Goal: Task Accomplishment & Management: Manage account settings

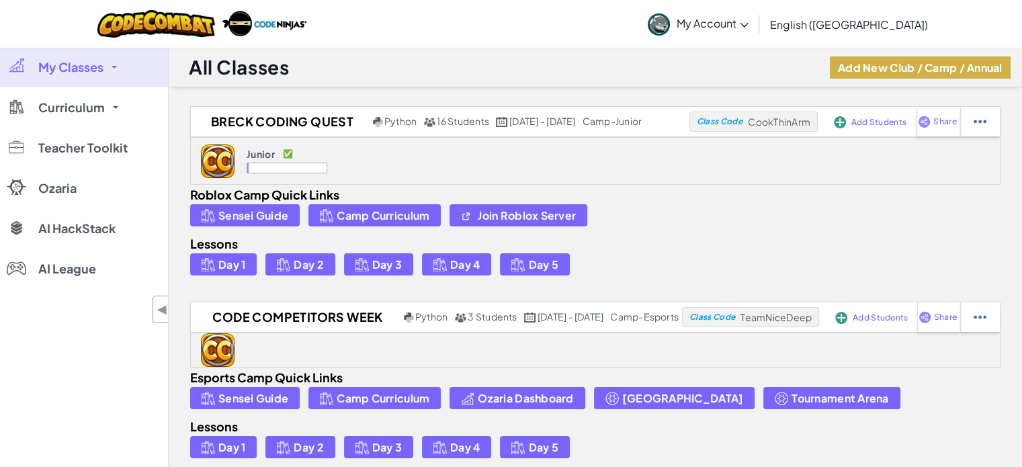
click at [514, 73] on button "Add New Club / Camp / Annual" at bounding box center [919, 67] width 181 height 22
select select
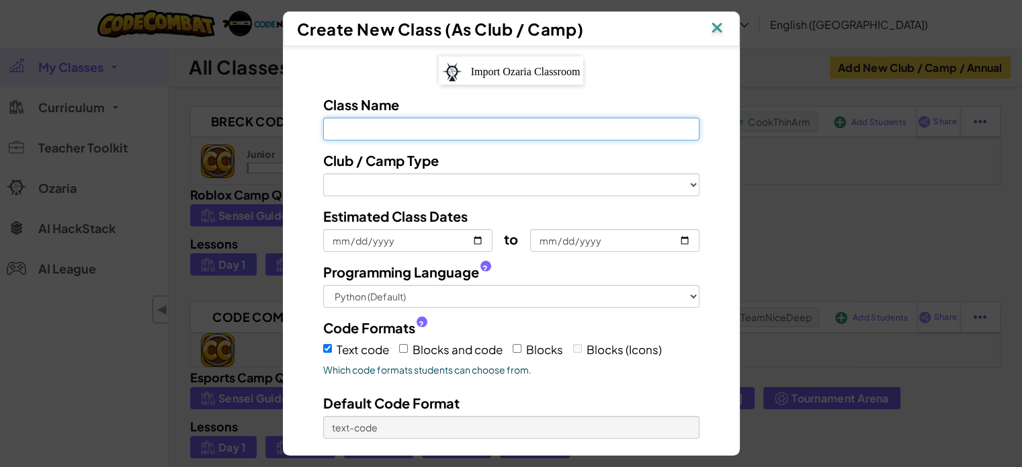
click at [449, 128] on input "Class Name Field is required" at bounding box center [511, 129] width 376 height 23
type input "R"
select select
type input "Ro"
select select
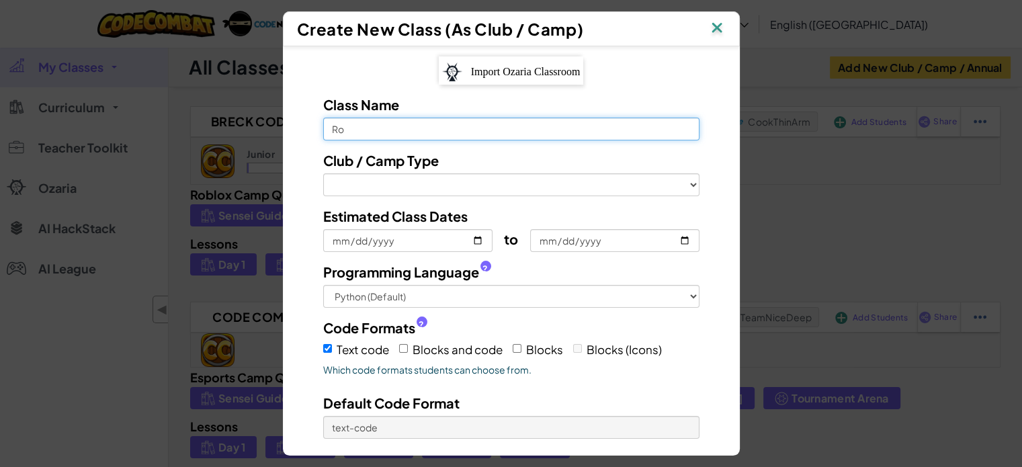
type input "Rob"
select select
type input "Robl"
select select
type input "Roblo"
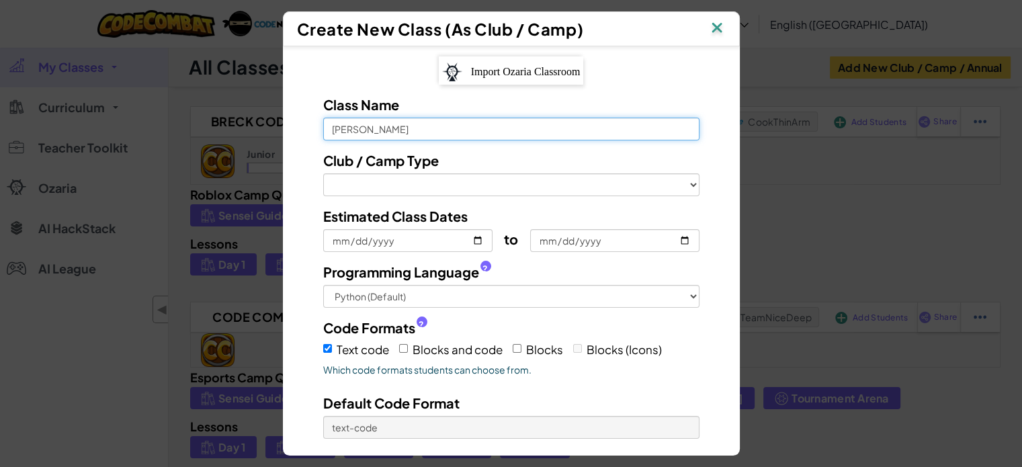
select select
type input "Roblox"
select select
type input "Roblox"
select select
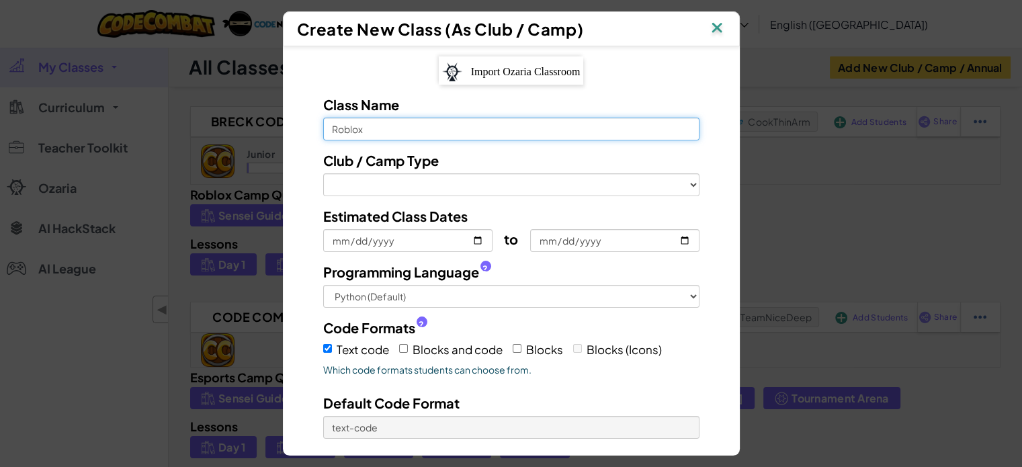
type input "Roblox C"
select select
type input "Roblox Co"
select select
type input "Roblox Cod"
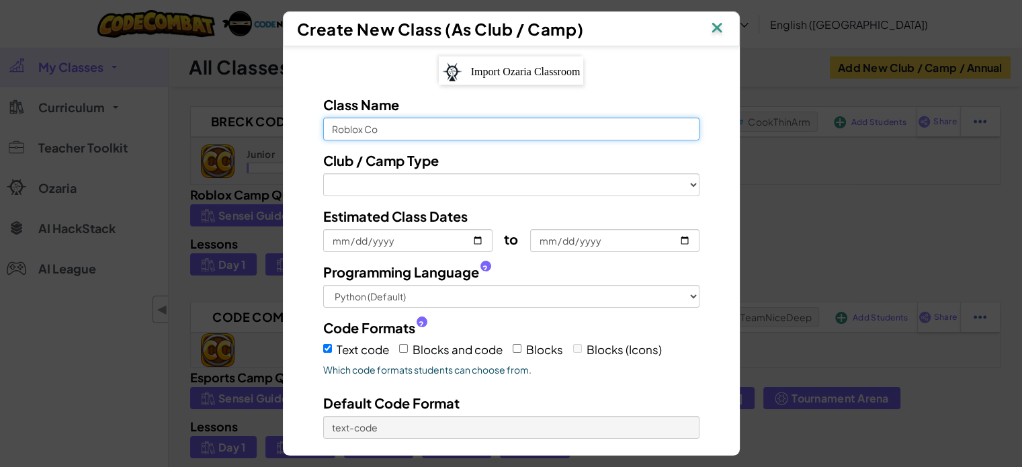
select select
type input "Roblox Codi"
select select
type input "Roblox Codin"
select select
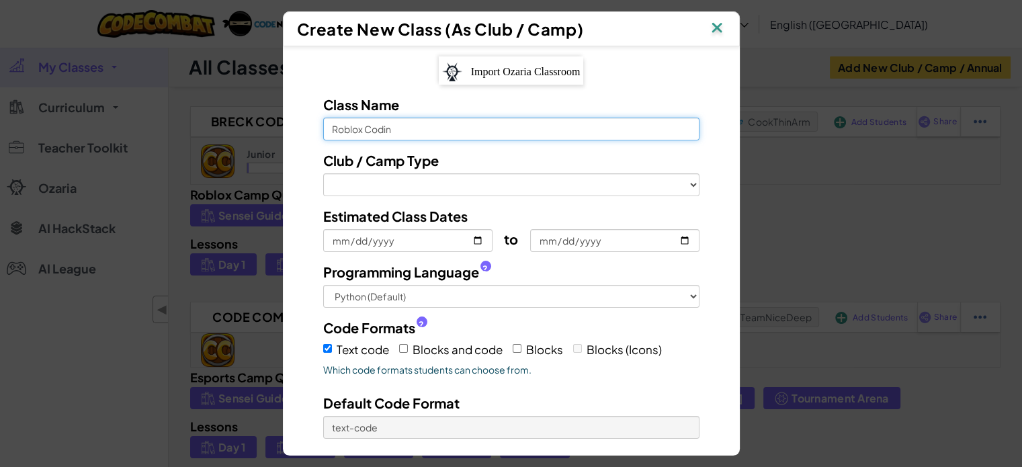
type input "Roblox Coding"
select select
type input "Roblox Coding"
select select
type input "Roblox Coding Q"
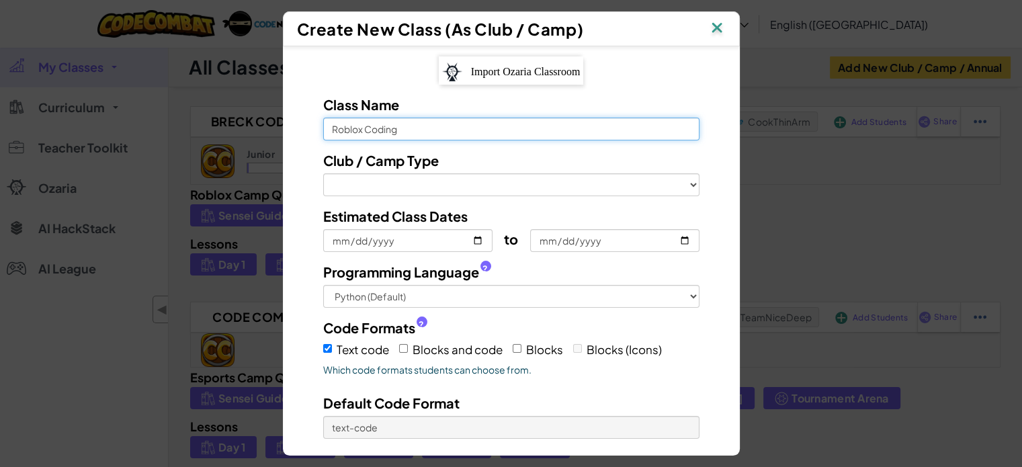
select select
type input "Roblox Coding Qu"
select select
type input "Roblox Coding Que"
select select
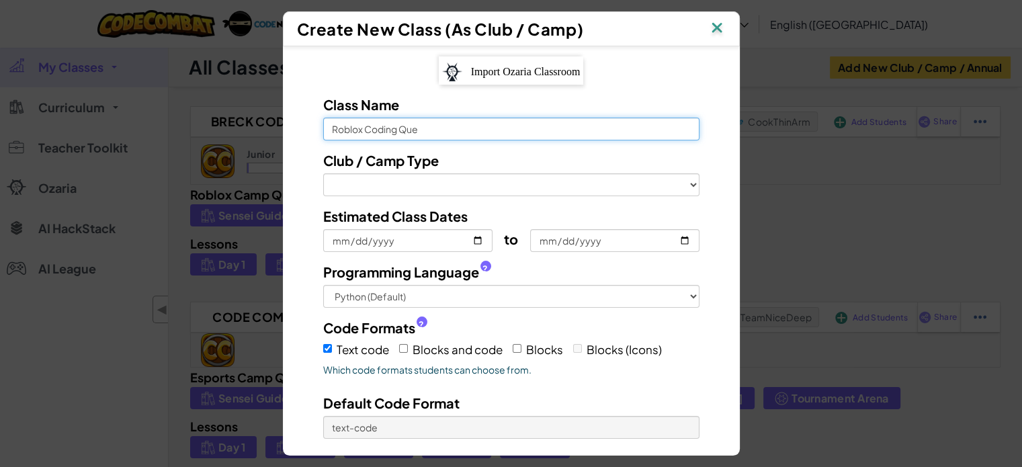
type input "Roblox Coding Ques"
select select
type input "Roblox Coding Quest"
select select
type input "Roblox Coding Quest"
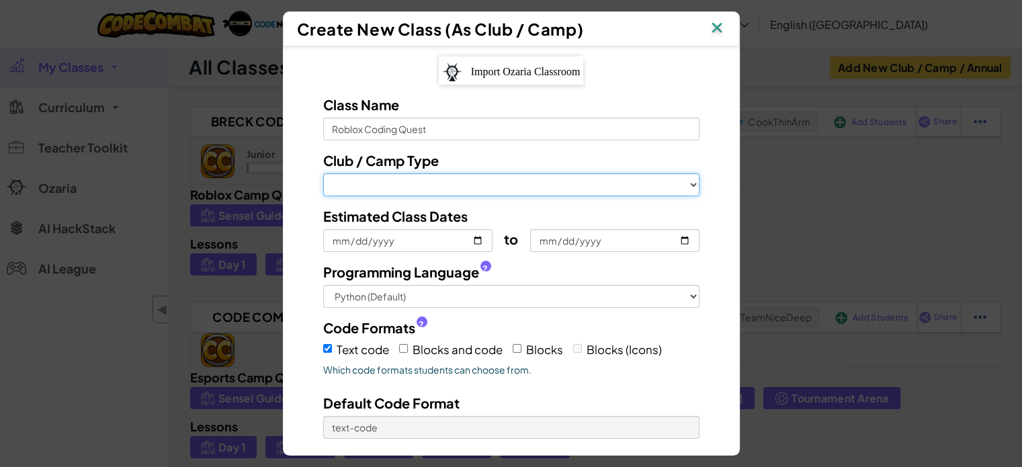
click at [514, 191] on select "Club (3 Month) Club Esports Club Hackstack Club Roblox Club Ozaria Camp (1 Week…" at bounding box center [511, 184] width 376 height 23
select select "camp-junior"
click at [323, 173] on select "Club (3 Month) Club Esports Club Hackstack Club Roblox Club Ozaria Camp (1 Week…" at bounding box center [511, 184] width 376 height 23
checkbox input "true"
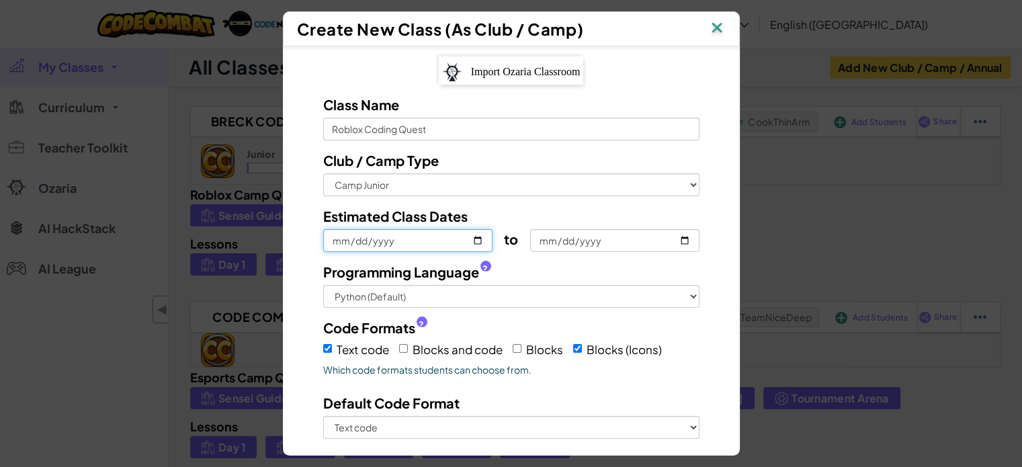
click at [434, 238] on input "Estimated Class Dates" at bounding box center [407, 240] width 169 height 23
click at [473, 237] on input "Estimated Class Dates" at bounding box center [407, 240] width 169 height 23
type input "2025-08-11"
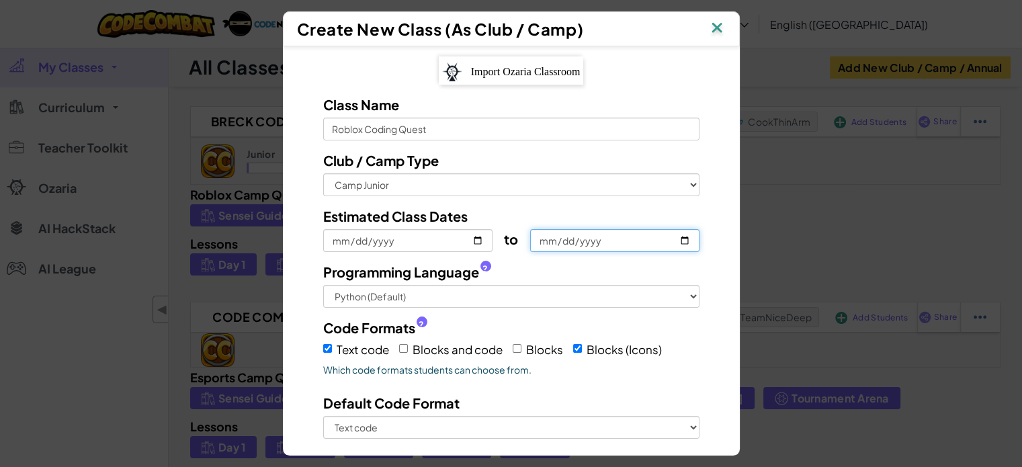
click at [514, 238] on input "to" at bounding box center [614, 240] width 169 height 23
click at [514, 242] on input "to" at bounding box center [614, 240] width 169 height 23
type input "2025-08-15"
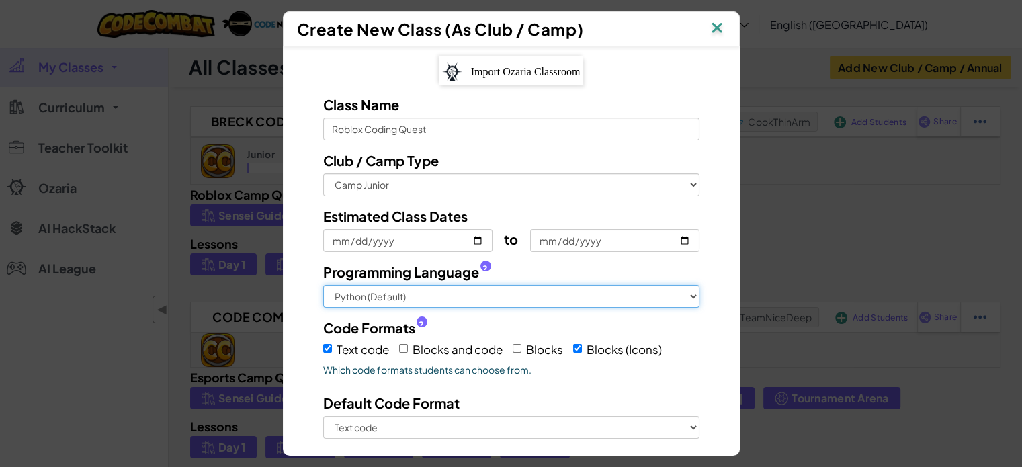
click at [510, 300] on select "Python (Default) JavaScript C++ Java (Experimental)" at bounding box center [511, 296] width 376 height 23
click at [500, 303] on select "Python (Default) JavaScript C++ Java (Experimental)" at bounding box center [511, 296] width 376 height 23
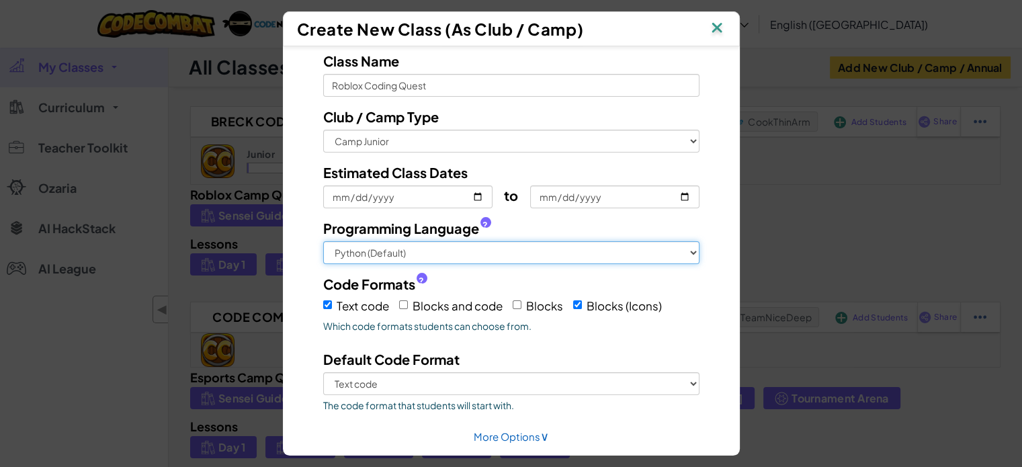
scroll to position [67, 0]
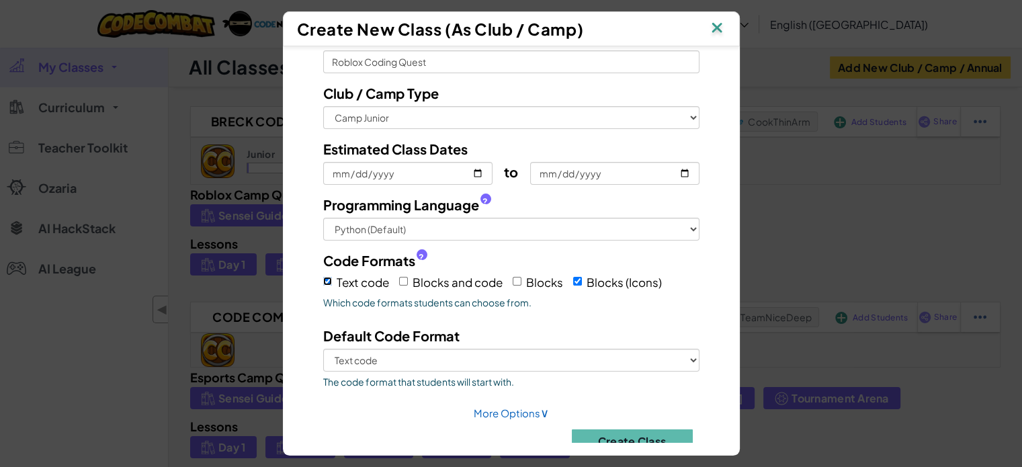
click at [323, 281] on input "Text code" at bounding box center [327, 281] width 9 height 9
checkbox input "false"
click at [400, 279] on input "Blocks and code" at bounding box center [403, 281] width 9 height 9
checkbox input "true"
select select
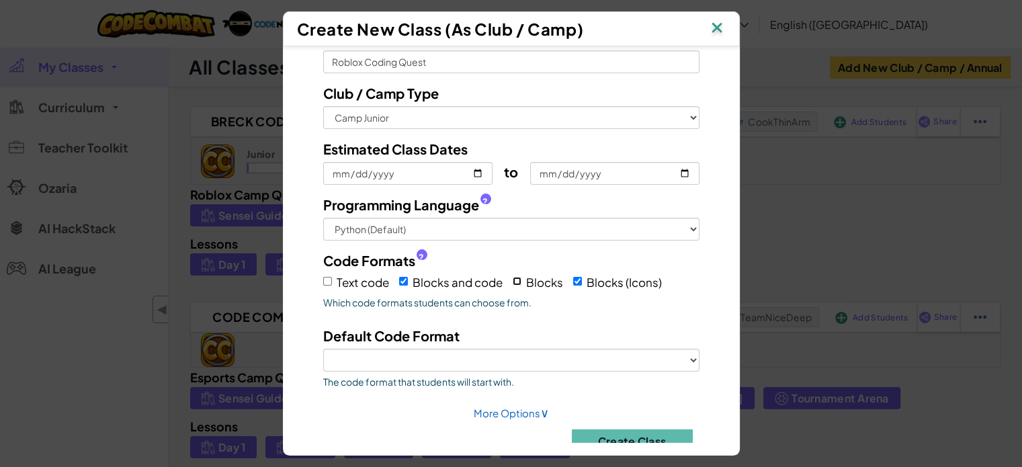
click at [513, 280] on input "Blocks" at bounding box center [516, 281] width 9 height 9
checkbox input "true"
select select
click at [399, 279] on input "Blocks and code" at bounding box center [403, 281] width 9 height 9
checkbox input "false"
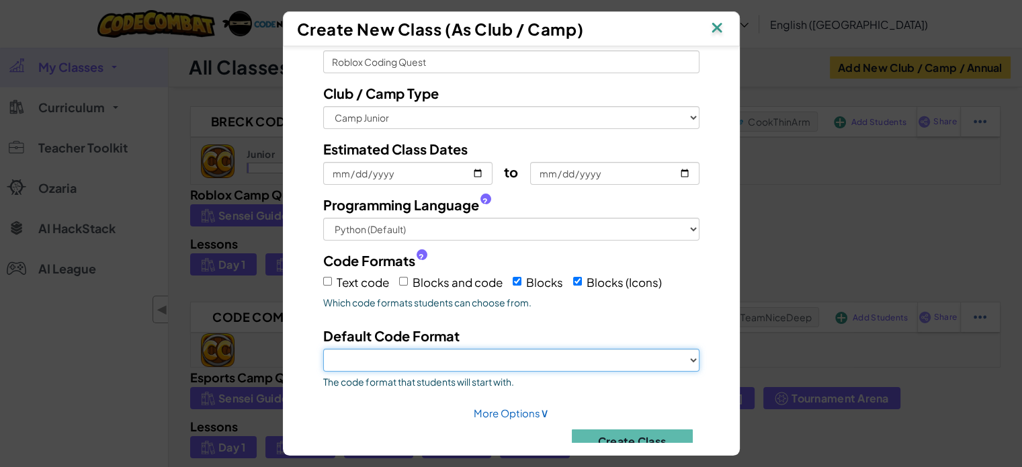
click at [514, 353] on select "Blocks Blocks (Icons)" at bounding box center [511, 360] width 376 height 23
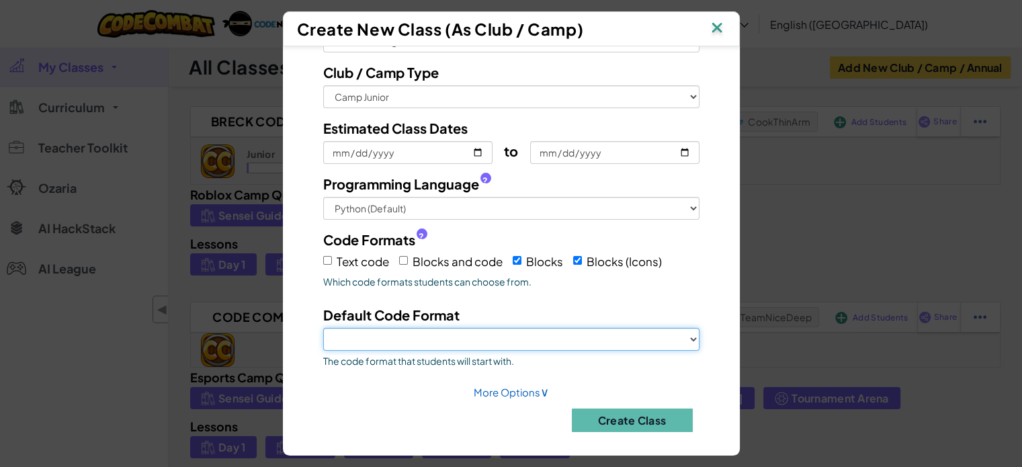
scroll to position [94, 0]
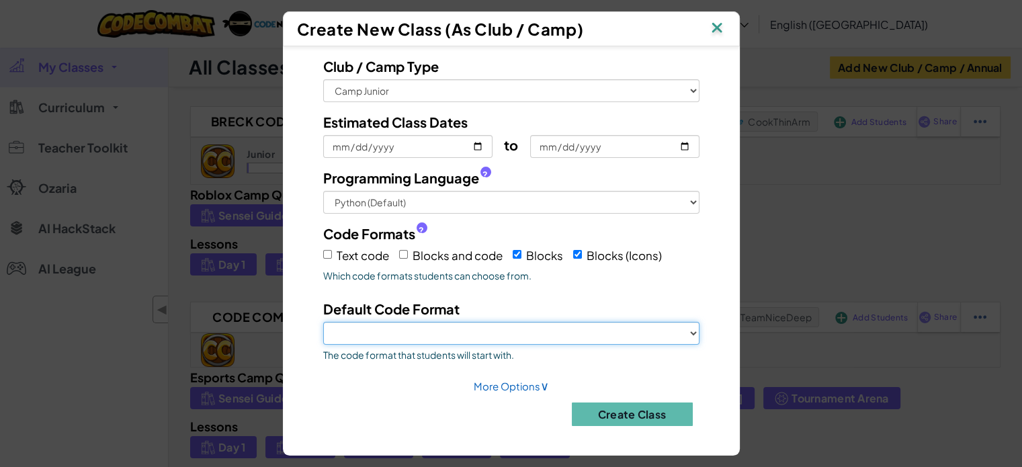
click at [424, 338] on select "Blocks Blocks (Icons)" at bounding box center [511, 333] width 376 height 23
select select "blocks-icons"
click at [323, 322] on select "Blocks Blocks (Icons)" at bounding box center [511, 333] width 376 height 23
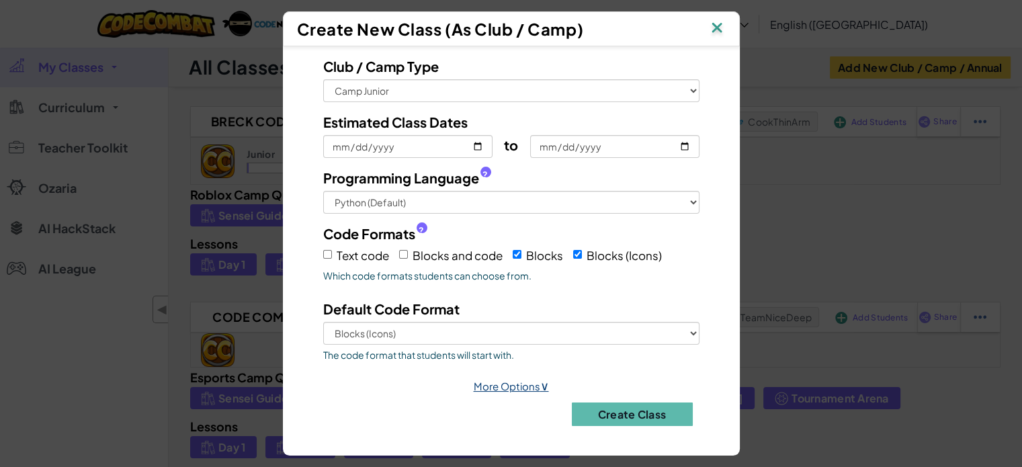
click at [514, 382] on link "More Options ∨" at bounding box center [511, 385] width 75 height 13
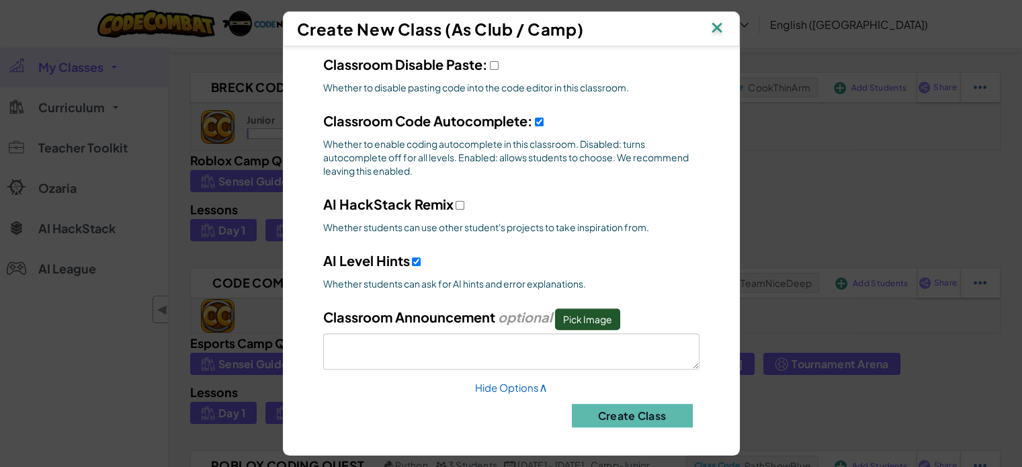
scroll to position [67, 0]
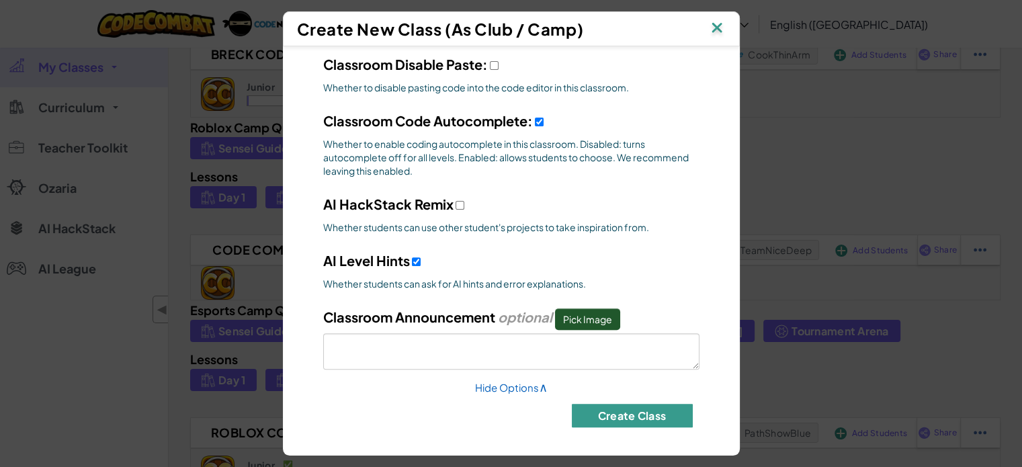
click at [514, 413] on button "Create Class" at bounding box center [632, 416] width 121 height 24
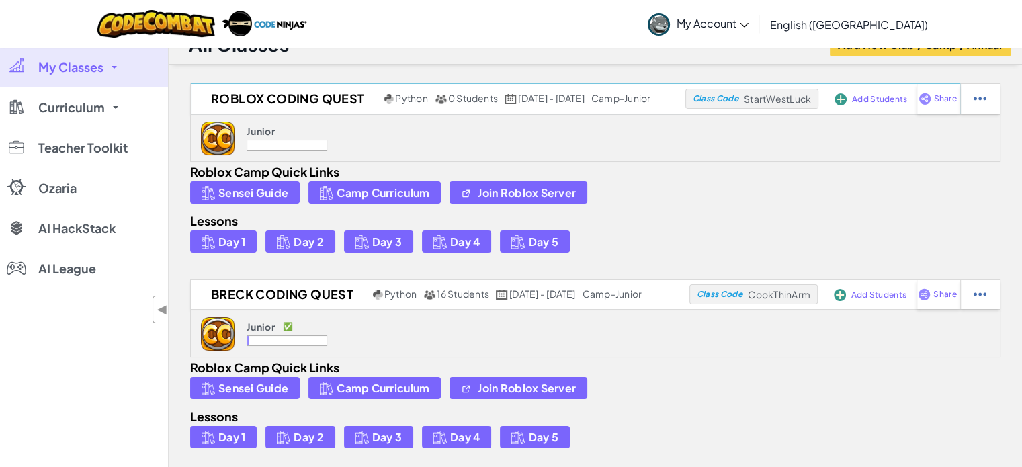
scroll to position [0, 0]
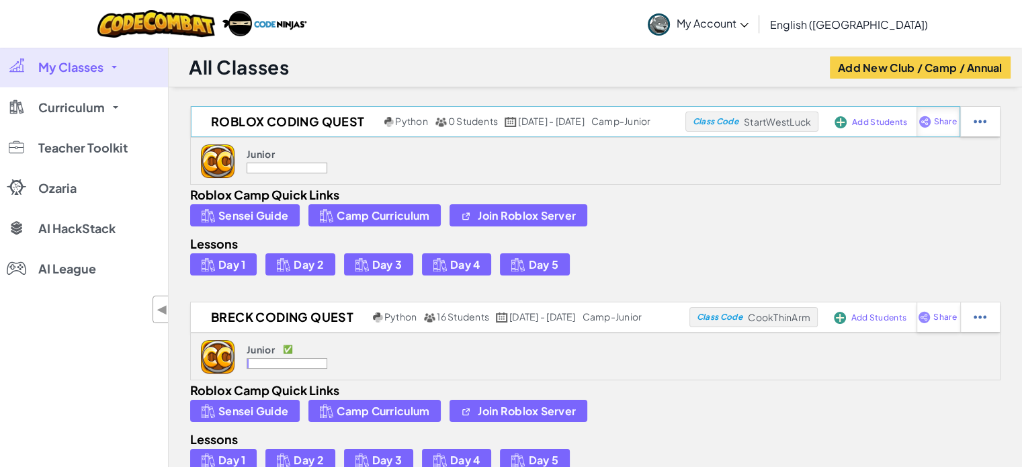
click at [514, 122] on span "Share" at bounding box center [945, 122] width 23 height 8
select select "write"
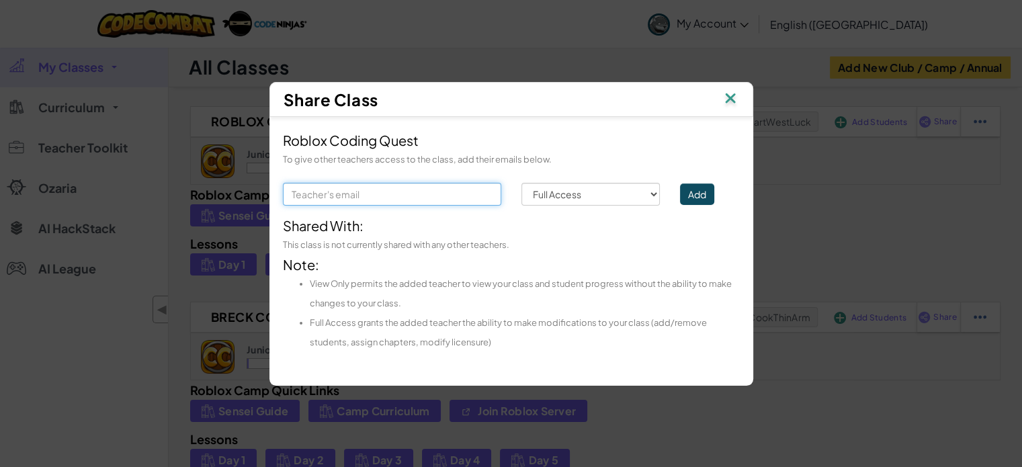
click at [418, 195] on input "text" at bounding box center [392, 194] width 218 height 23
click at [514, 198] on button "Add" at bounding box center [697, 193] width 34 height 21
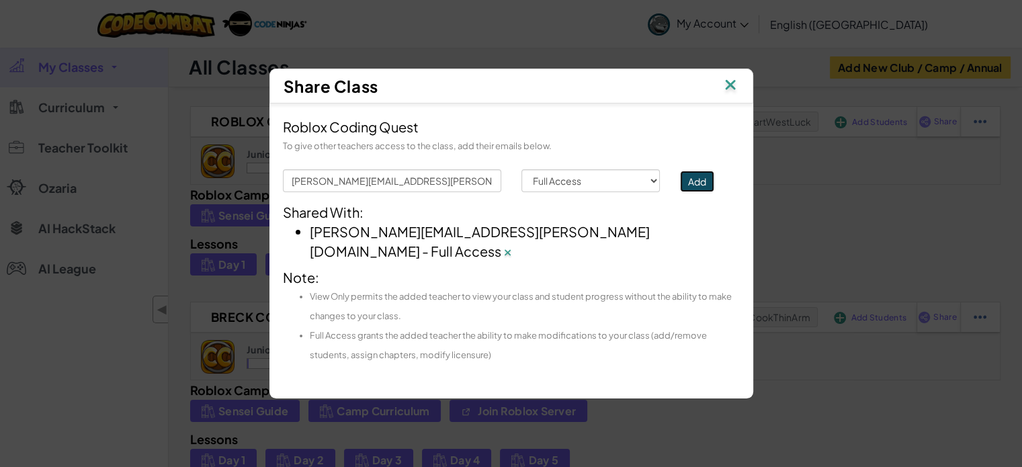
click at [514, 188] on button "Add" at bounding box center [697, 181] width 34 height 21
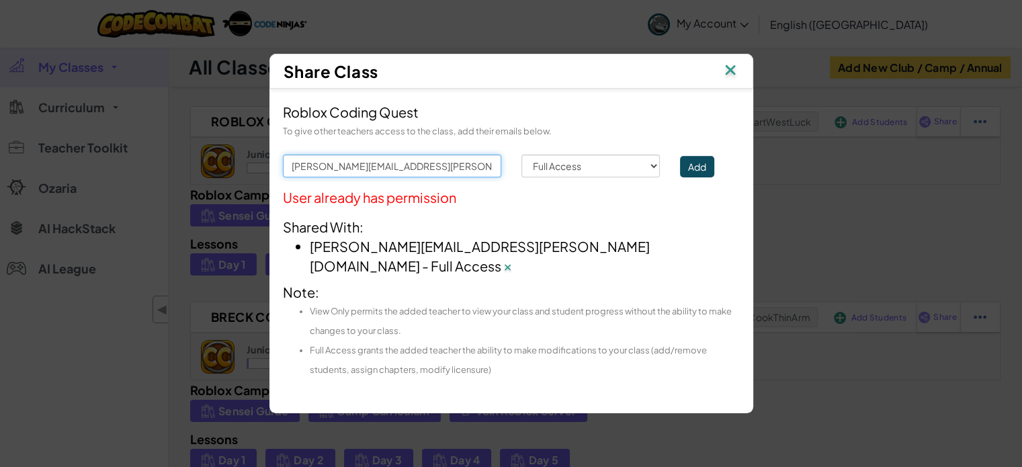
drag, startPoint x: 487, startPoint y: 174, endPoint x: 206, endPoint y: 163, distance: 281.6
click at [206, 163] on div "Share Class Roblox Coding Quest To give other teachers access to the class, add…" at bounding box center [511, 233] width 1022 height 467
type input "c"
click at [514, 156] on button "Add" at bounding box center [697, 166] width 34 height 21
drag, startPoint x: 304, startPoint y: 175, endPoint x: 330, endPoint y: 181, distance: 26.7
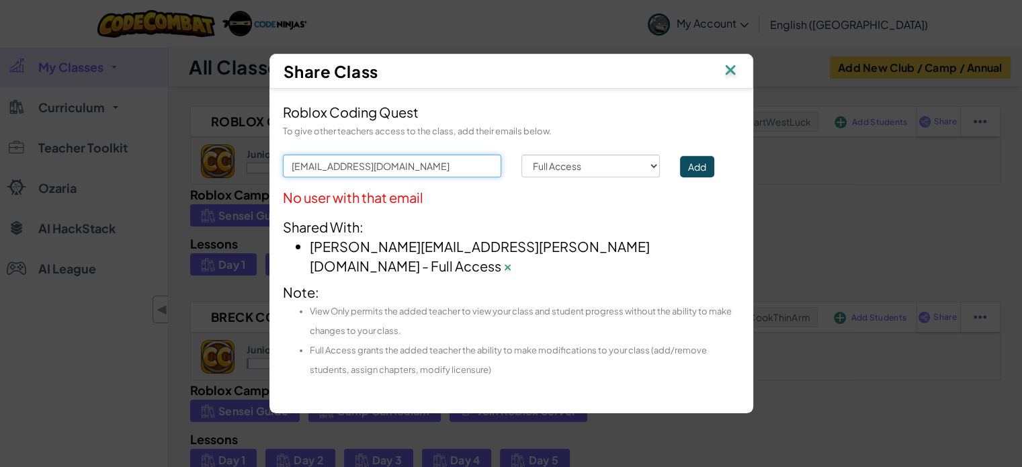
click at [330, 177] on input "cnedinamn@gmail.com" at bounding box center [392, 165] width 218 height 23
type input "cnstaffmn@gmail.com"
click at [514, 177] on button "Add" at bounding box center [697, 166] width 34 height 21
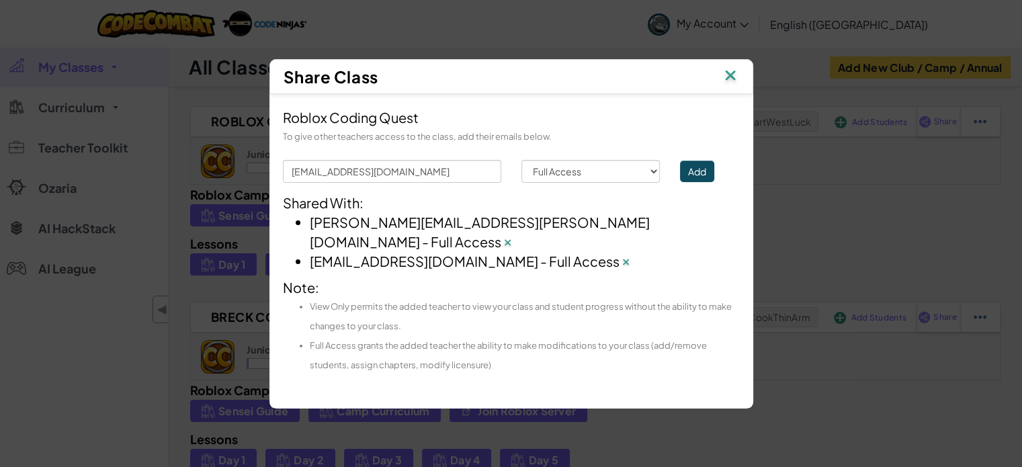
click at [514, 83] on img at bounding box center [729, 76] width 17 height 20
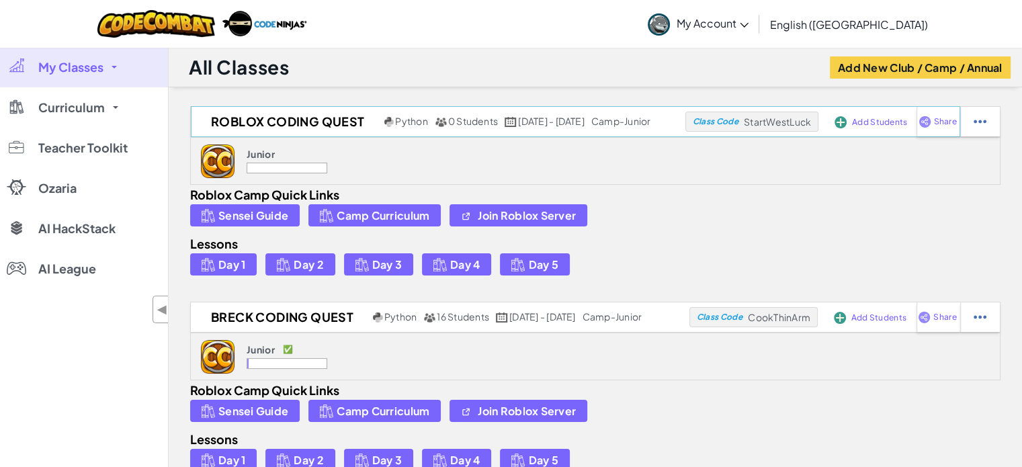
click at [514, 123] on span "Add Students" at bounding box center [879, 122] width 55 height 8
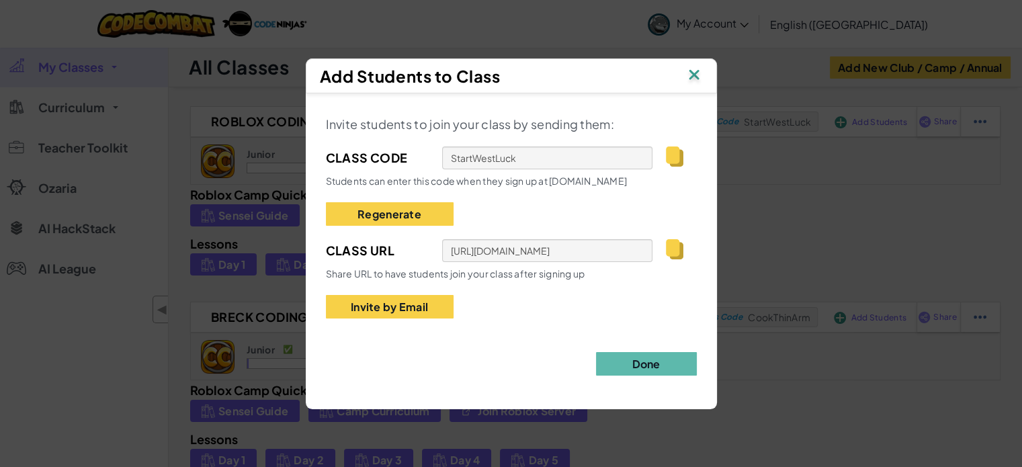
drag, startPoint x: 693, startPoint y: 72, endPoint x: 807, endPoint y: 93, distance: 115.5
click at [514, 72] on img at bounding box center [693, 76] width 17 height 20
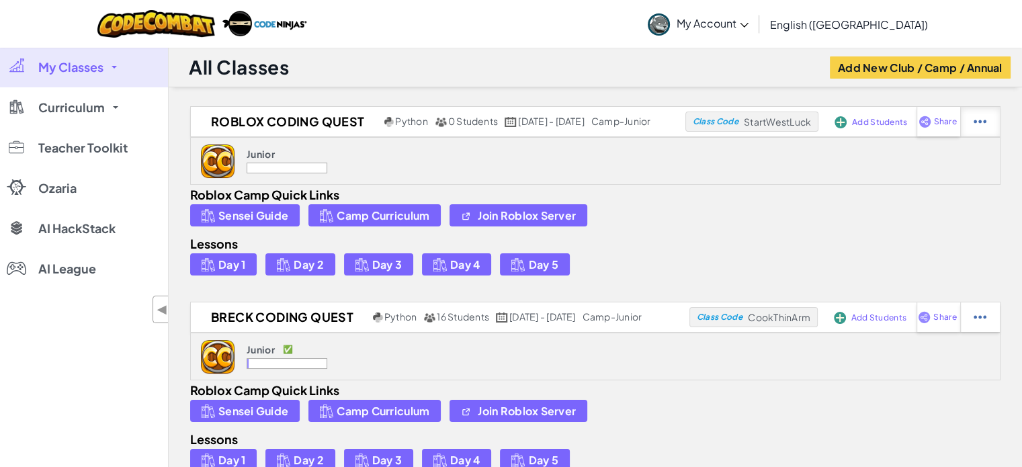
click at [514, 121] on img at bounding box center [979, 122] width 13 height 12
select select "camp-junior"
select select "blocks-icons"
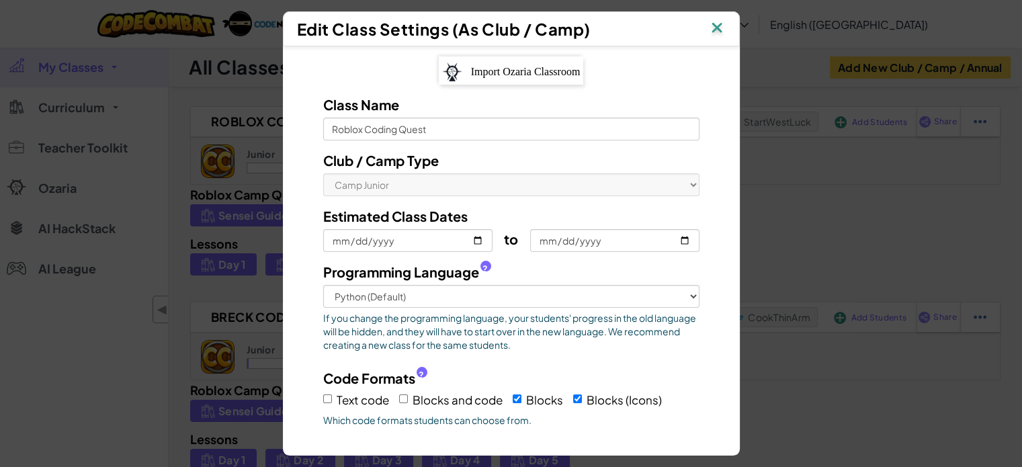
click at [514, 24] on div "Edit Class Settings (As Club / Camp)" at bounding box center [511, 28] width 457 height 35
click at [514, 25] on img at bounding box center [716, 29] width 17 height 20
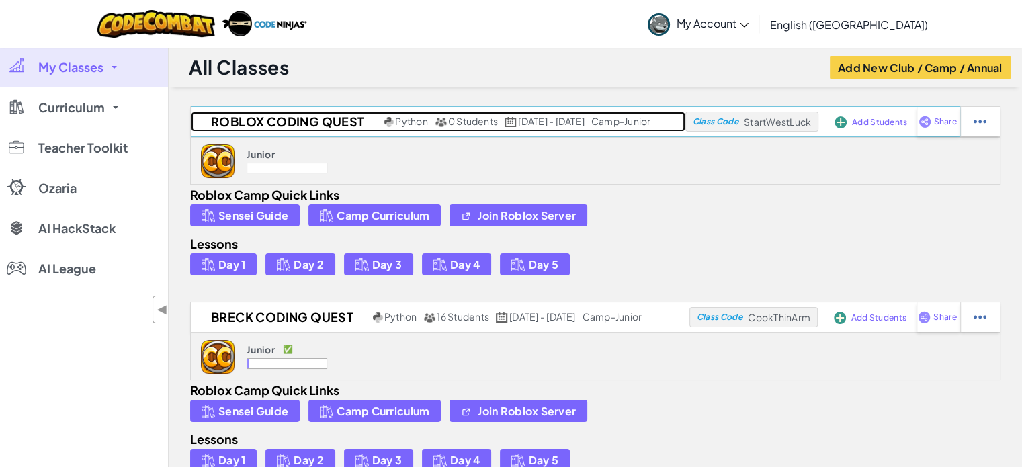
click at [270, 122] on h2 "Roblox Coding Quest" at bounding box center [286, 121] width 190 height 20
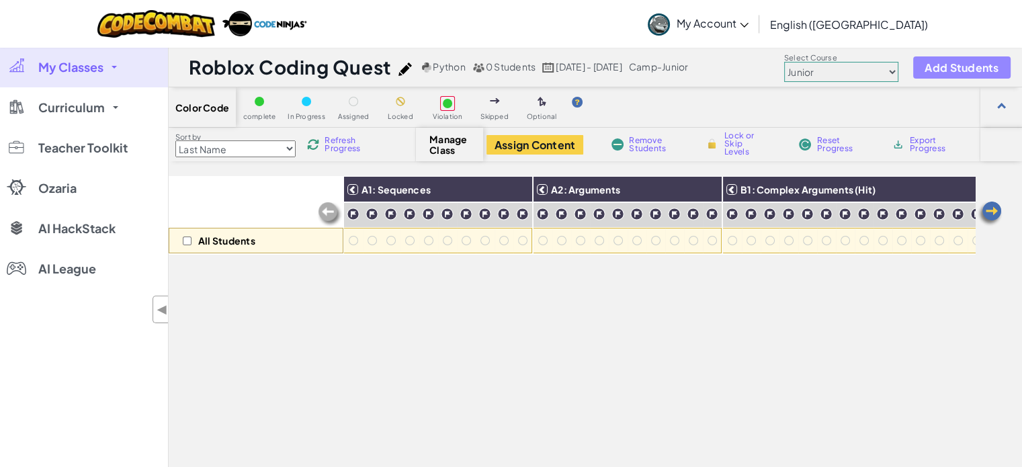
click at [514, 66] on span "Add Students" at bounding box center [961, 67] width 74 height 11
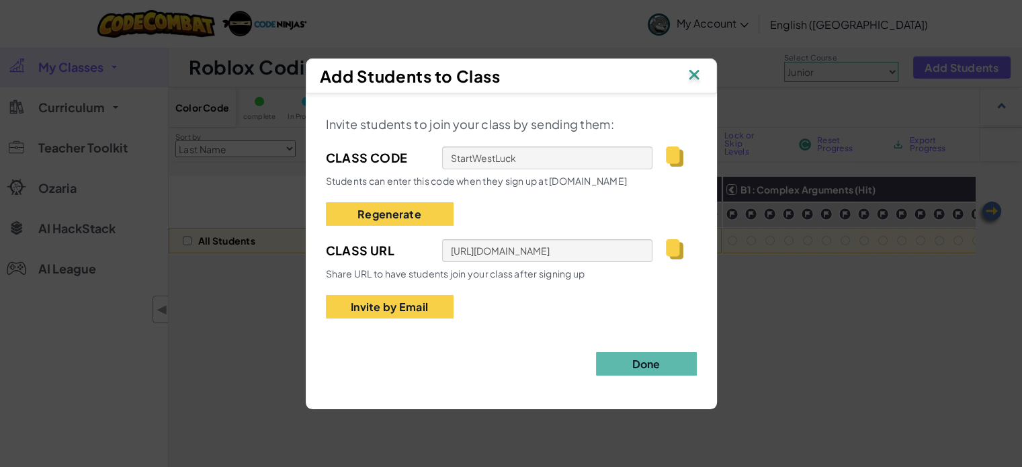
click at [514, 80] on img at bounding box center [693, 76] width 17 height 20
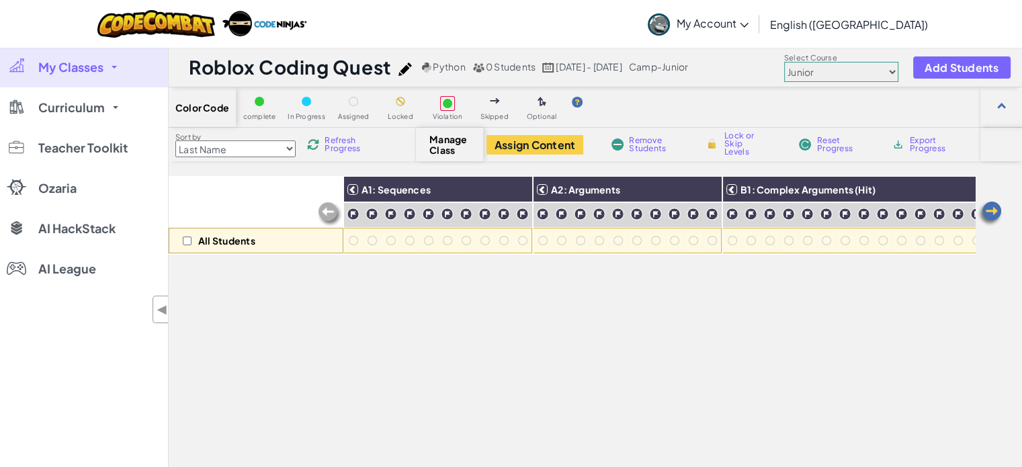
click at [500, 74] on div "Roblox Coding Quest Python 0 Students Aug 11 - 15 camp-junior" at bounding box center [440, 67] width 502 height 26
click at [514, 64] on span "Add Students" at bounding box center [961, 67] width 74 height 11
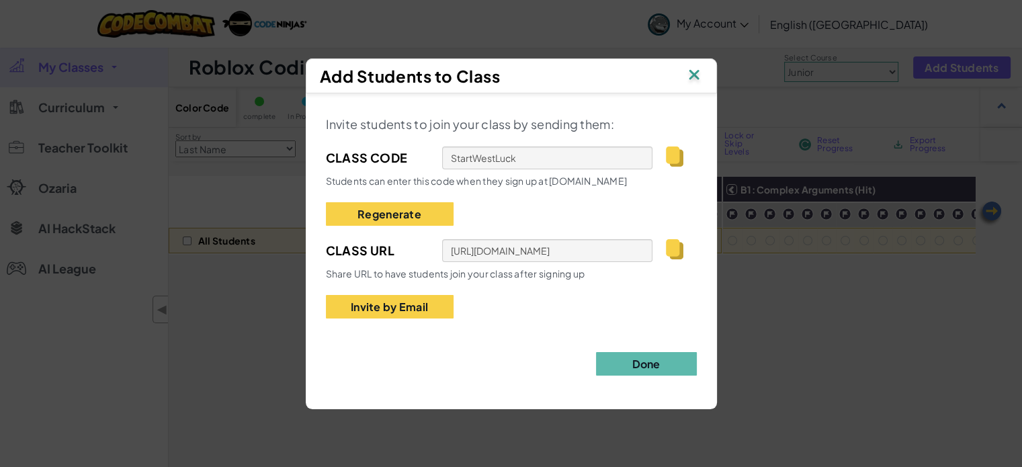
click at [514, 249] on img at bounding box center [674, 249] width 17 height 20
click at [514, 75] on img at bounding box center [693, 76] width 17 height 20
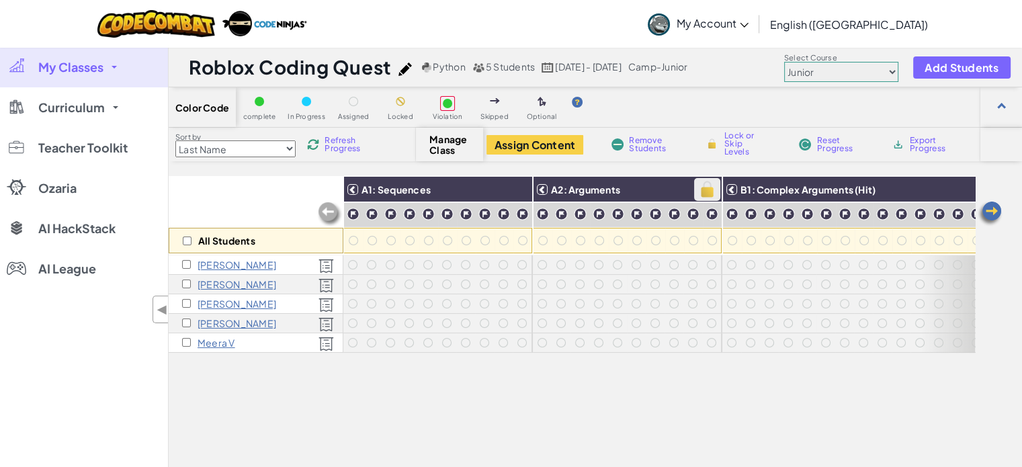
click at [711, 193] on img at bounding box center [707, 189] width 24 height 20
checkbox input "true"
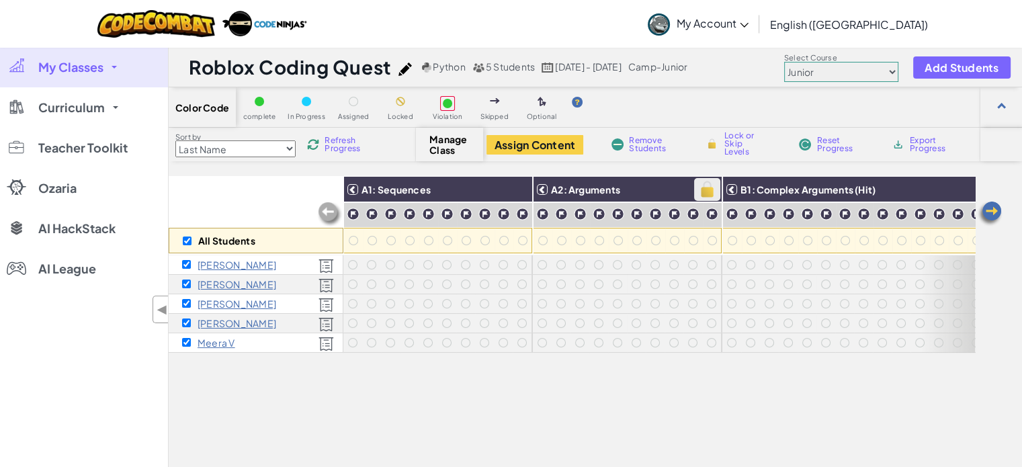
checkbox input "true"
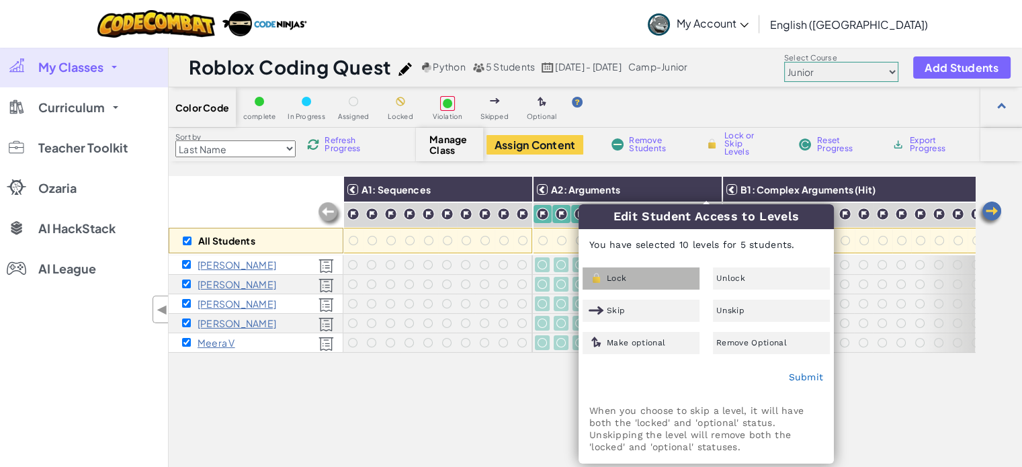
click at [662, 284] on div "Lock" at bounding box center [640, 278] width 117 height 22
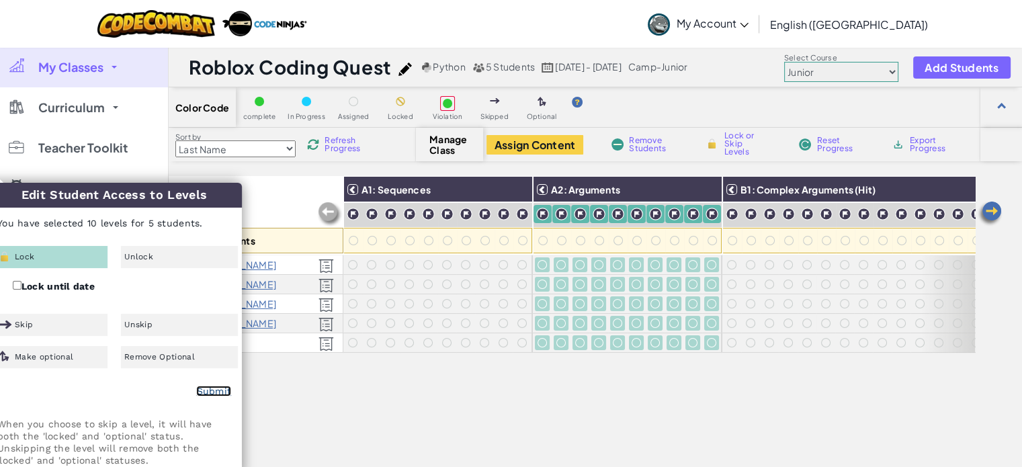
click at [208, 388] on link "Submit" at bounding box center [213, 391] width 35 height 11
checkbox input "false"
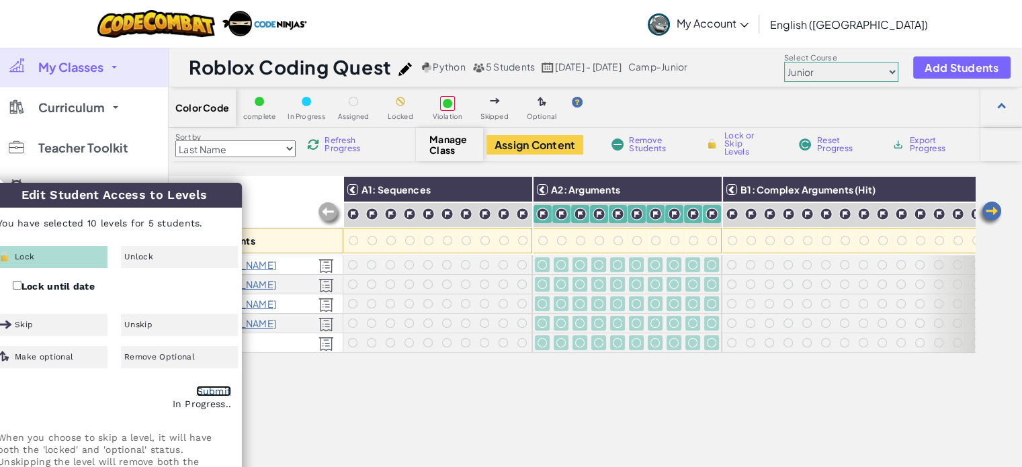
checkbox input "false"
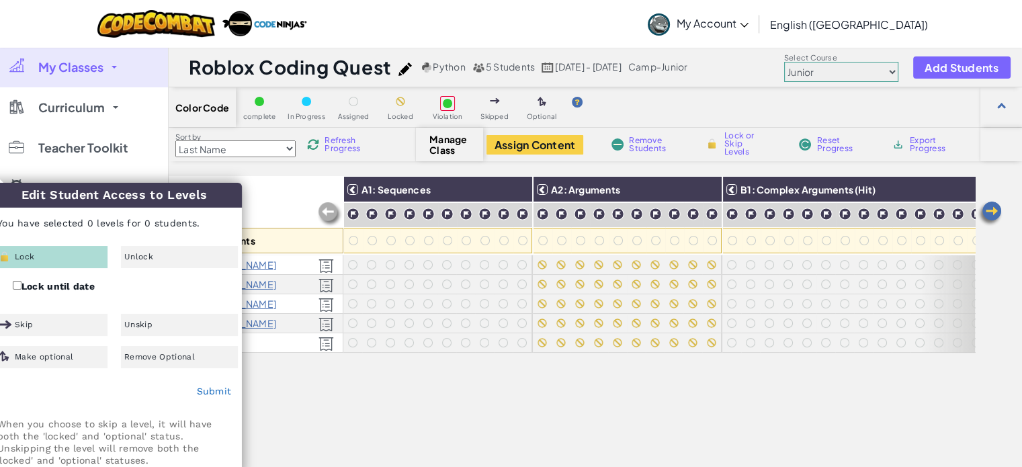
click at [947, 185] on h3 "B1: Complex Arguments (Hit)" at bounding box center [890, 189] width 306 height 11
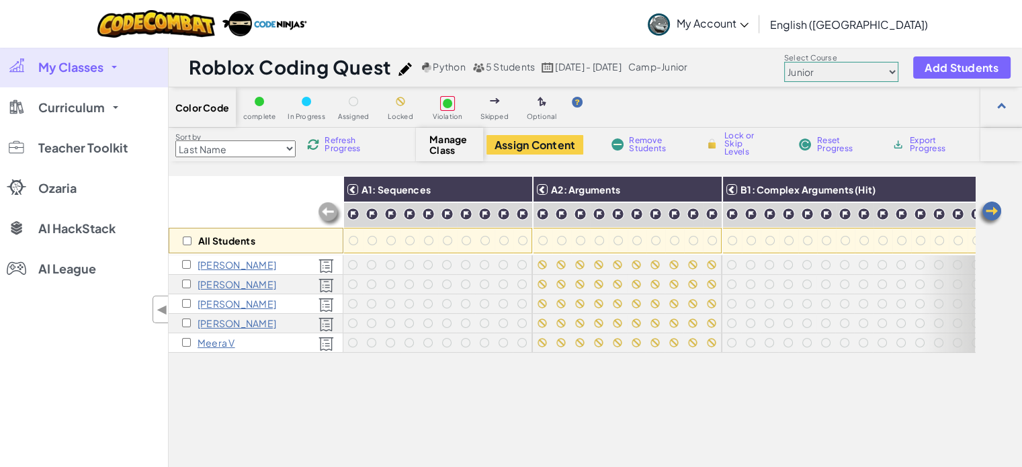
click at [991, 218] on img at bounding box center [989, 213] width 27 height 27
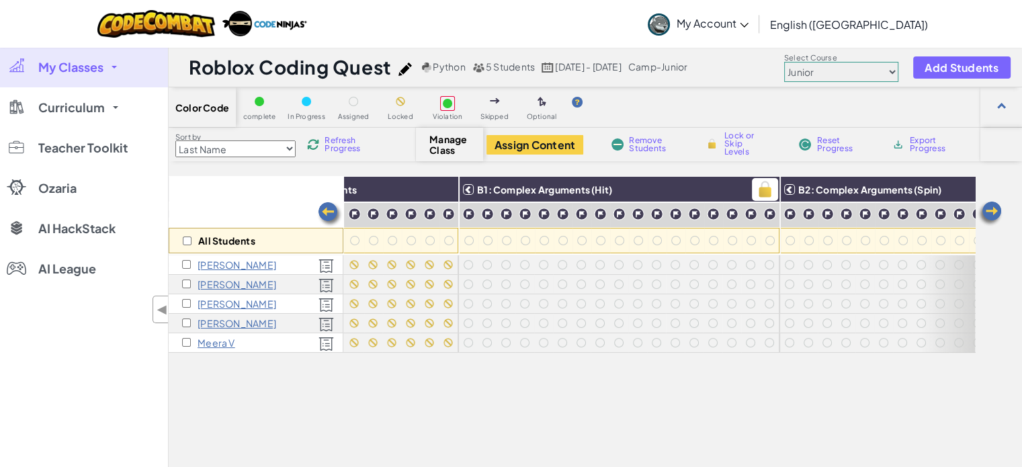
scroll to position [0, 269]
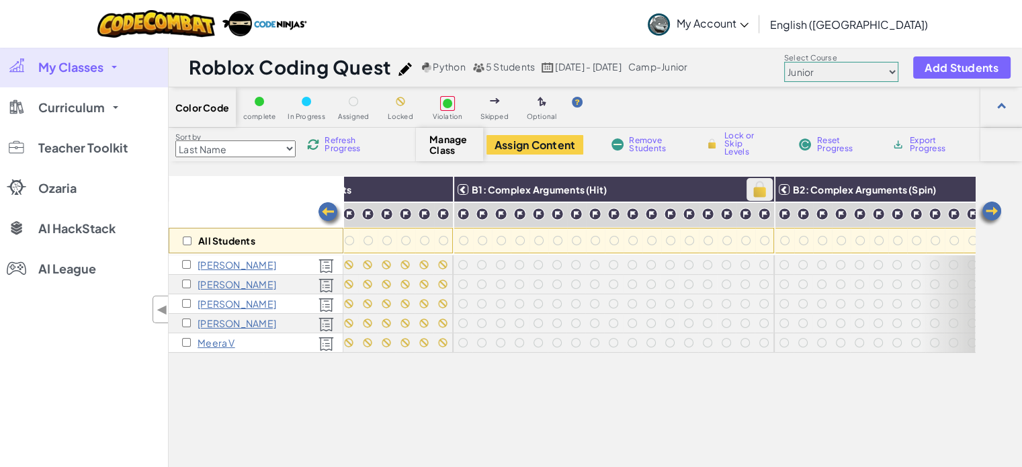
click at [752, 192] on img at bounding box center [760, 189] width 24 height 20
checkbox input "true"
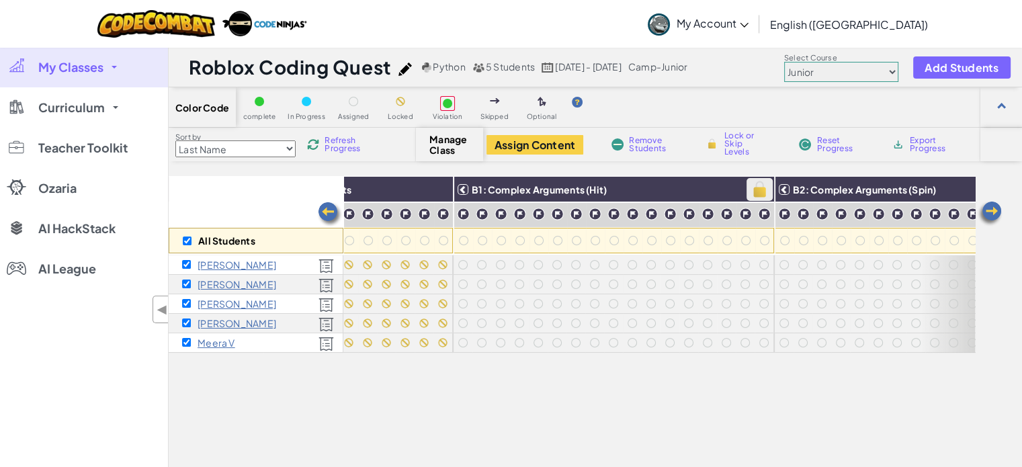
checkbox input "true"
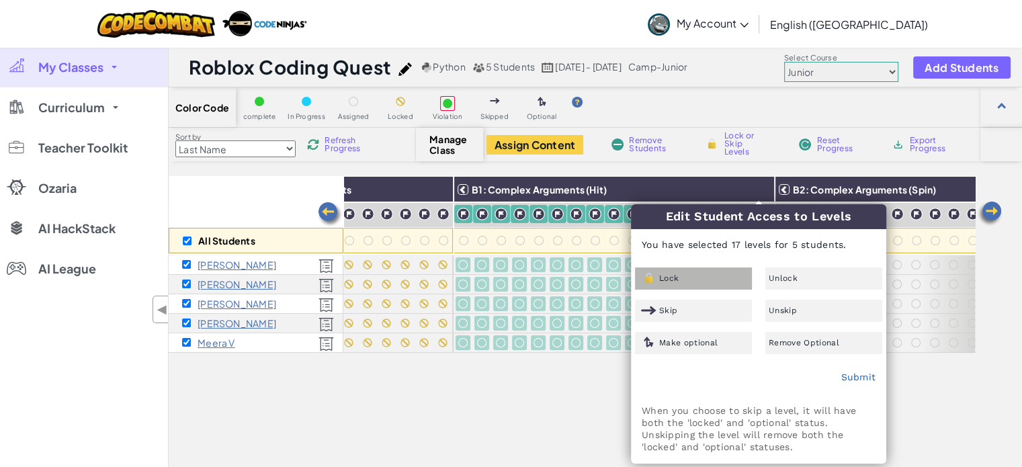
click at [704, 283] on div "Lock" at bounding box center [693, 278] width 117 height 22
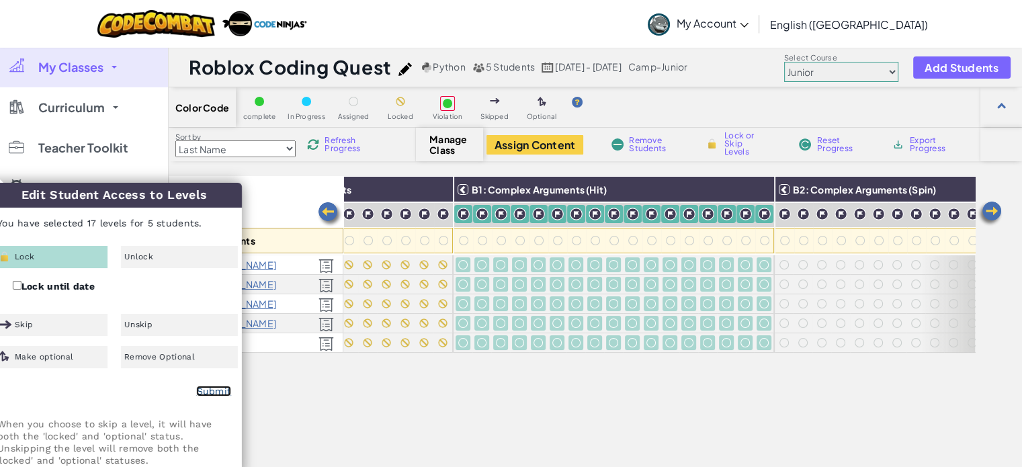
click at [218, 392] on link "Submit" at bounding box center [213, 391] width 35 height 11
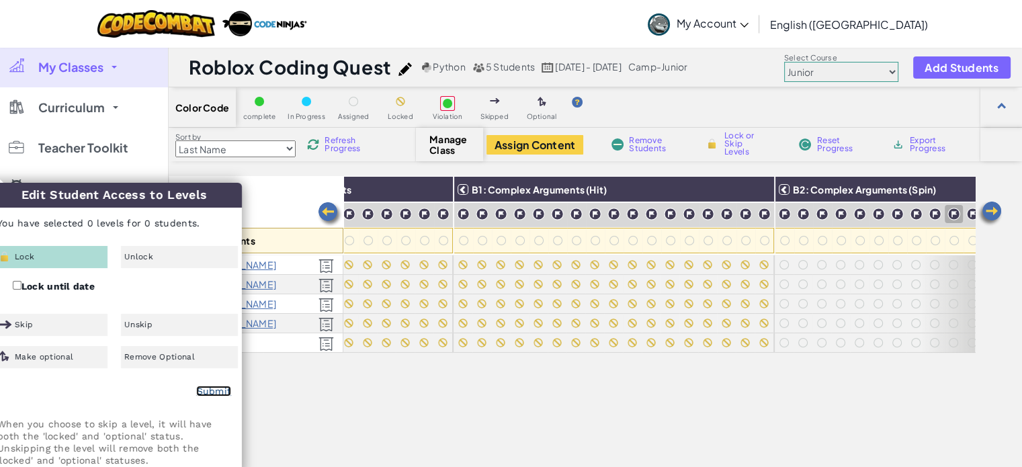
checkbox input "false"
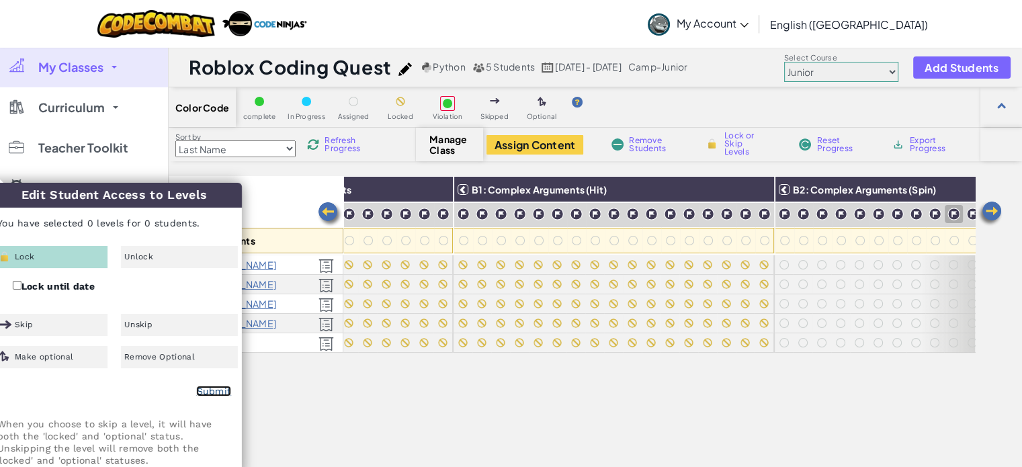
checkbox input "false"
click at [214, 394] on link "Submit" at bounding box center [213, 391] width 35 height 11
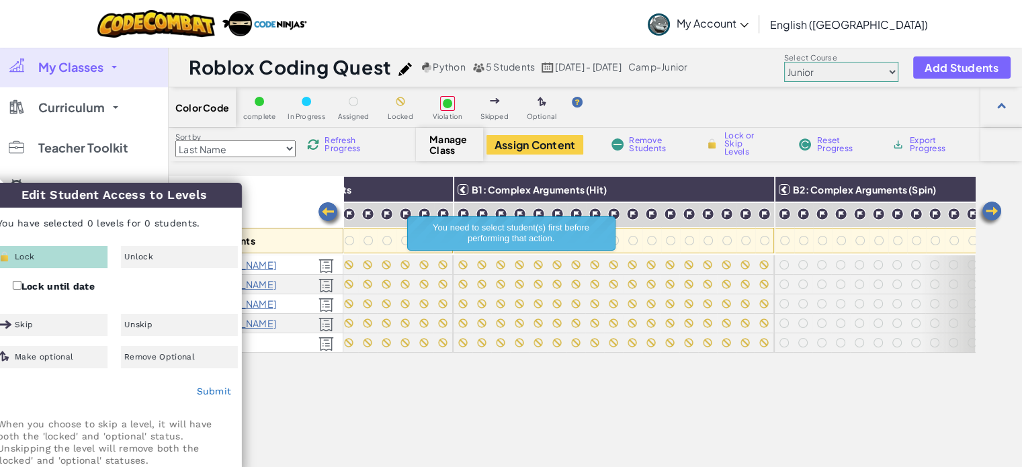
click at [991, 212] on img at bounding box center [989, 213] width 27 height 27
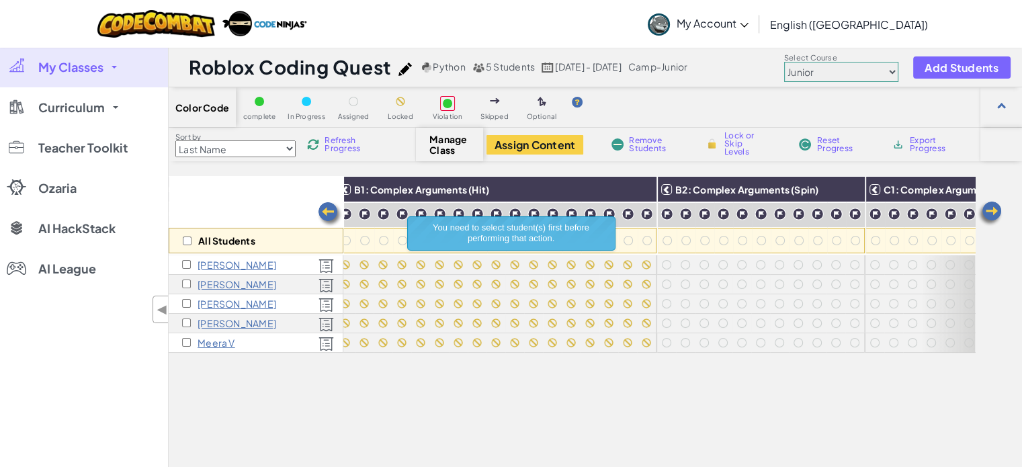
scroll to position [0, 537]
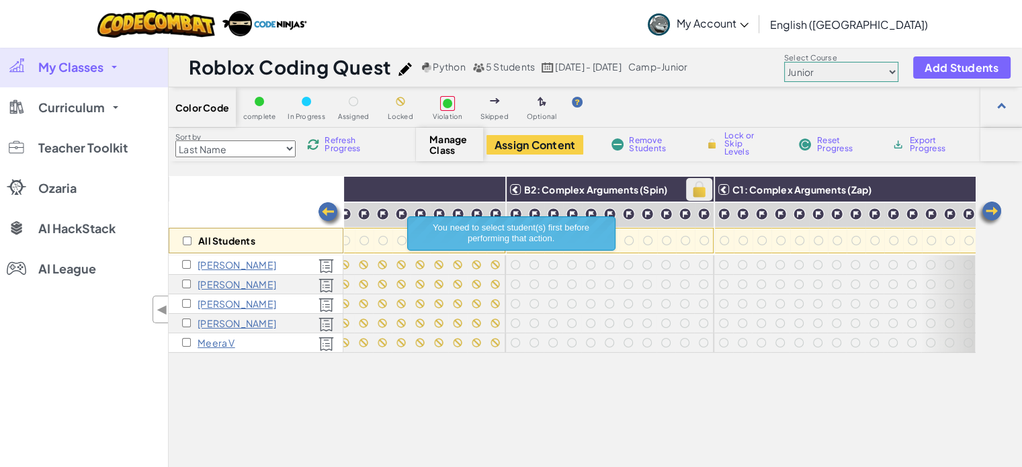
click at [701, 191] on img at bounding box center [699, 189] width 24 height 20
checkbox input "true"
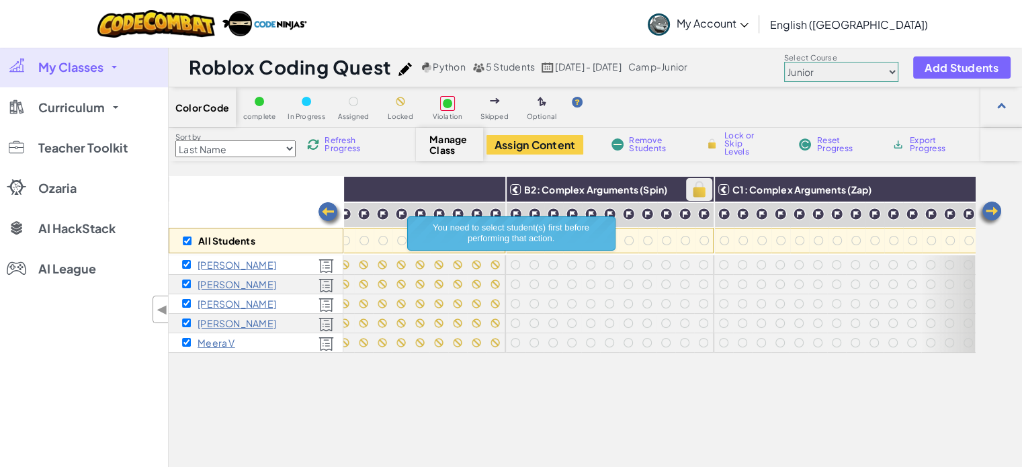
checkbox input "true"
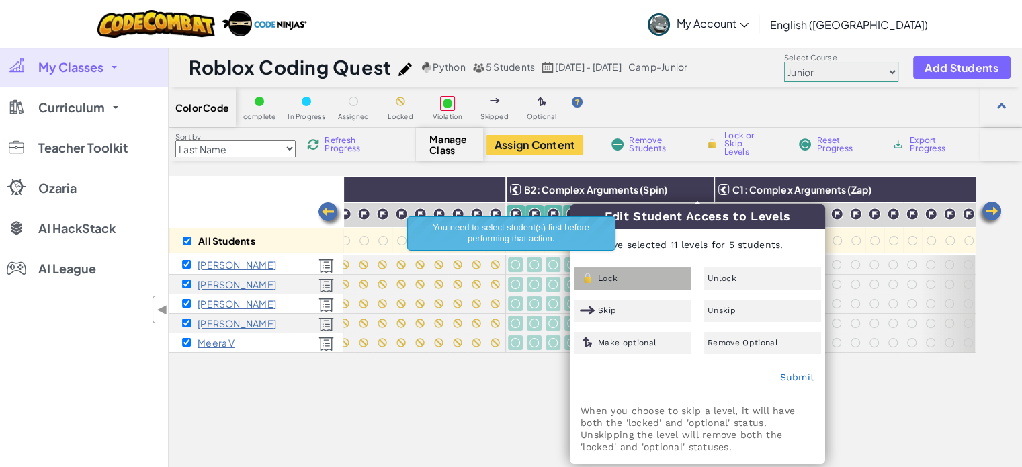
click at [630, 285] on div "Lock" at bounding box center [632, 278] width 117 height 22
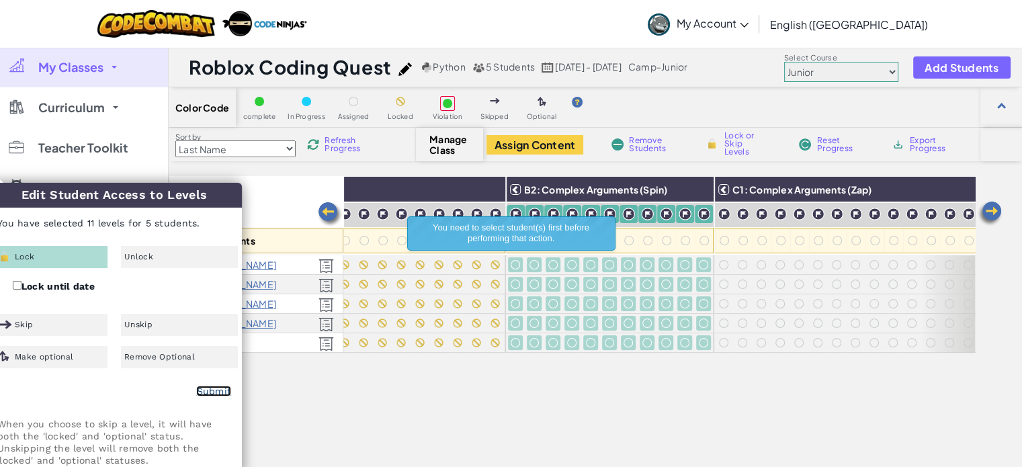
click at [201, 392] on link "Submit" at bounding box center [213, 391] width 35 height 11
checkbox input "false"
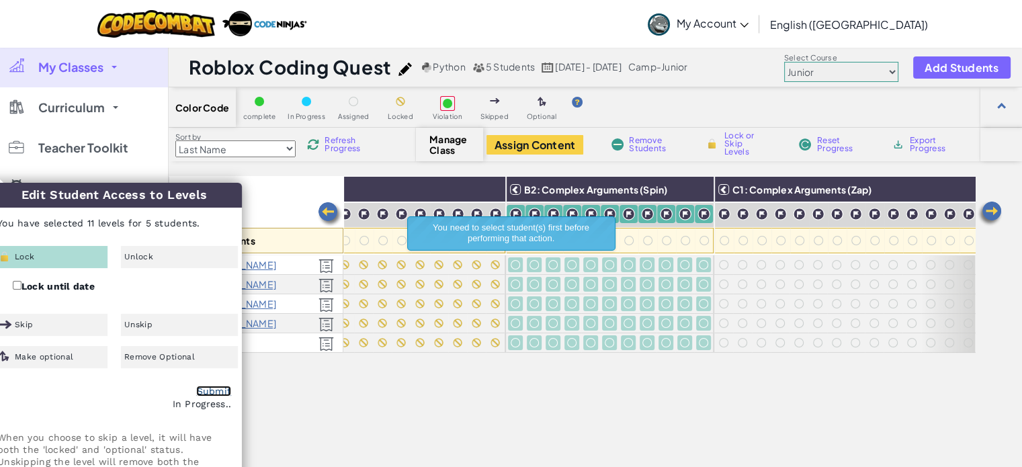
checkbox input "false"
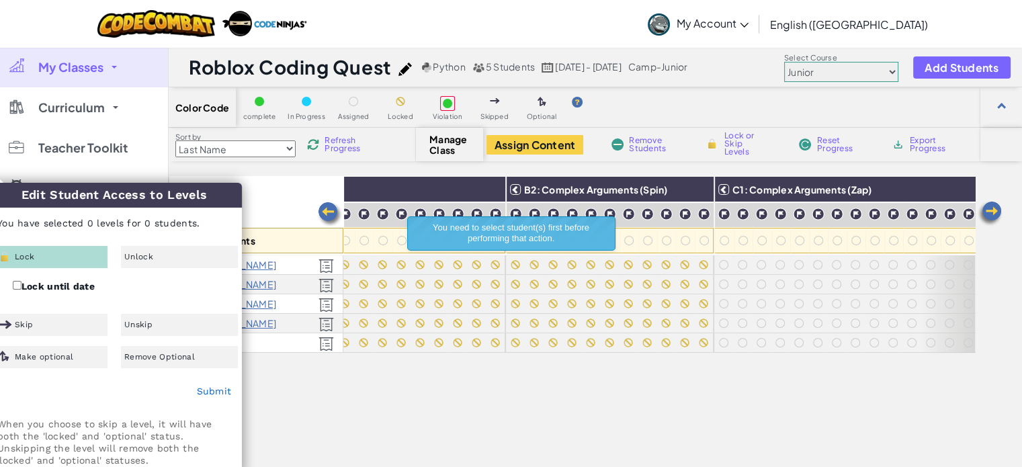
click at [985, 212] on img at bounding box center [989, 213] width 27 height 27
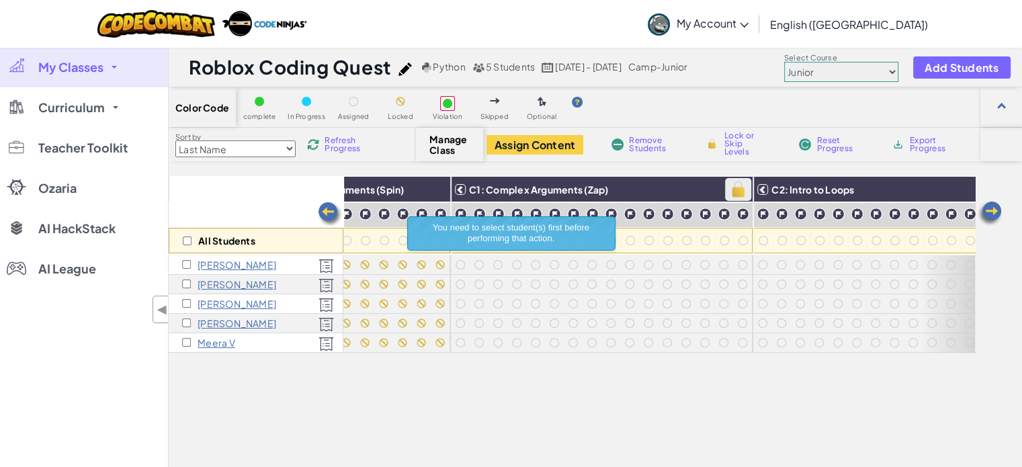
scroll to position [0, 806]
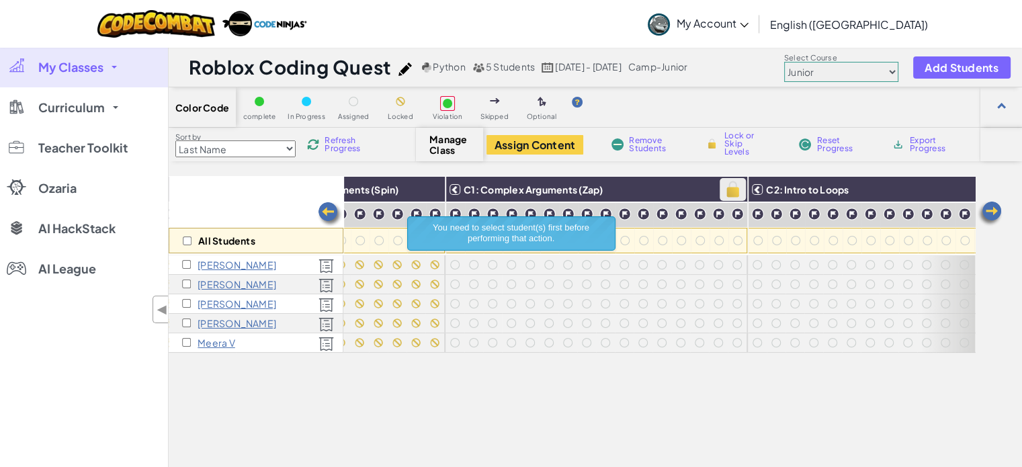
click at [733, 193] on img at bounding box center [733, 189] width 24 height 20
checkbox input "true"
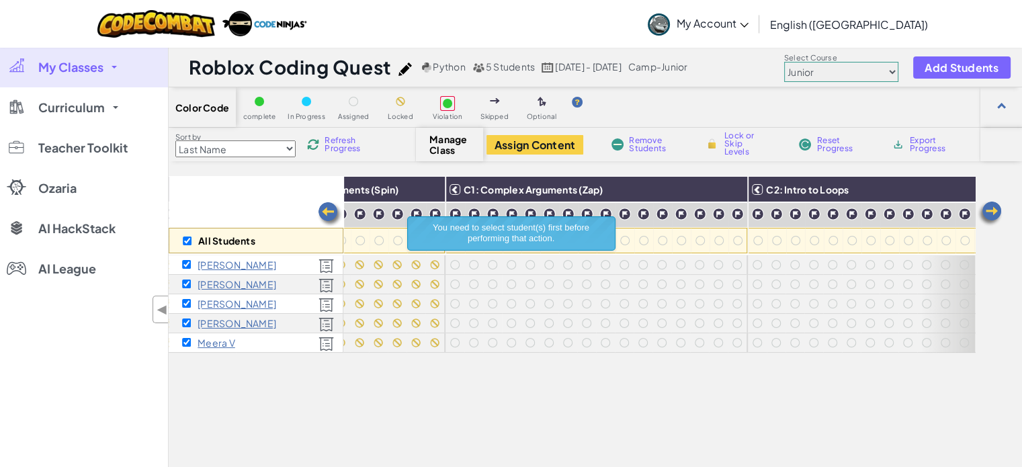
checkbox input "true"
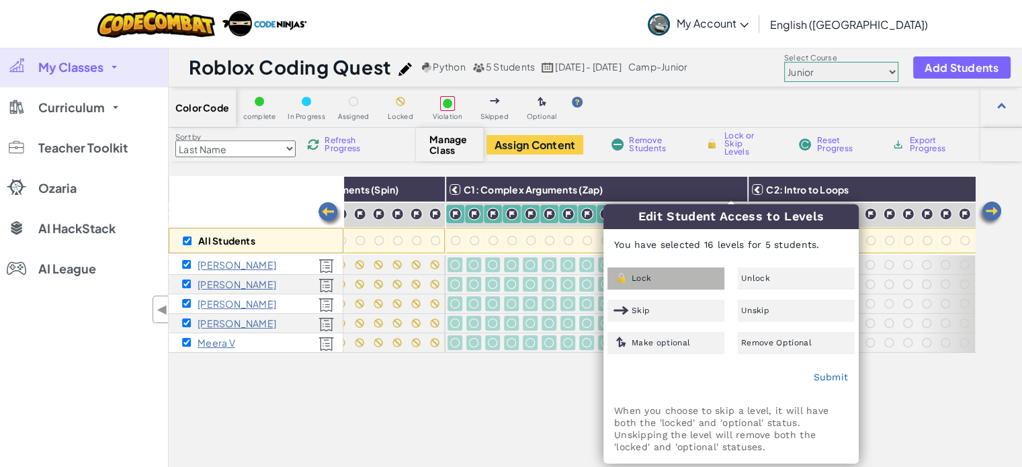
click at [628, 281] on img at bounding box center [620, 278] width 15 height 12
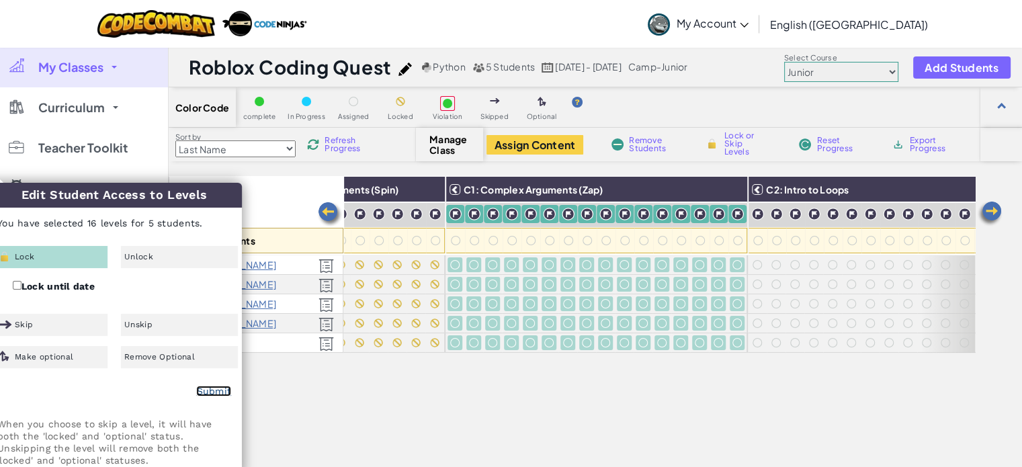
click at [204, 390] on link "Submit" at bounding box center [213, 391] width 35 height 11
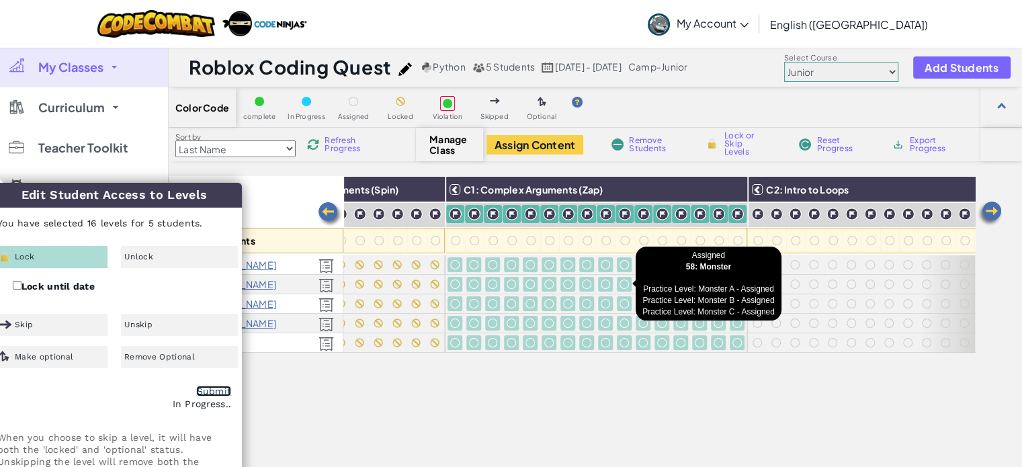
checkbox input "false"
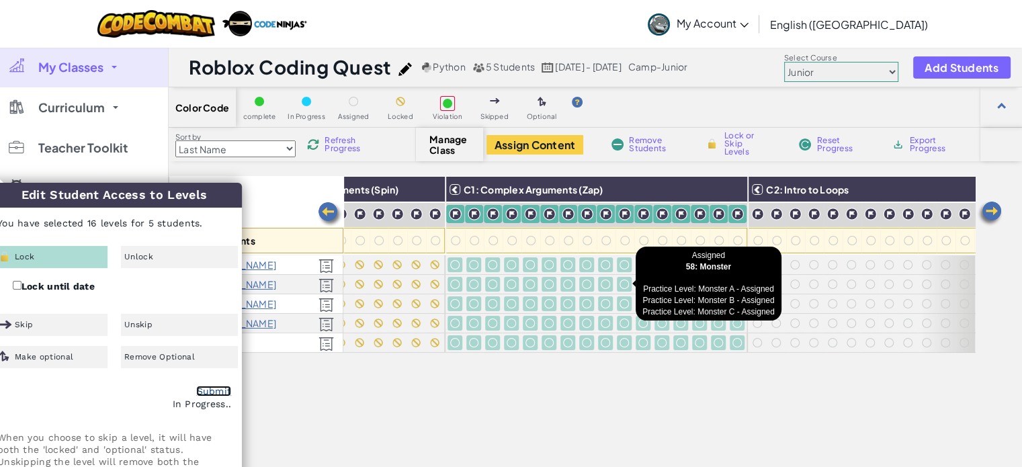
checkbox input "false"
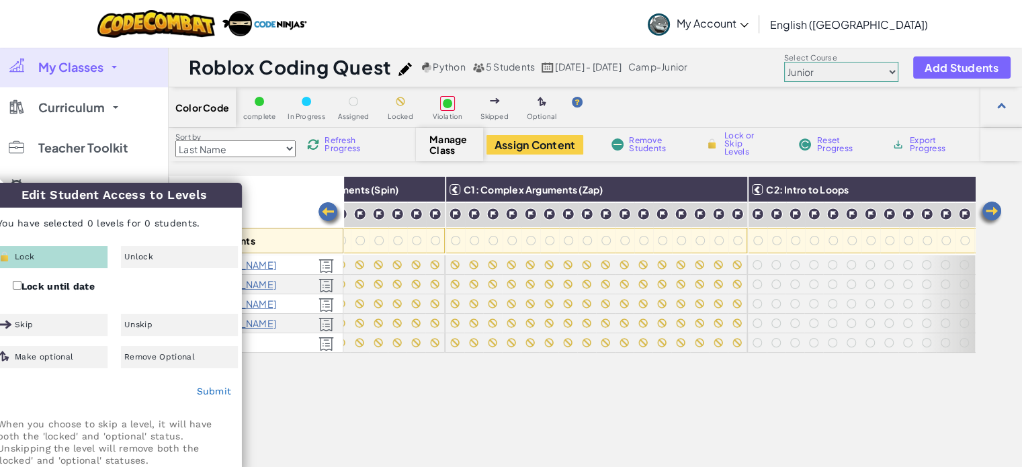
click at [990, 214] on img at bounding box center [989, 213] width 27 height 27
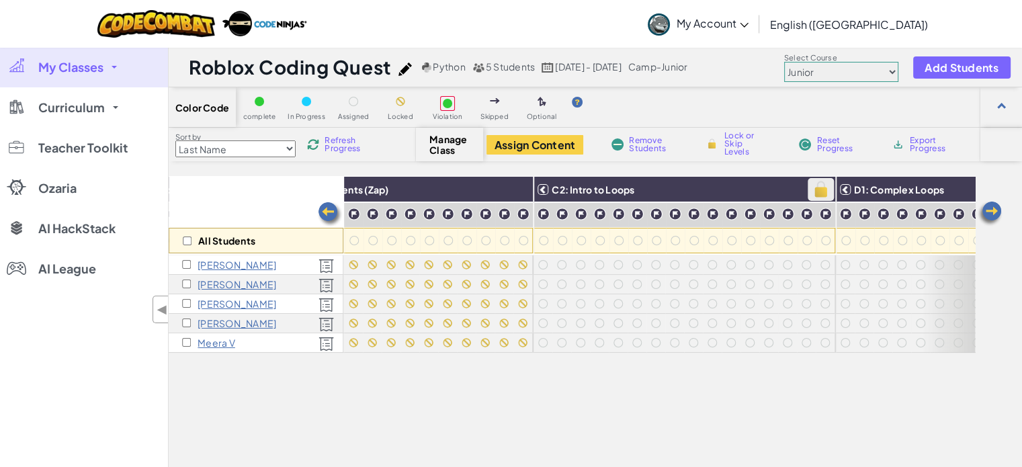
scroll to position [0, 1075]
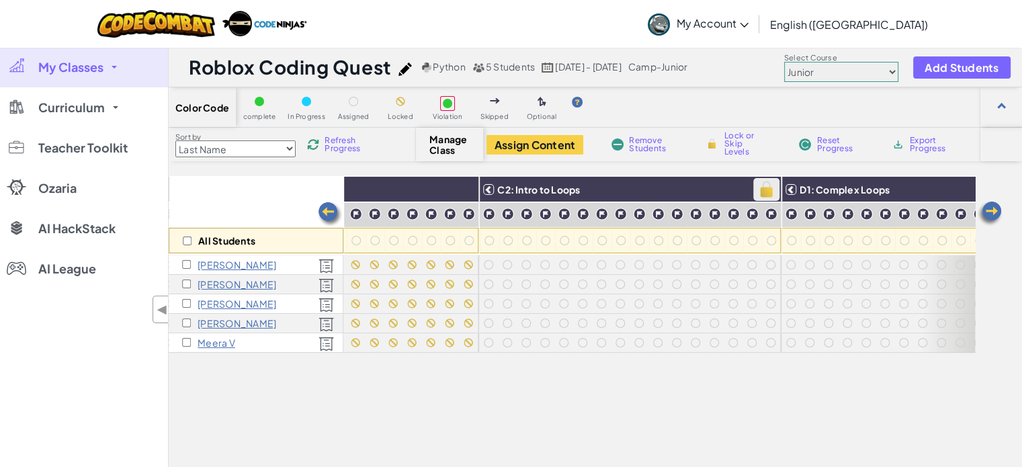
click at [755, 186] on img at bounding box center [766, 189] width 24 height 20
checkbox input "true"
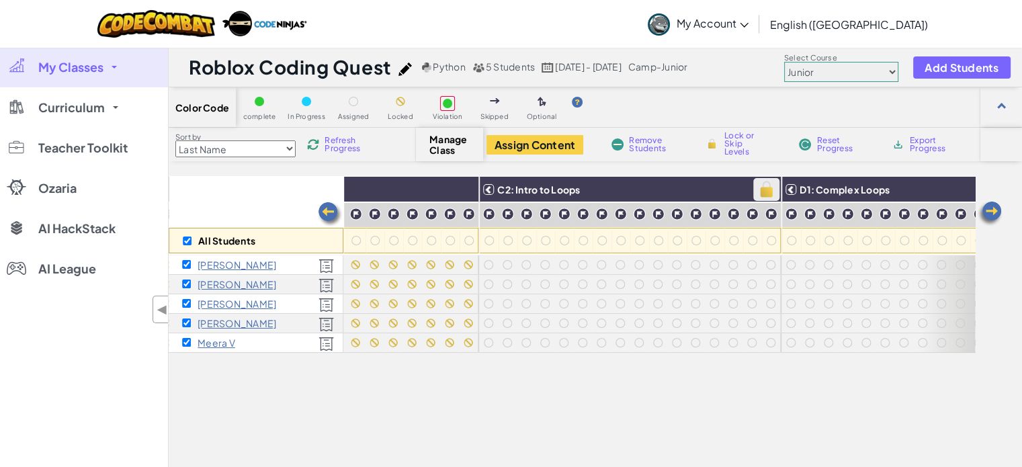
checkbox input "true"
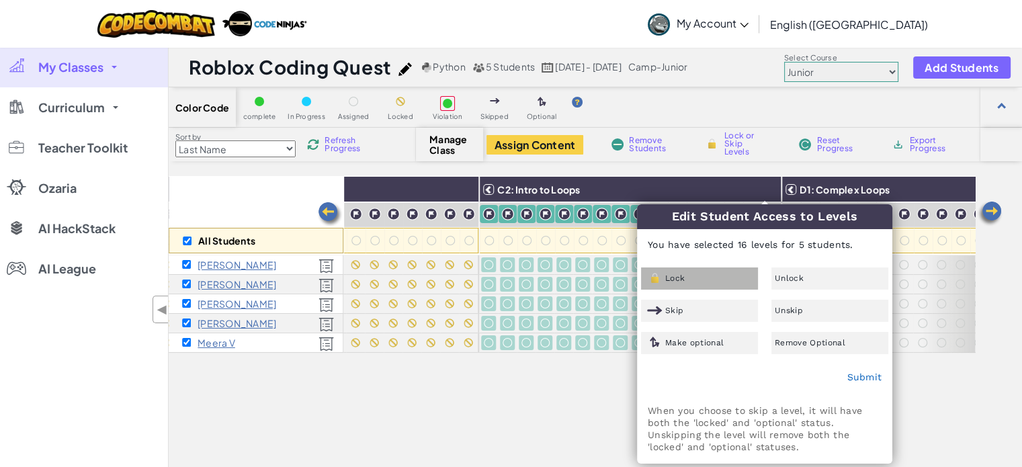
click at [688, 277] on div "Lock" at bounding box center [699, 278] width 117 height 22
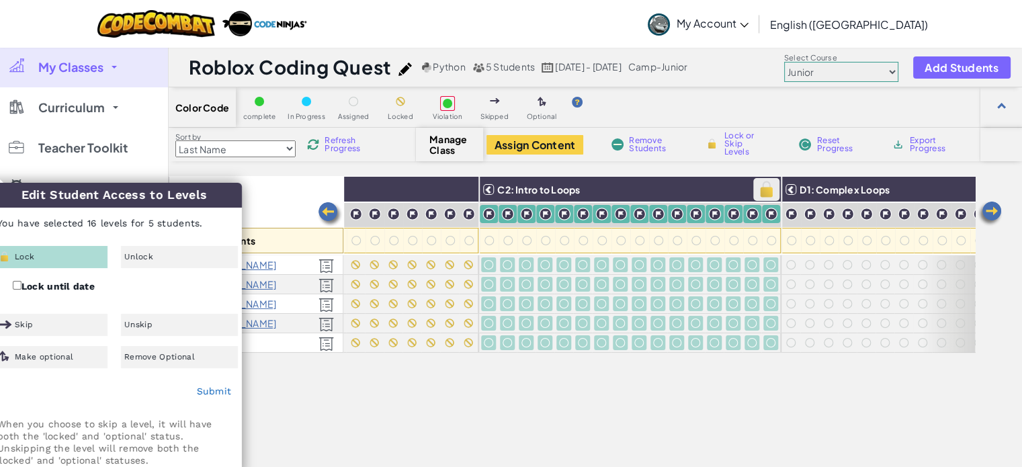
click at [763, 187] on img at bounding box center [766, 189] width 24 height 20
checkbox input "false"
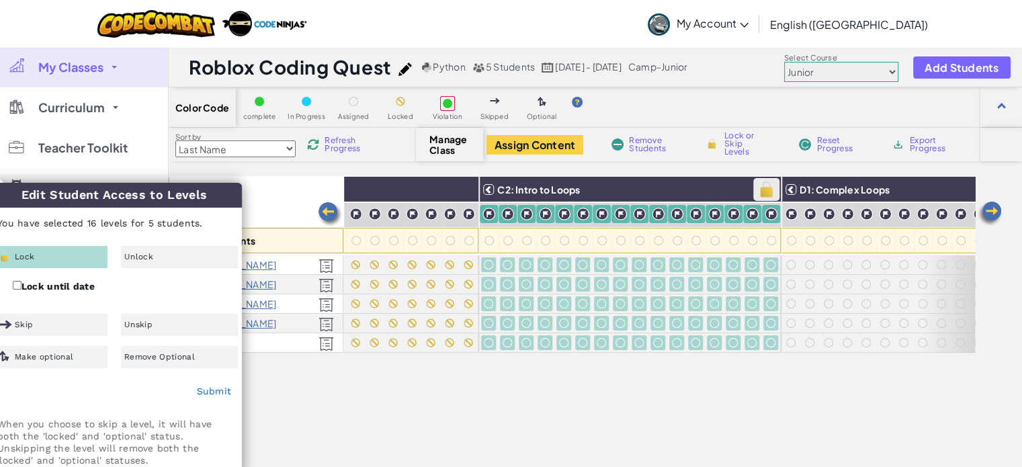
checkbox input "false"
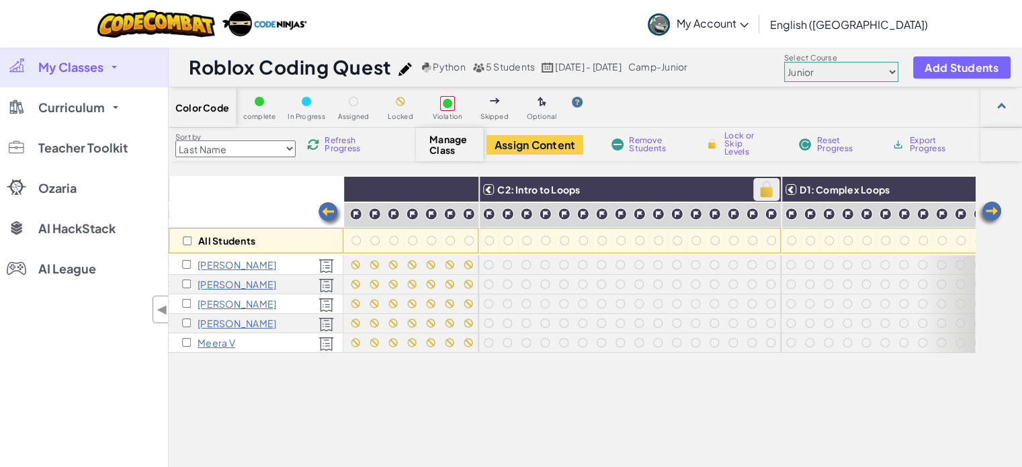
click at [760, 194] on img at bounding box center [766, 189] width 24 height 20
checkbox input "true"
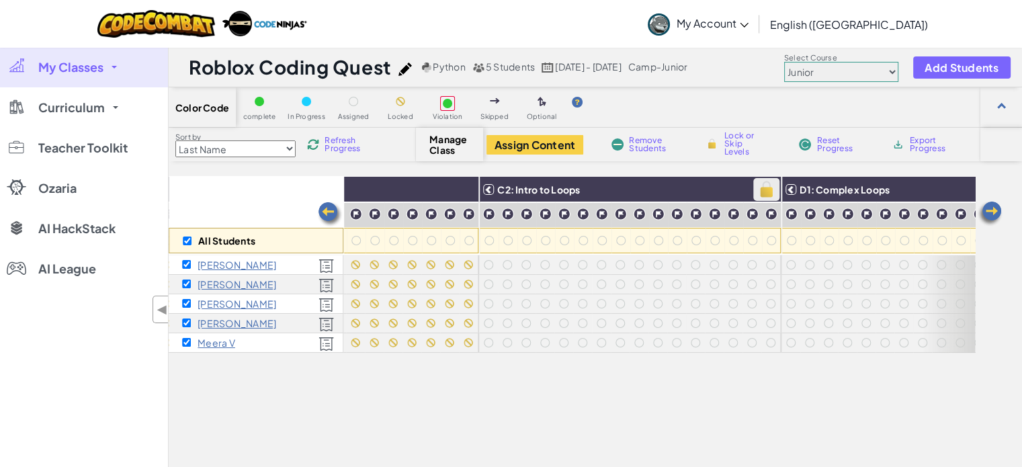
checkbox input "true"
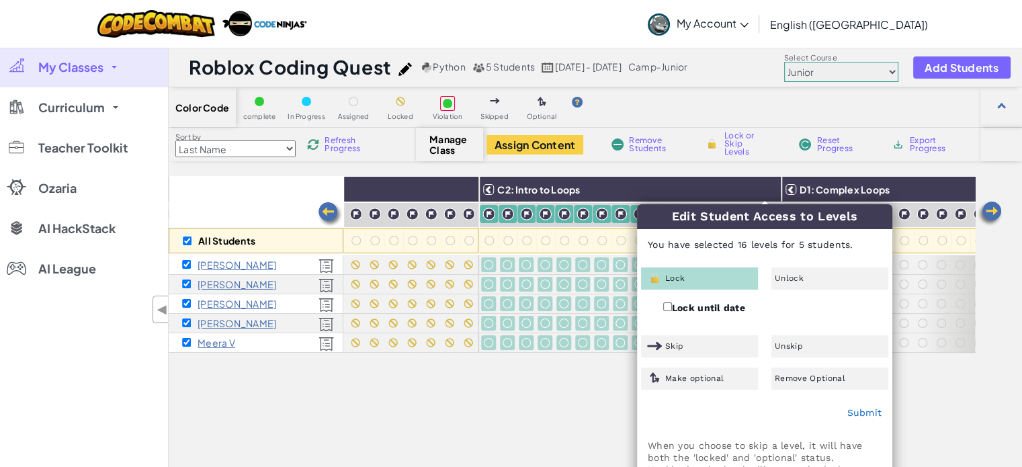
click at [707, 279] on div "Lock" at bounding box center [699, 278] width 117 height 22
click at [858, 415] on link "Submit" at bounding box center [863, 412] width 35 height 11
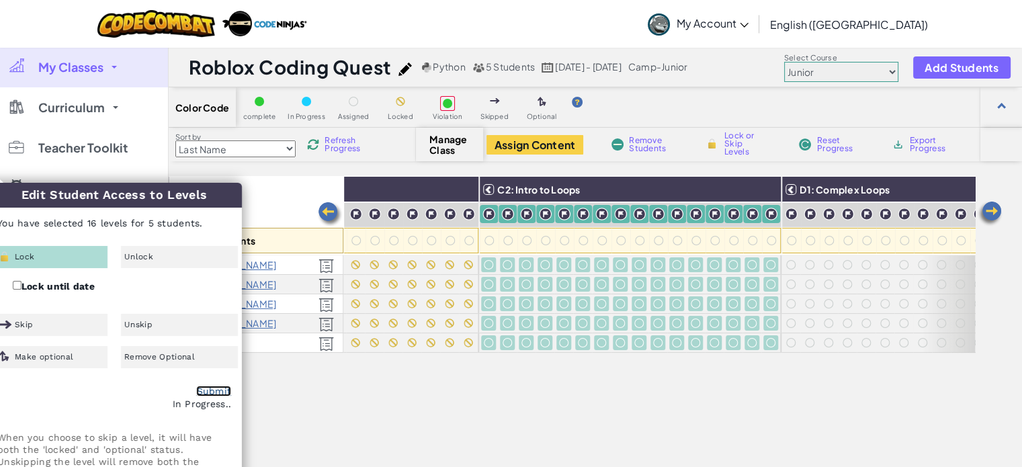
checkbox input "false"
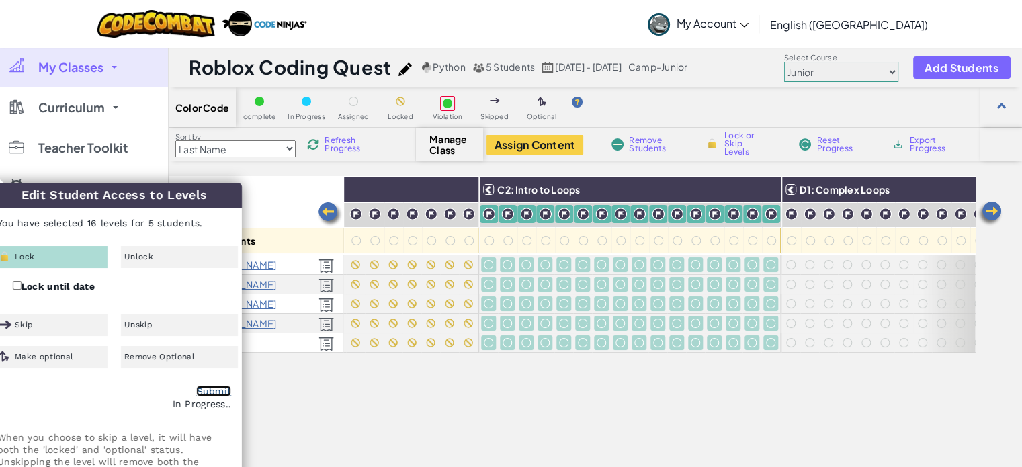
checkbox input "false"
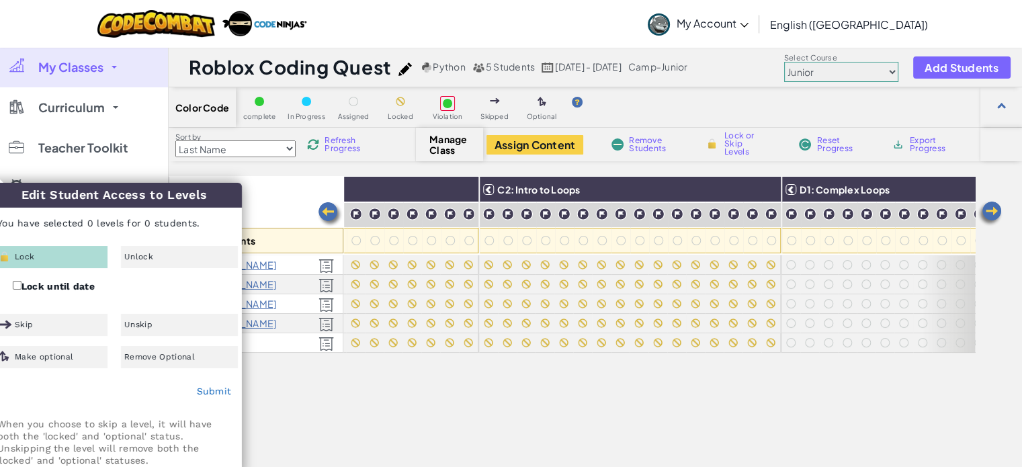
click at [986, 216] on img at bounding box center [989, 213] width 27 height 27
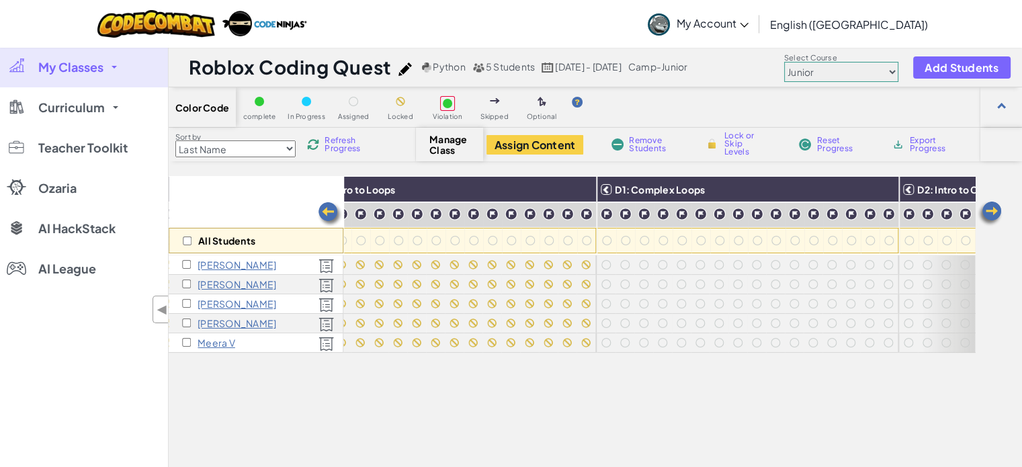
scroll to position [0, 1343]
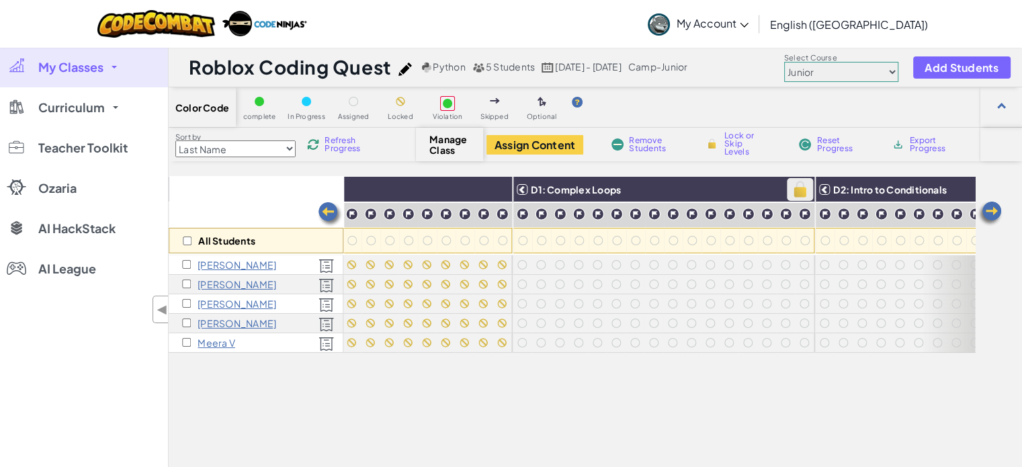
click at [796, 192] on img at bounding box center [800, 189] width 24 height 20
checkbox input "true"
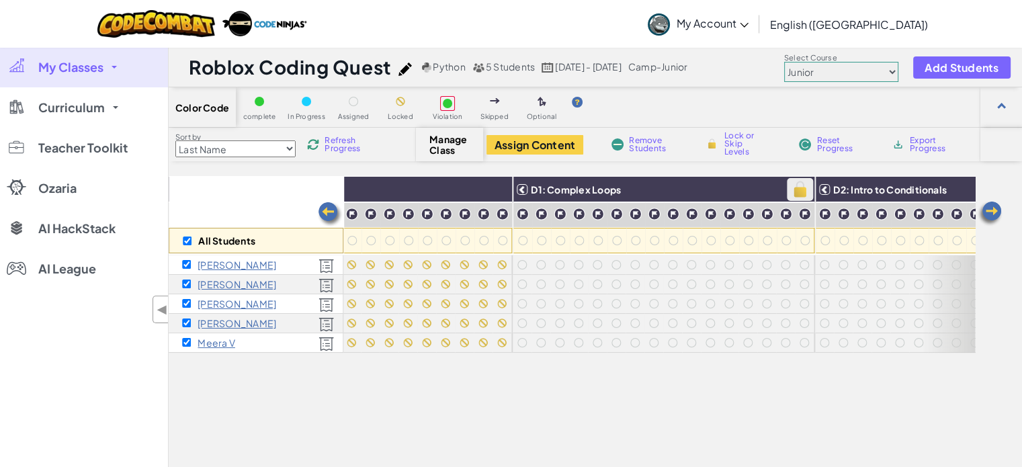
checkbox input "true"
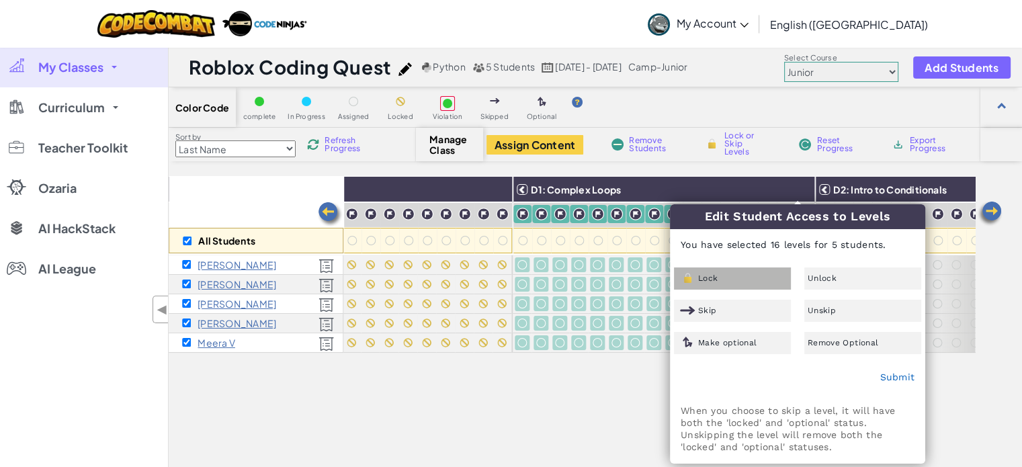
click at [735, 277] on div "Lock" at bounding box center [732, 278] width 117 height 22
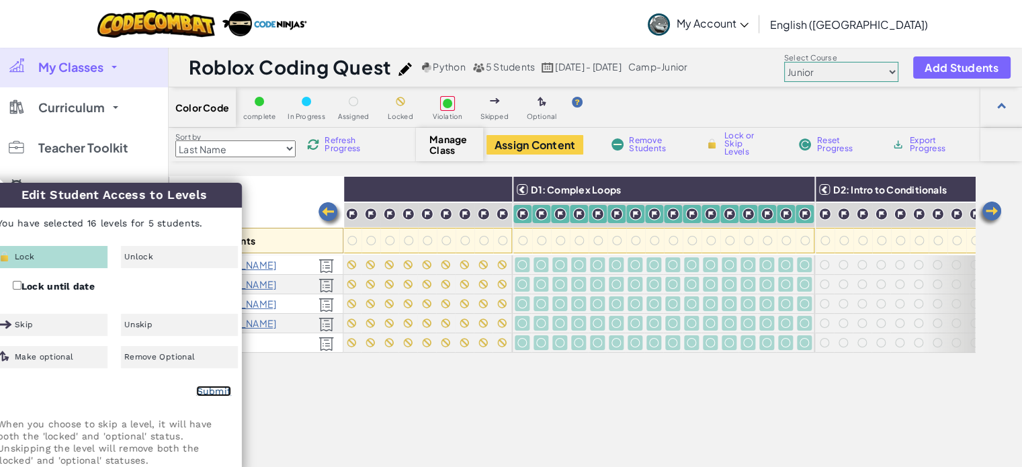
click at [215, 394] on link "Submit" at bounding box center [213, 391] width 35 height 11
checkbox input "false"
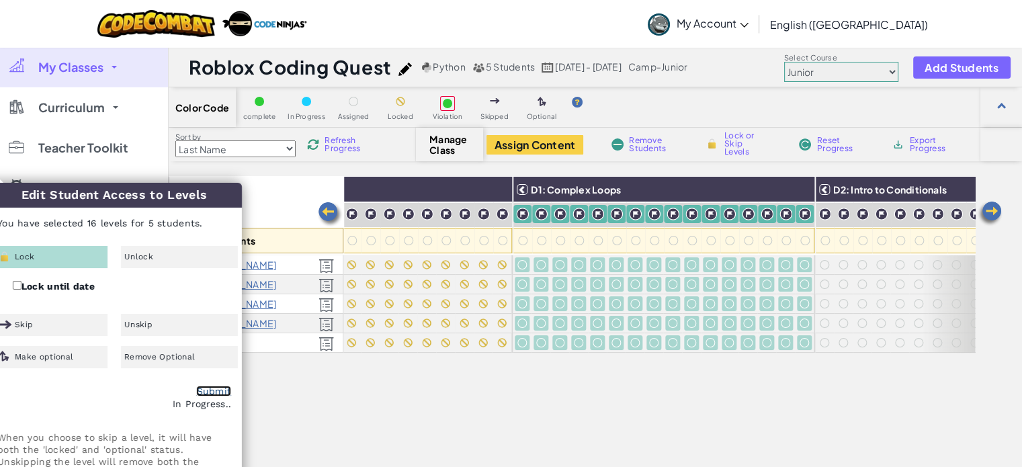
checkbox input "false"
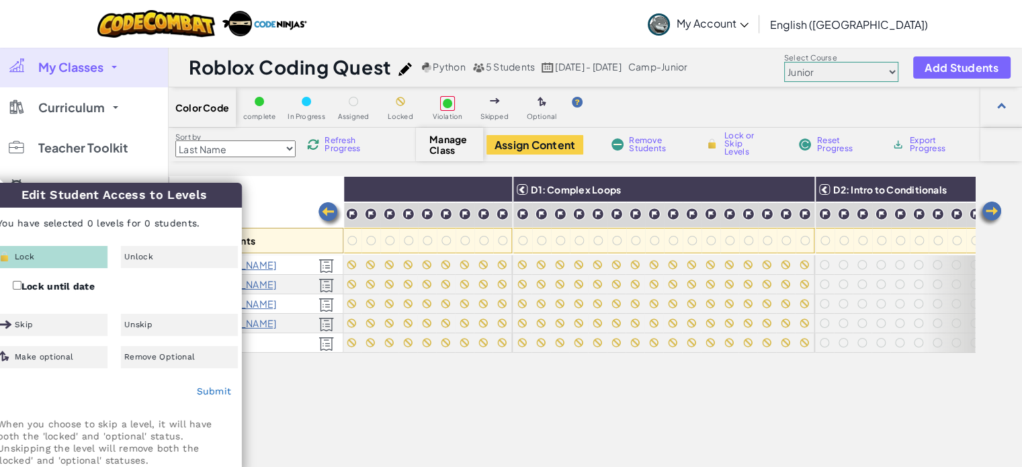
click at [991, 208] on img at bounding box center [989, 213] width 27 height 27
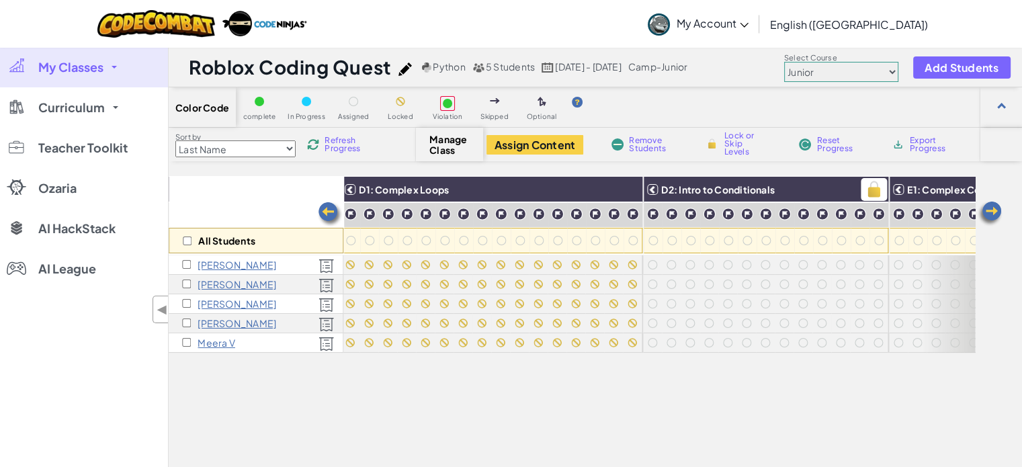
scroll to position [0, 1612]
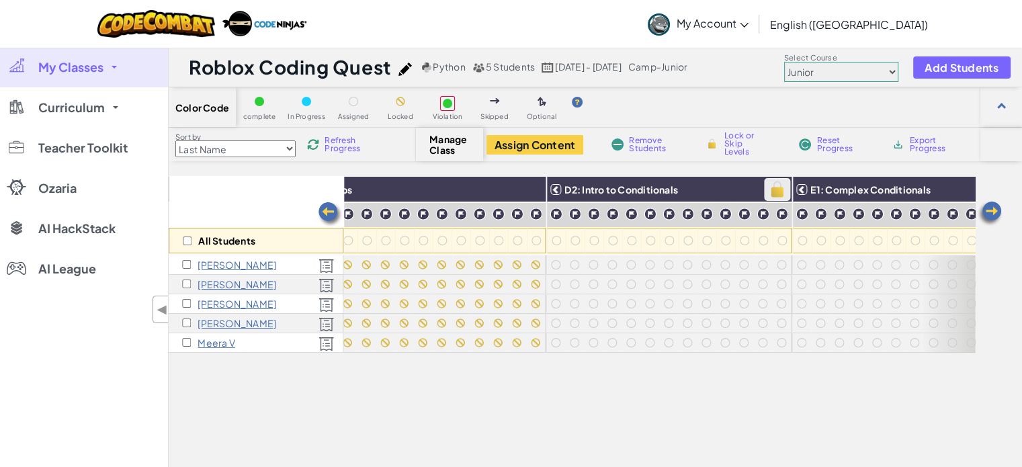
click at [770, 187] on img at bounding box center [777, 189] width 24 height 20
checkbox input "true"
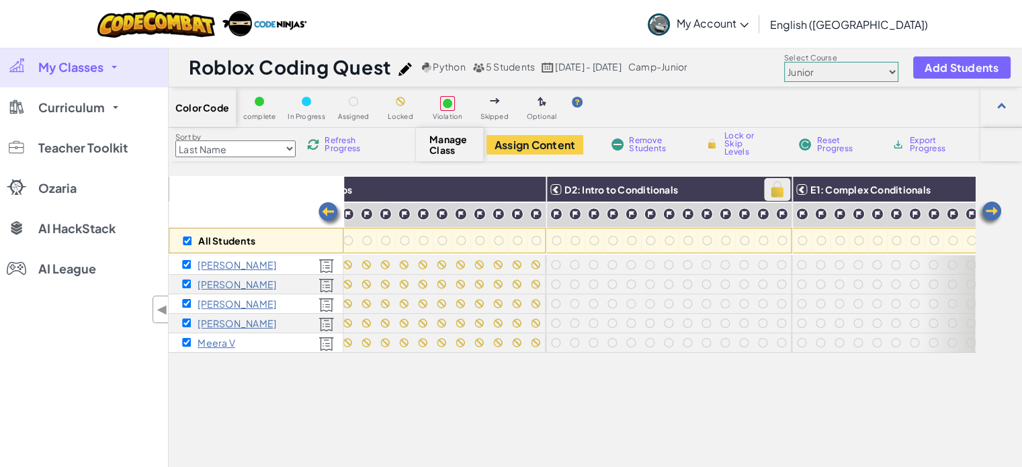
checkbox input "true"
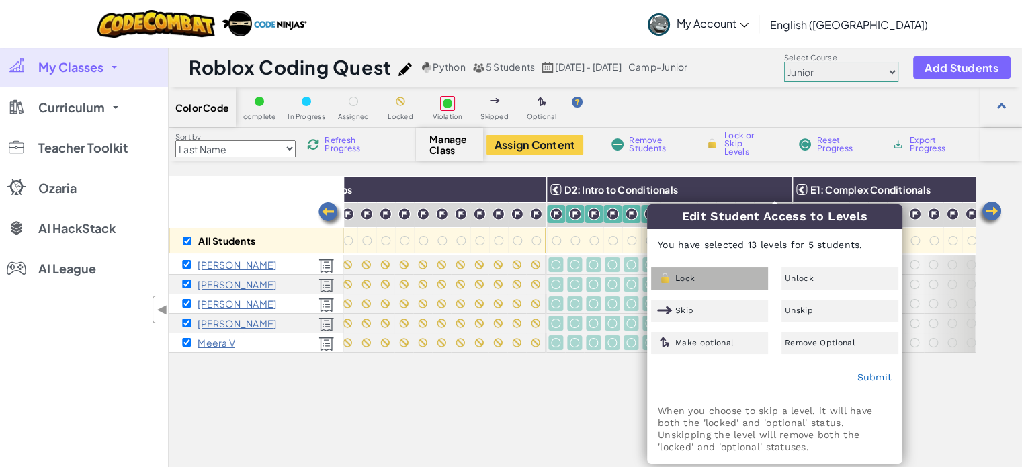
click at [690, 278] on span "Lock" at bounding box center [684, 278] width 19 height 8
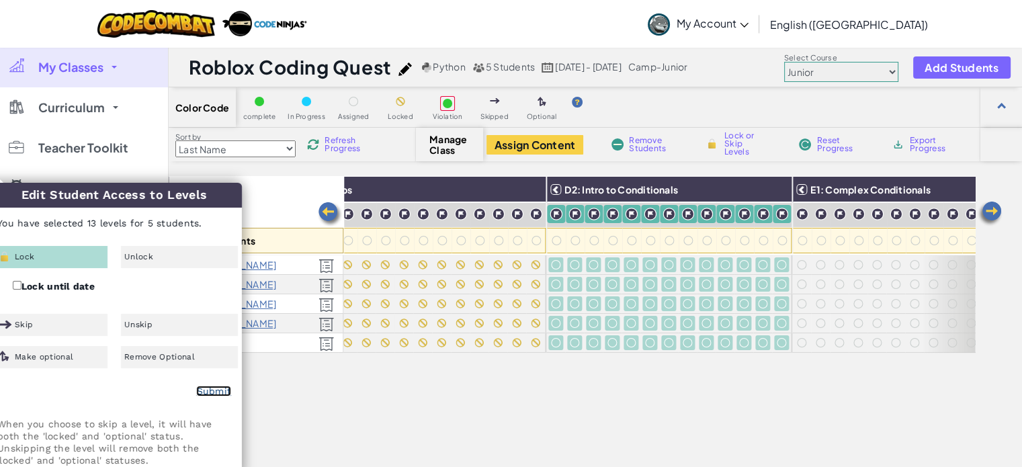
click at [210, 389] on link "Submit" at bounding box center [213, 391] width 35 height 11
checkbox input "false"
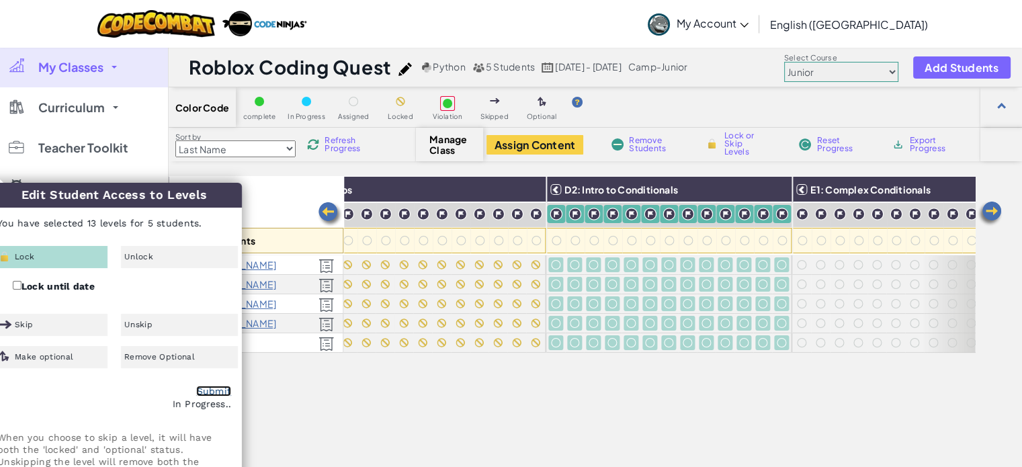
checkbox input "false"
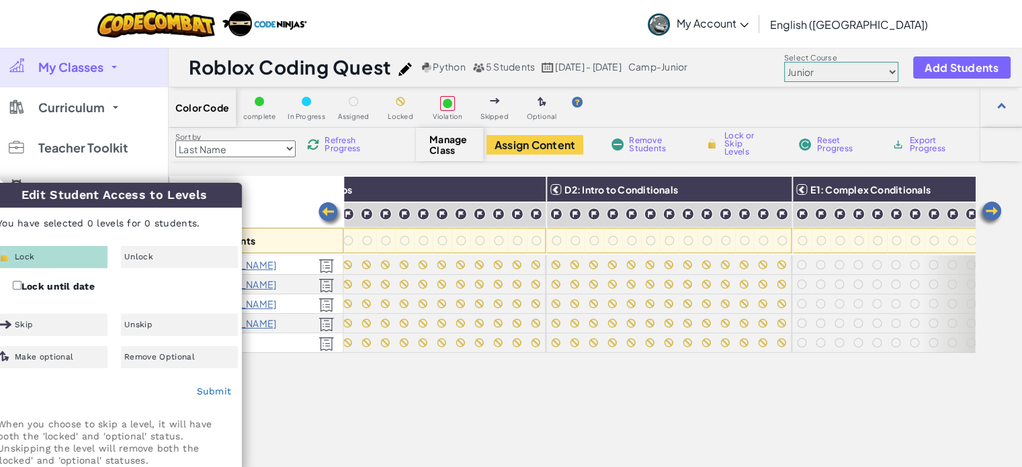
click at [992, 217] on img at bounding box center [989, 213] width 27 height 27
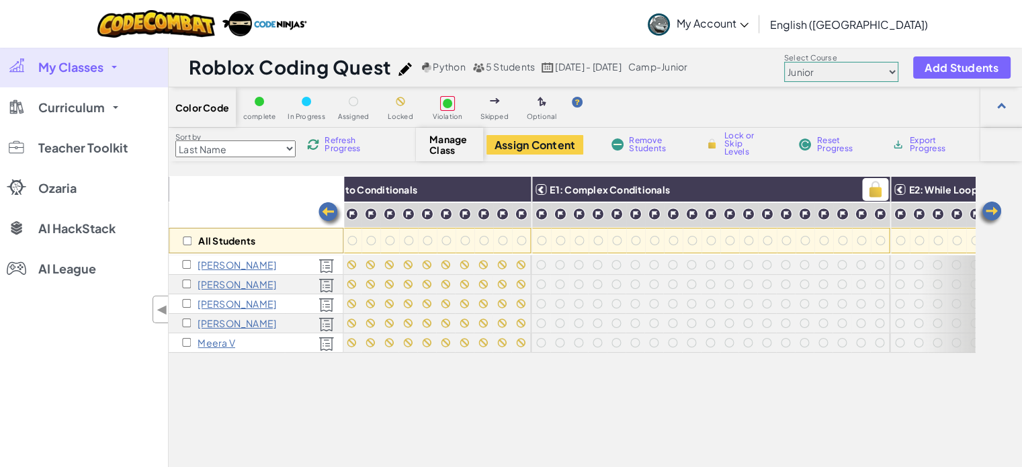
scroll to position [0, 1881]
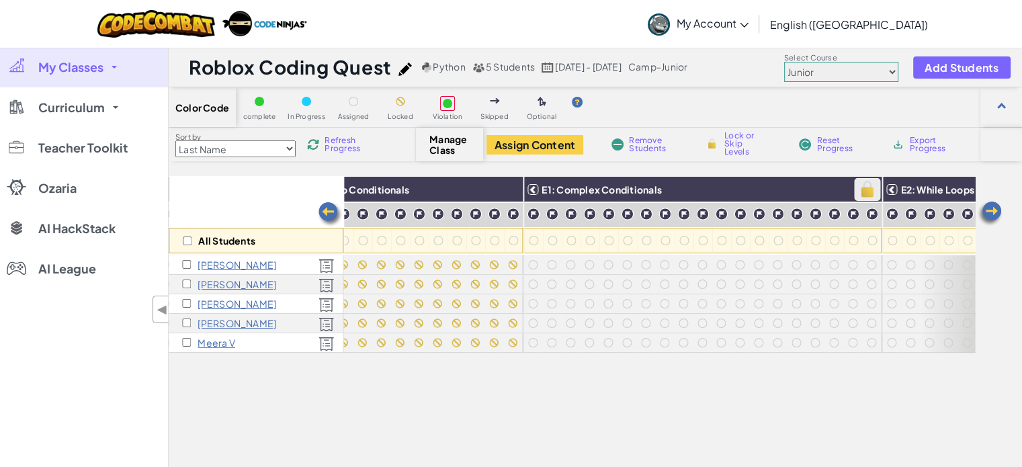
click at [859, 188] on img at bounding box center [867, 189] width 24 height 20
checkbox input "true"
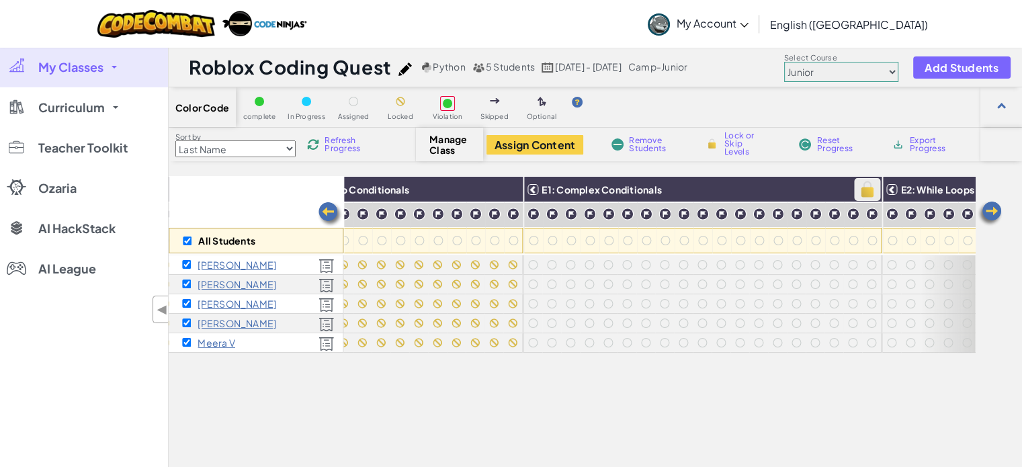
checkbox input "true"
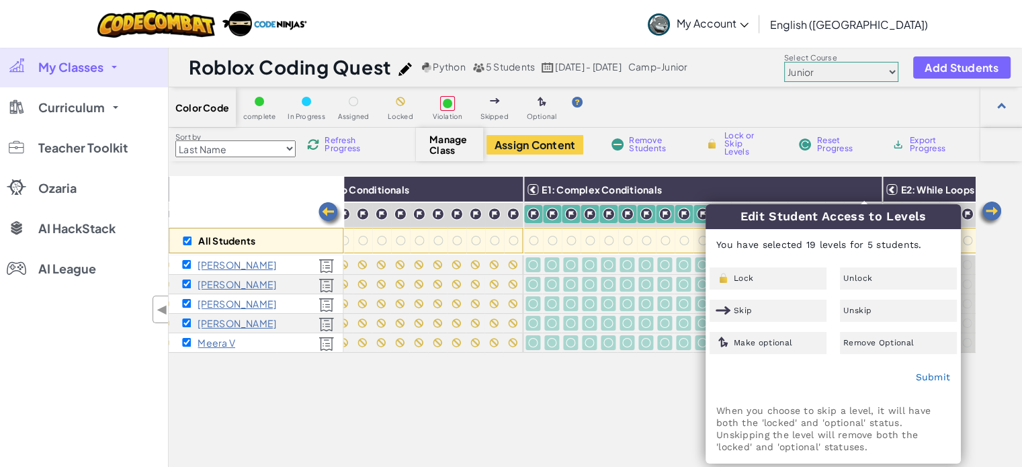
click at [739, 289] on div "Lock Unlock Skip Unskip Make optional Remove Optional" at bounding box center [833, 310] width 254 height 87
click at [741, 284] on div "Lock" at bounding box center [767, 278] width 117 height 22
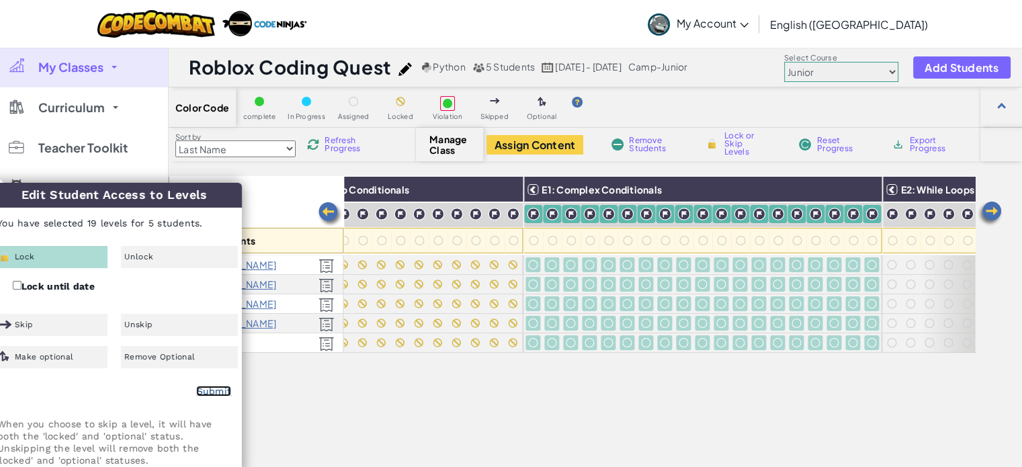
click at [218, 388] on link "Submit" at bounding box center [213, 391] width 35 height 11
checkbox input "false"
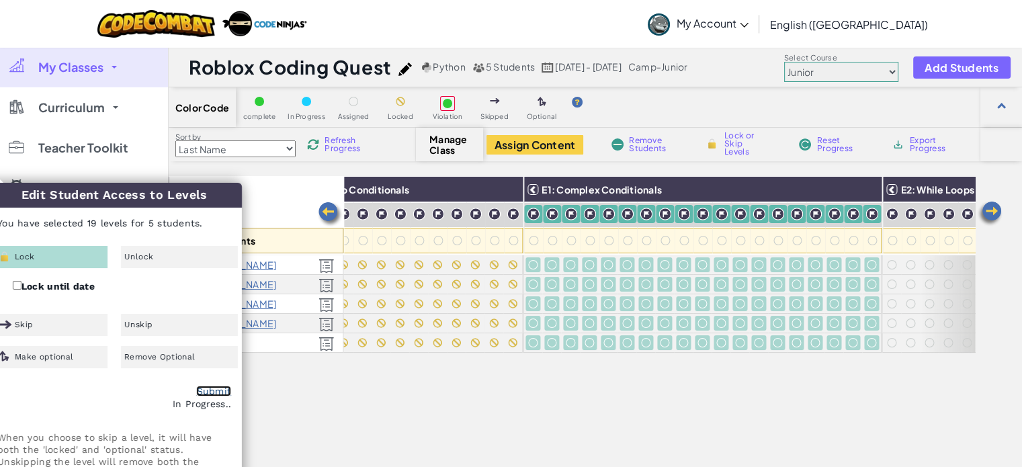
checkbox input "false"
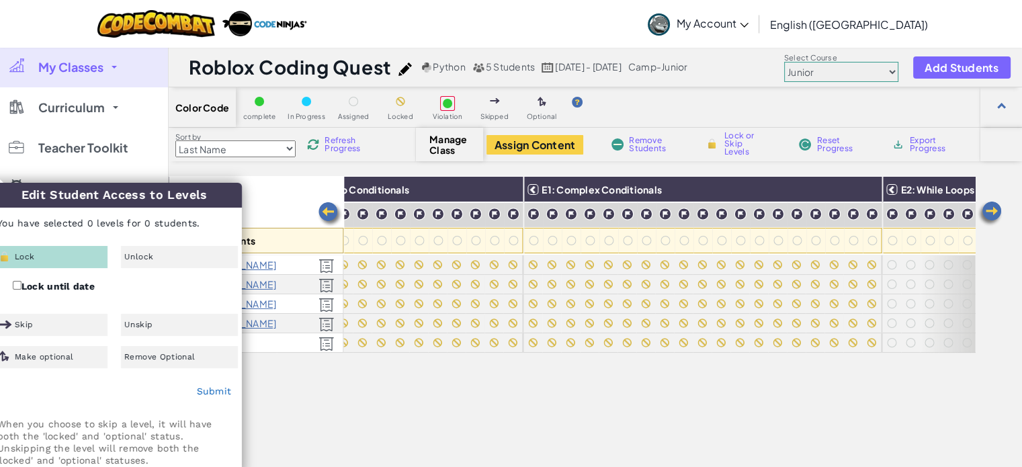
click at [983, 214] on img at bounding box center [989, 213] width 27 height 27
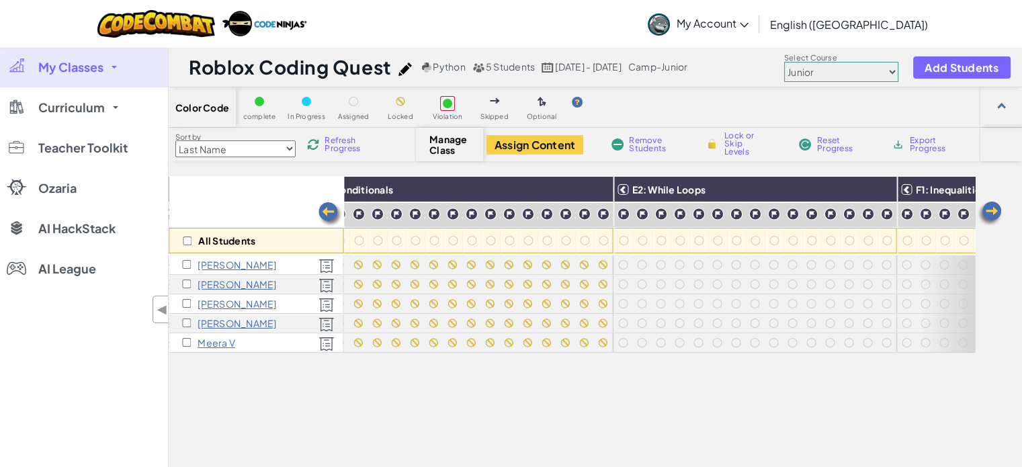
click at [985, 218] on img at bounding box center [989, 213] width 27 height 27
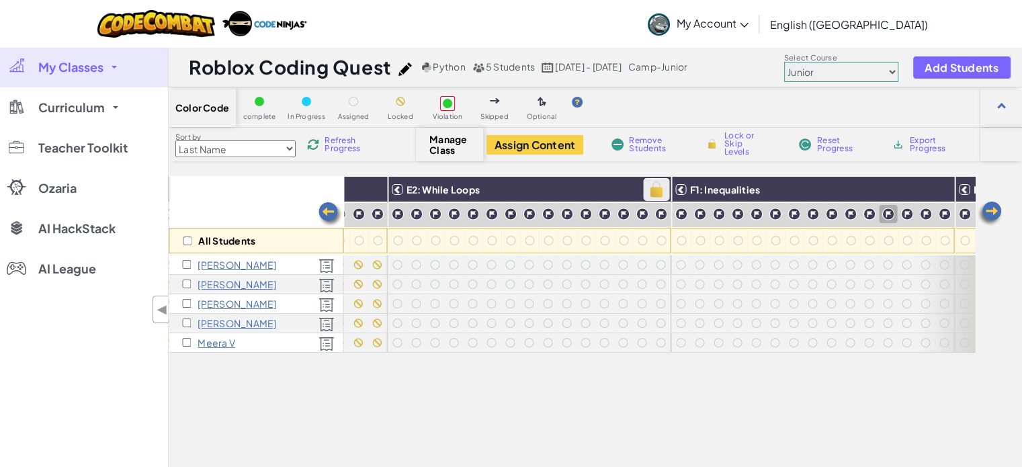
scroll to position [0, 2418]
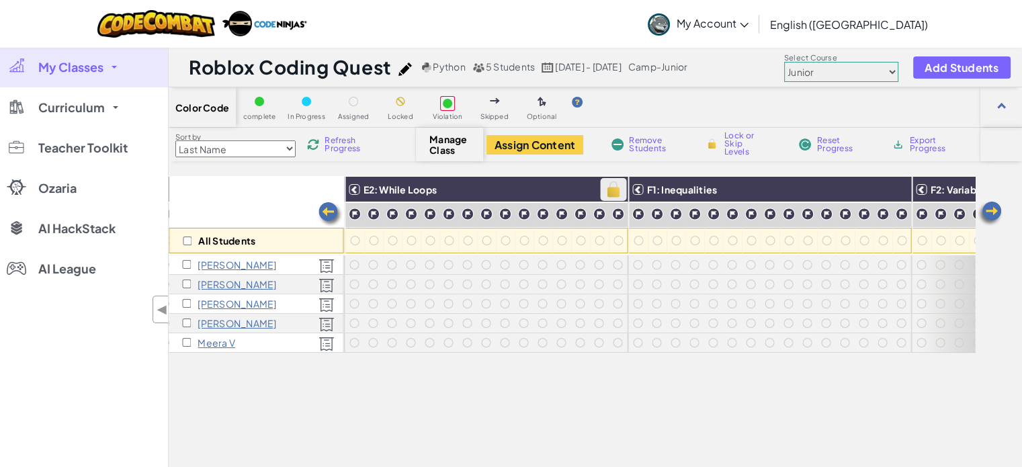
click at [608, 193] on img at bounding box center [613, 189] width 24 height 20
checkbox input "true"
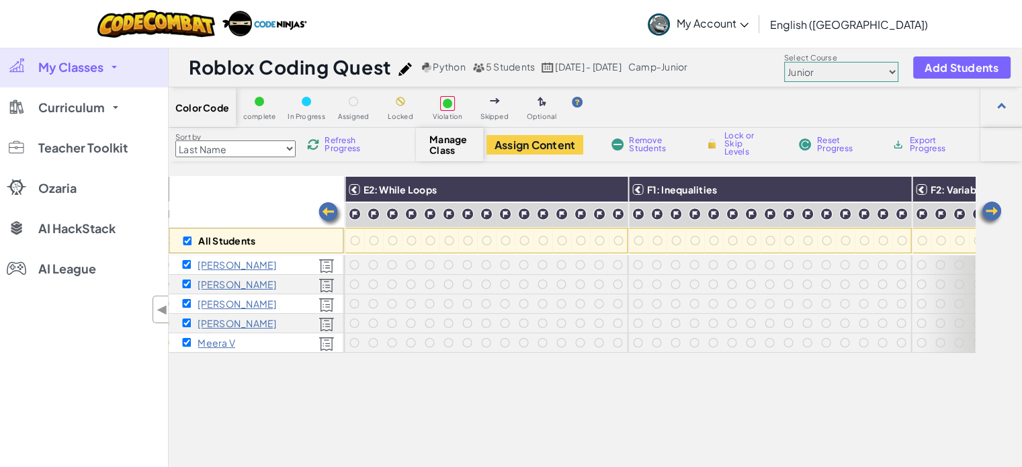
checkbox input "true"
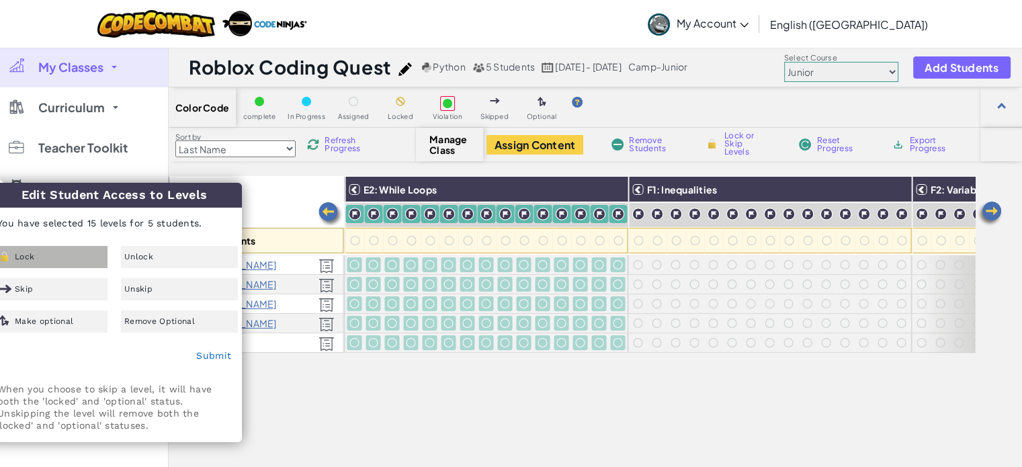
click at [69, 261] on div "Lock" at bounding box center [49, 257] width 117 height 22
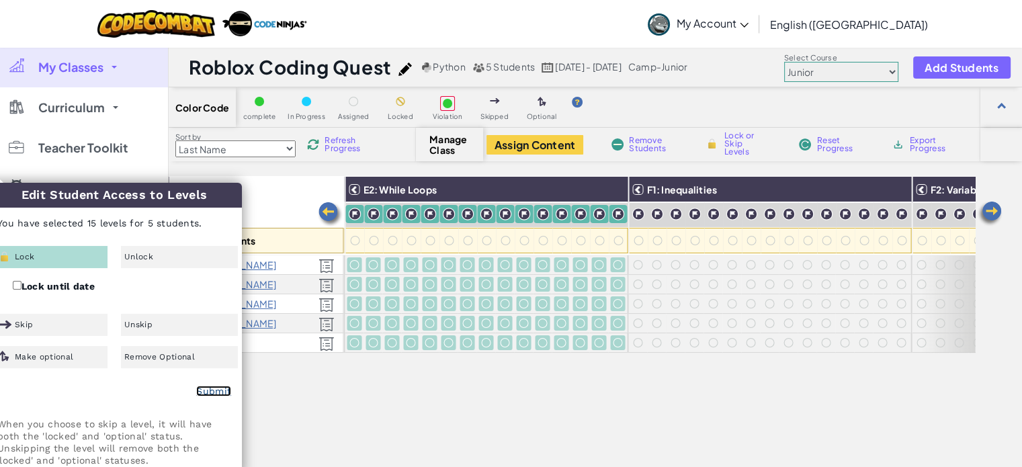
click at [224, 392] on link "Submit" at bounding box center [213, 391] width 35 height 11
checkbox input "false"
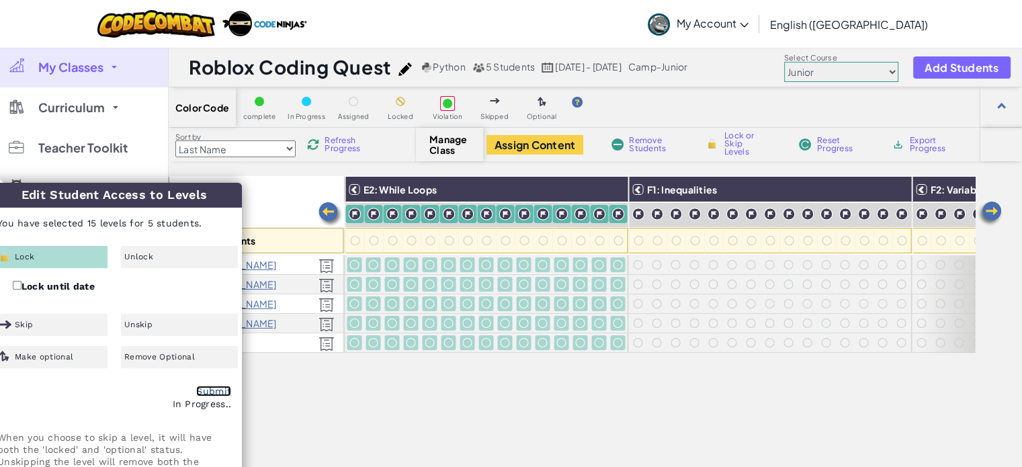
checkbox input "false"
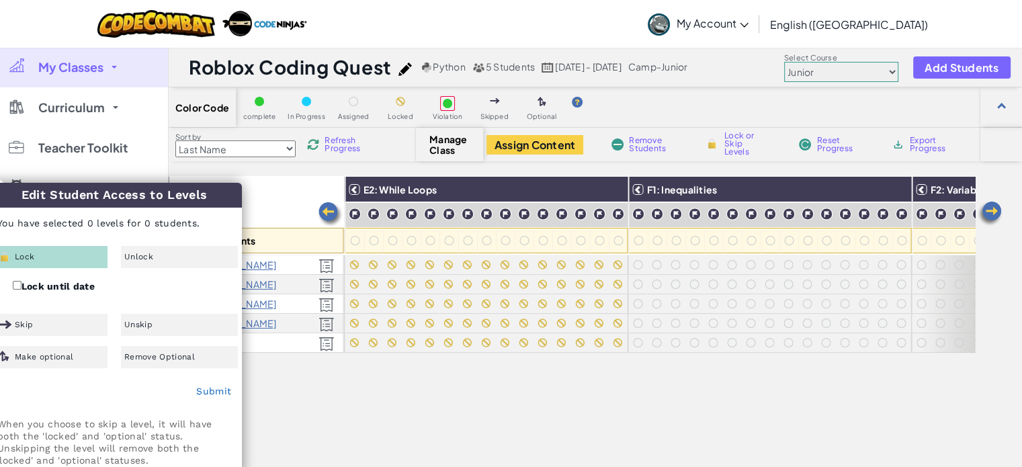
click at [0, 0] on img at bounding box center [0, 0] width 0 height 0
checkbox input "false"
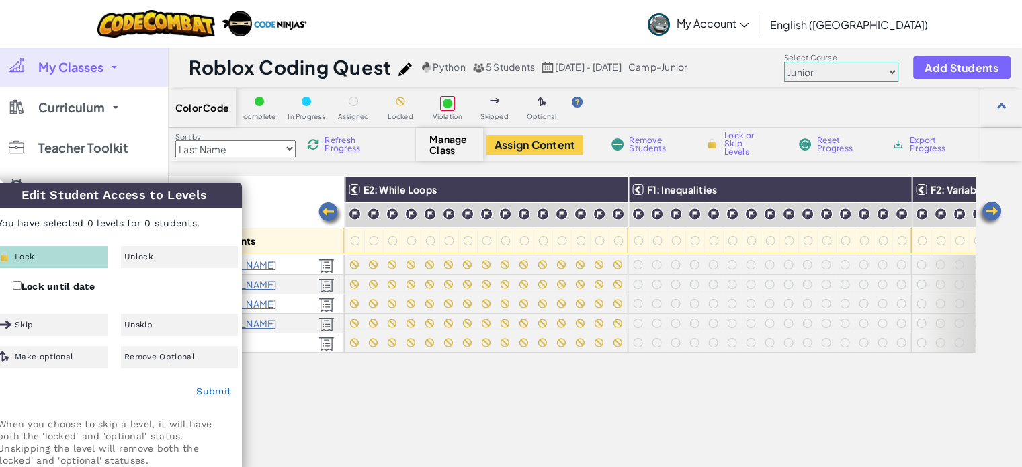
checkbox input "false"
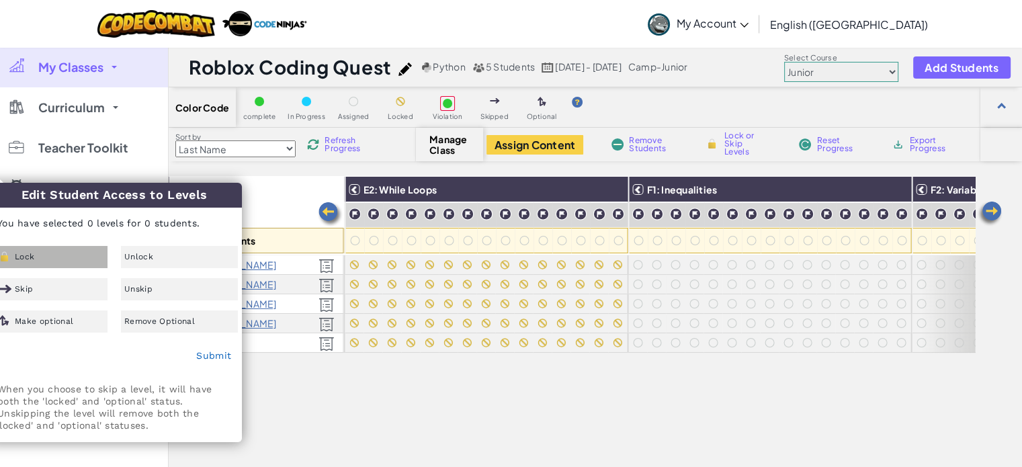
click at [56, 255] on div "Lock" at bounding box center [49, 257] width 117 height 22
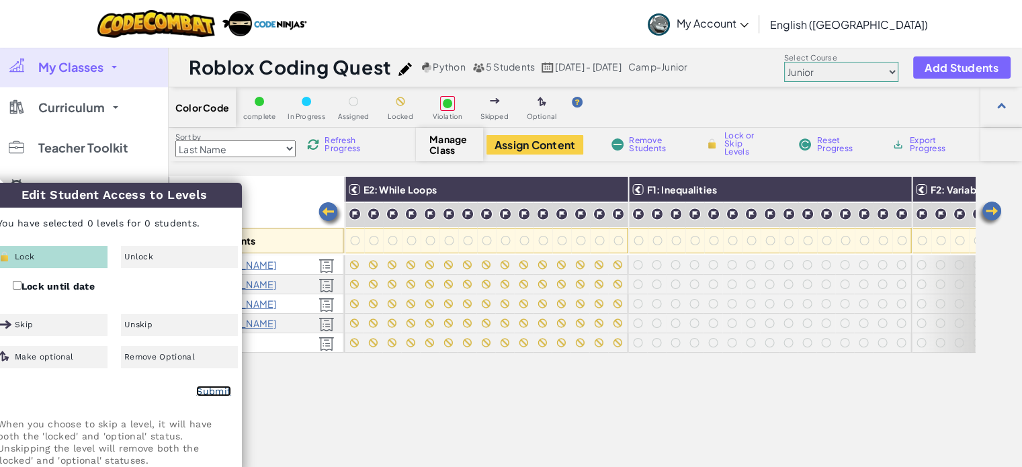
click at [226, 395] on link "Submit" at bounding box center [213, 391] width 35 height 11
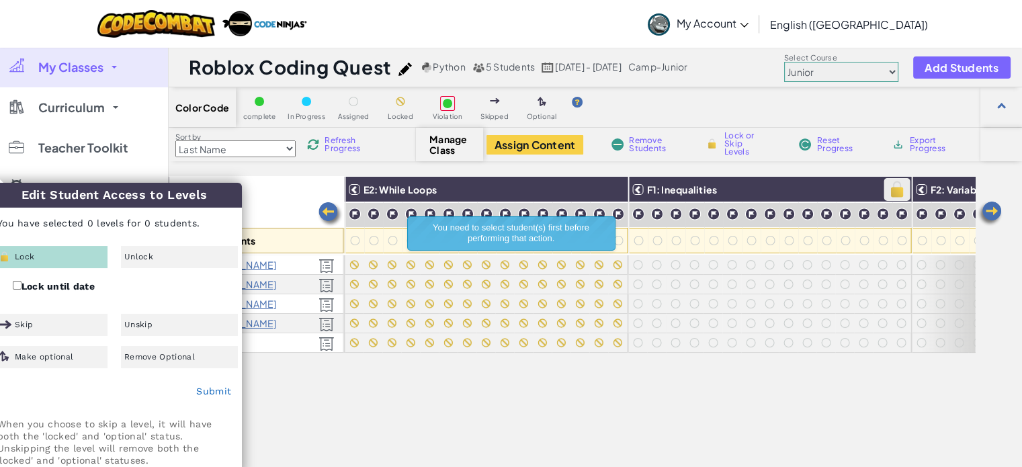
click at [888, 189] on img at bounding box center [897, 189] width 24 height 20
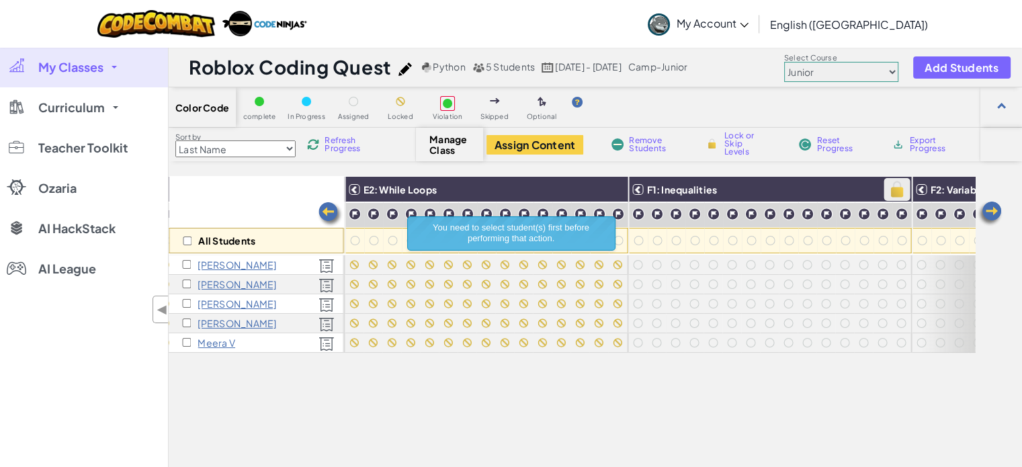
click at [892, 190] on img at bounding box center [897, 189] width 24 height 20
checkbox input "true"
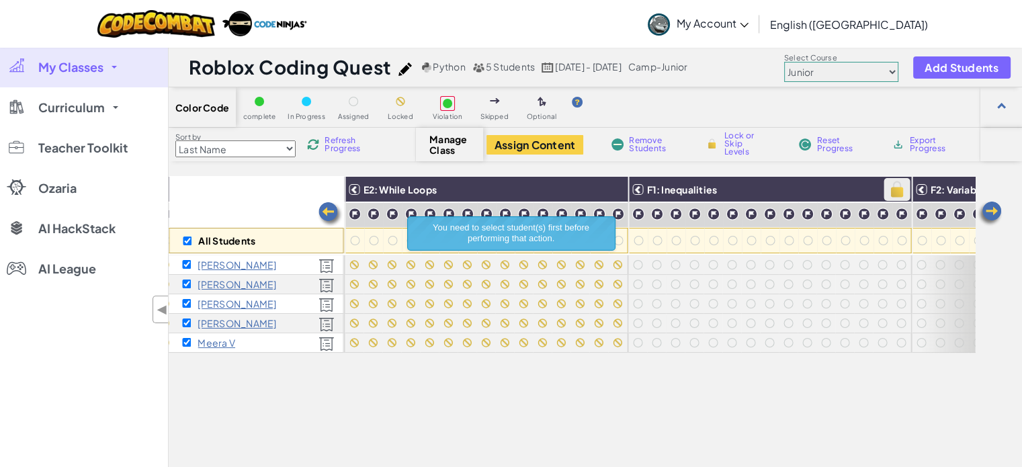
checkbox input "true"
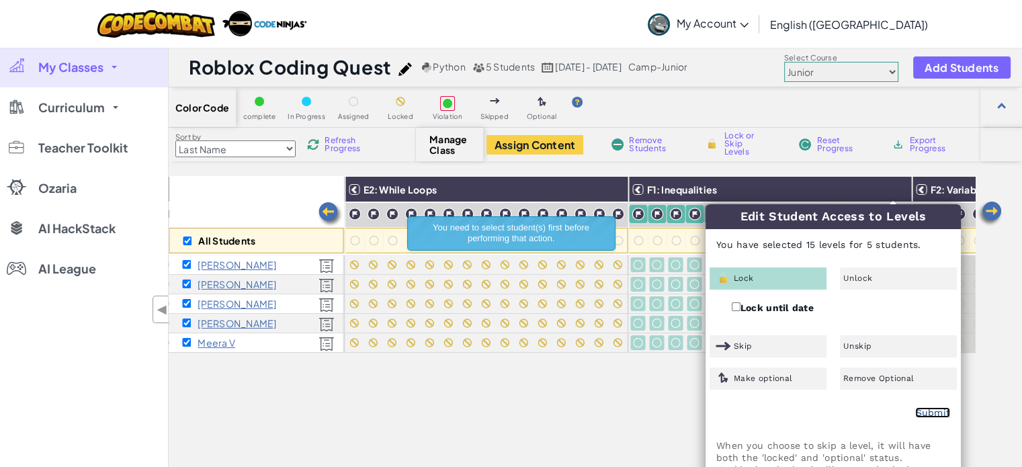
click at [934, 412] on link "Submit" at bounding box center [932, 412] width 35 height 11
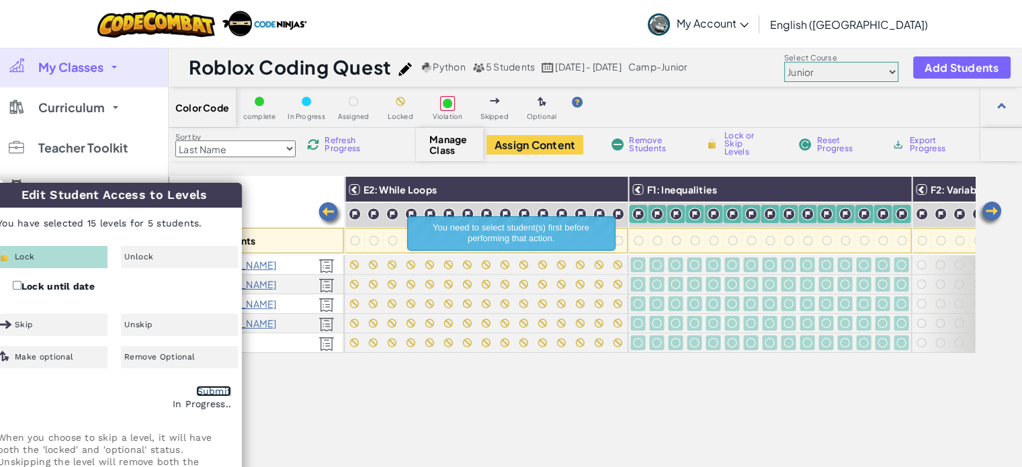
checkbox input "false"
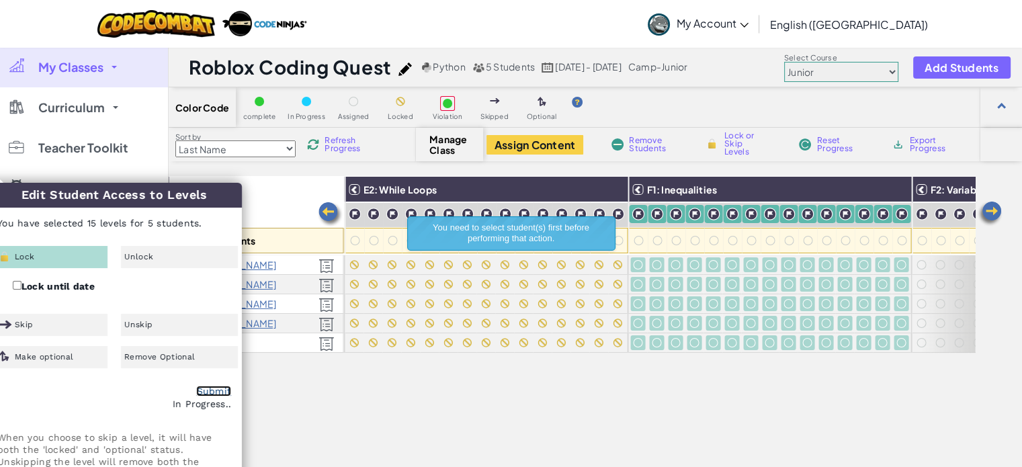
checkbox input "false"
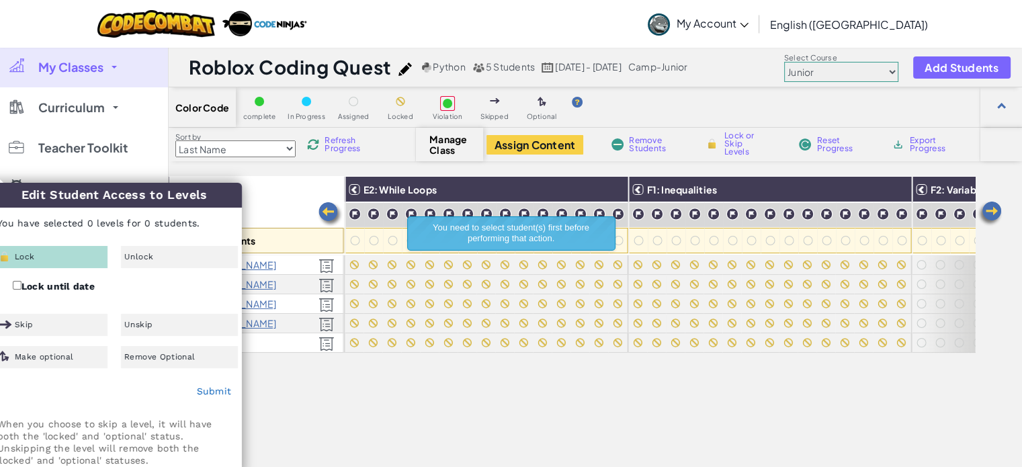
click at [1001, 208] on img at bounding box center [989, 213] width 27 height 27
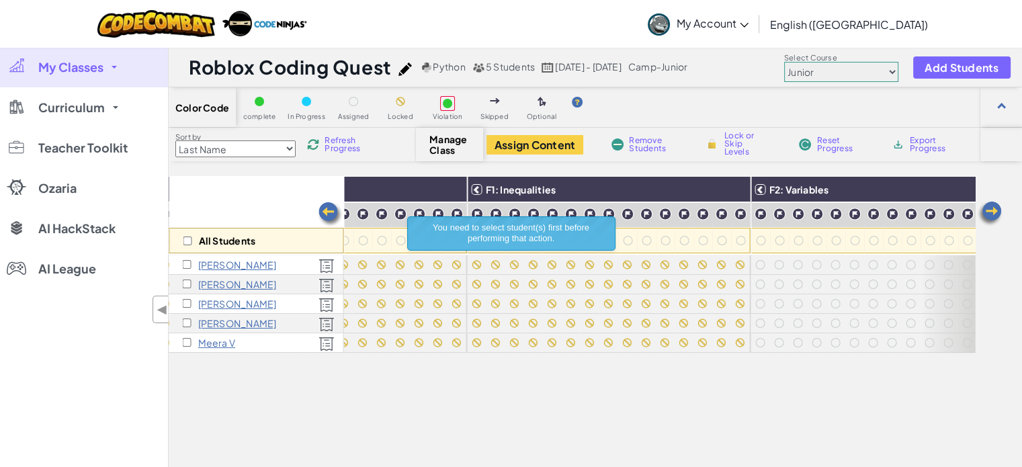
scroll to position [0, 2645]
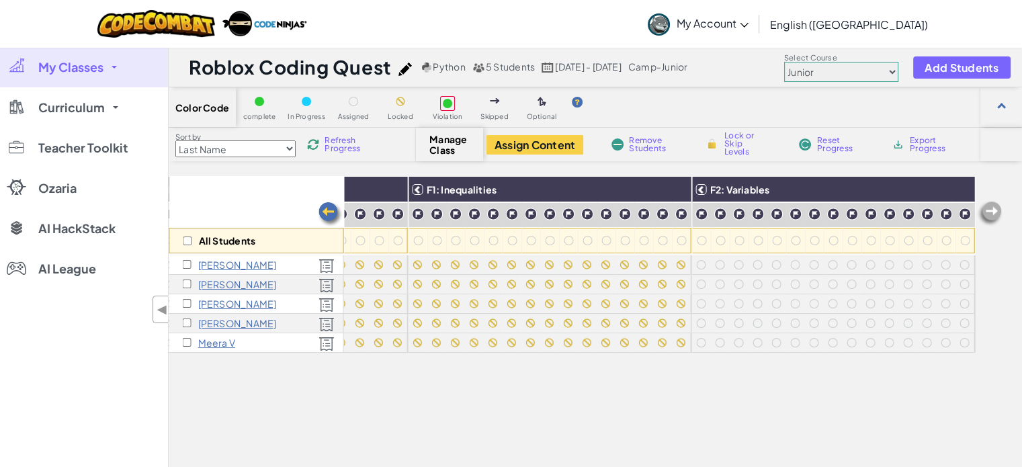
click at [993, 212] on img at bounding box center [989, 213] width 27 height 27
click at [949, 187] on img at bounding box center [960, 189] width 24 height 20
checkbox input "true"
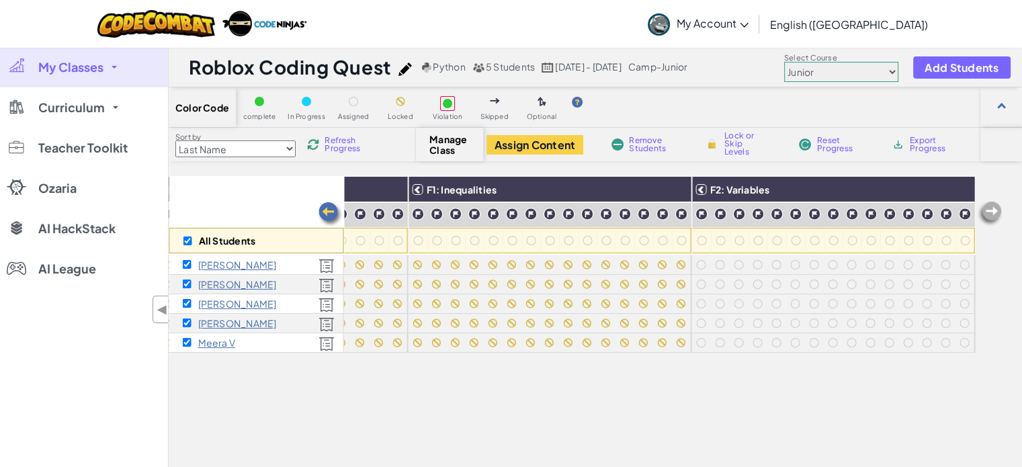
checkbox input "true"
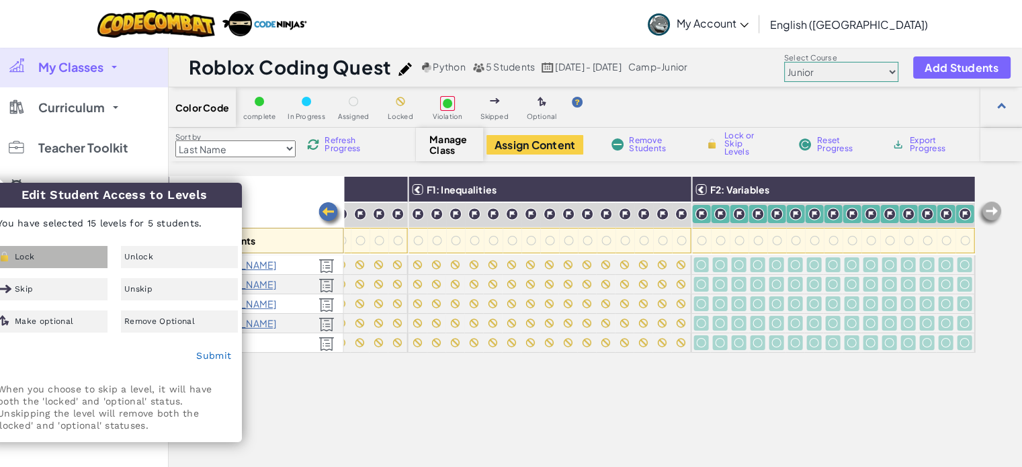
click at [66, 255] on div "Lock" at bounding box center [49, 257] width 117 height 22
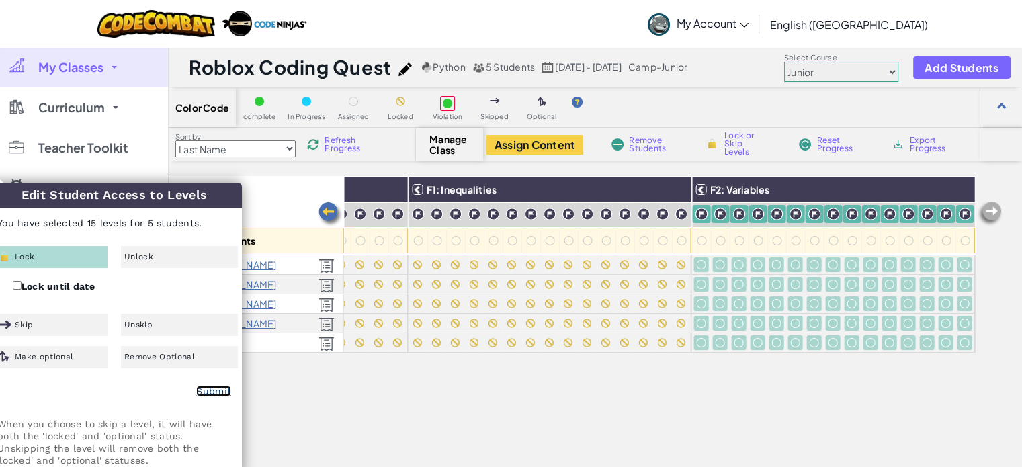
click at [210, 389] on link "Submit" at bounding box center [213, 391] width 35 height 11
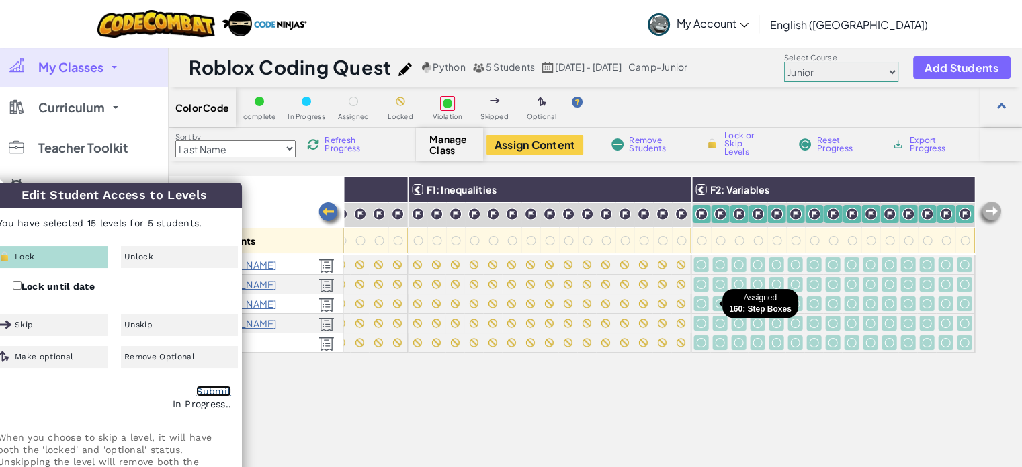
checkbox input "false"
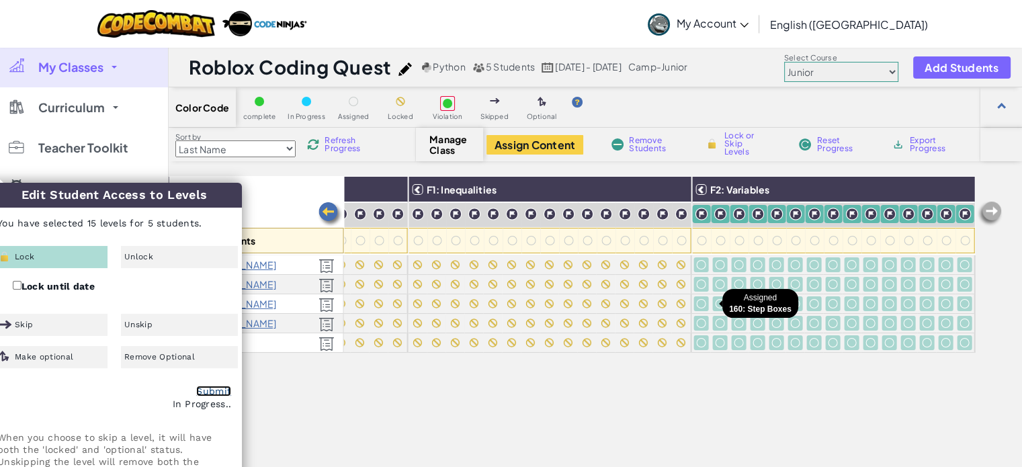
checkbox input "false"
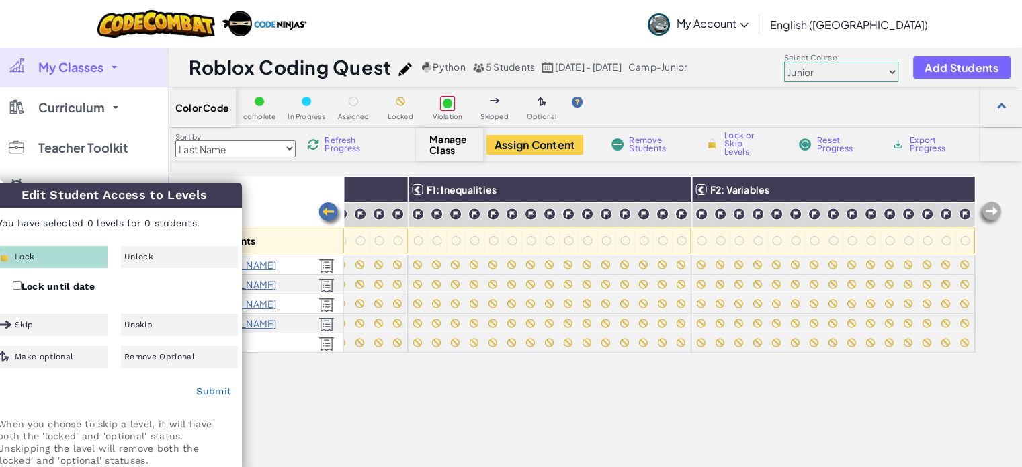
click at [392, 432] on div "All Students A1: Sequences A2: Arguments B1: Complex Arguments (Hit) B2: Comple…" at bounding box center [572, 376] width 806 height 400
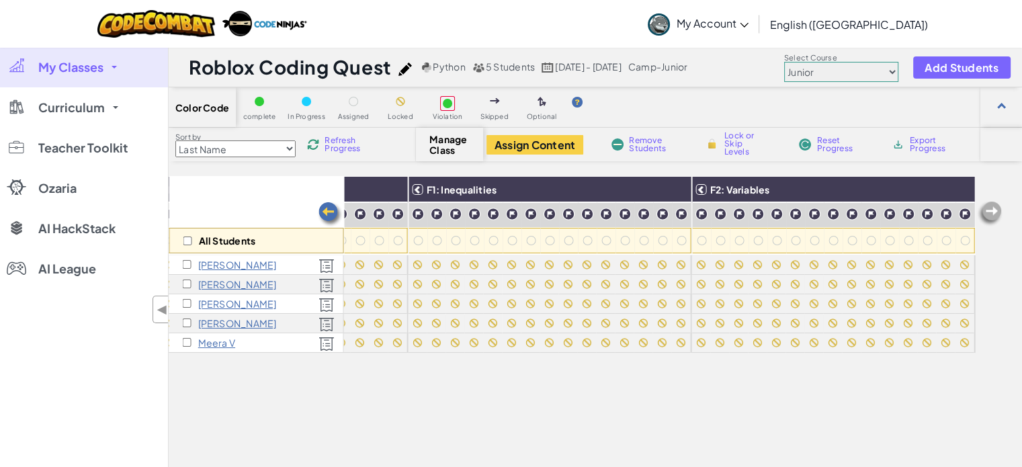
click at [328, 212] on img at bounding box center [329, 214] width 27 height 27
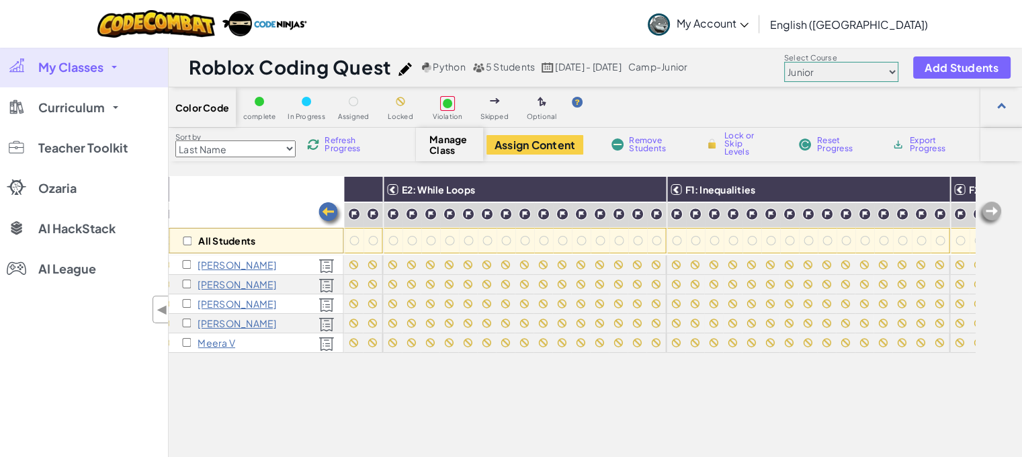
click at [328, 212] on img at bounding box center [329, 214] width 27 height 27
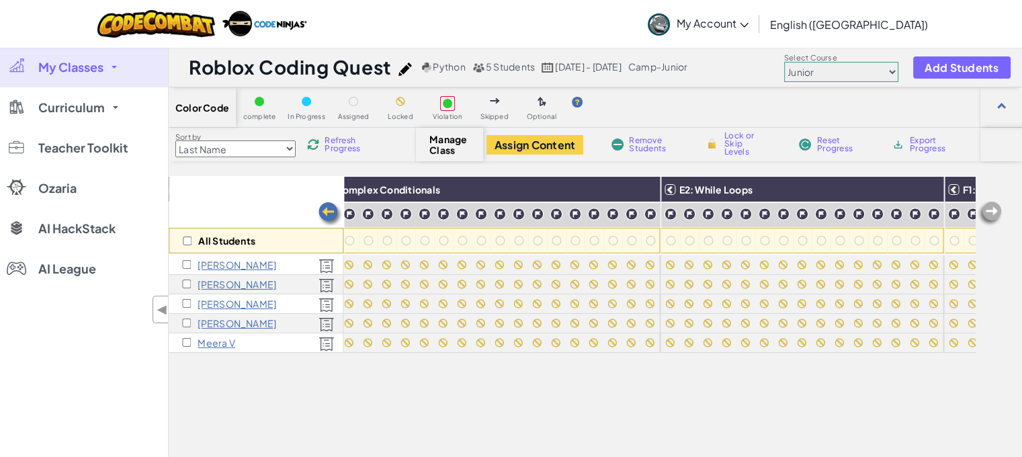
click at [328, 212] on img at bounding box center [329, 214] width 27 height 27
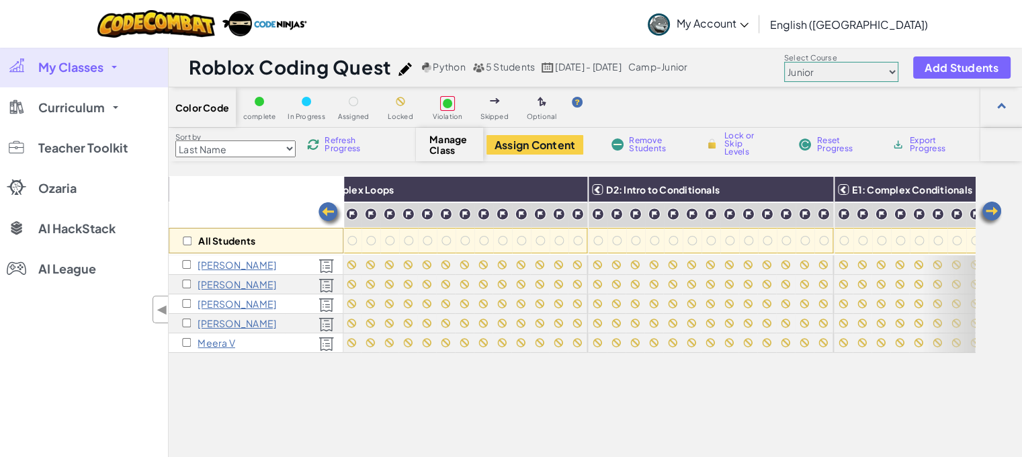
click at [328, 212] on img at bounding box center [329, 214] width 27 height 27
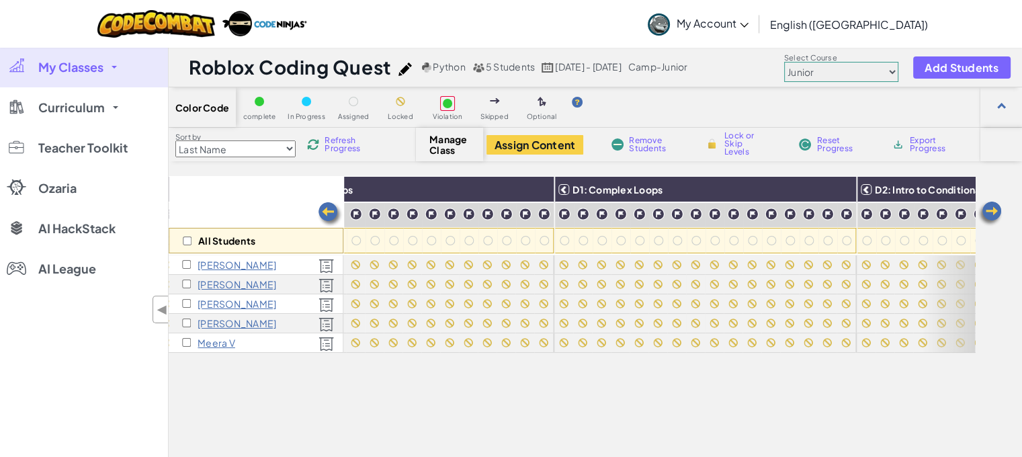
click at [328, 212] on img at bounding box center [329, 214] width 27 height 27
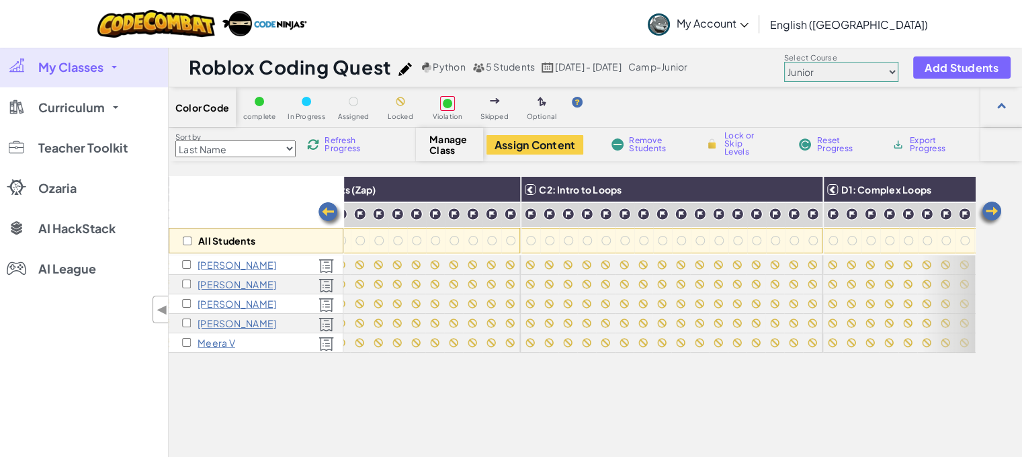
click at [328, 212] on img at bounding box center [329, 214] width 27 height 27
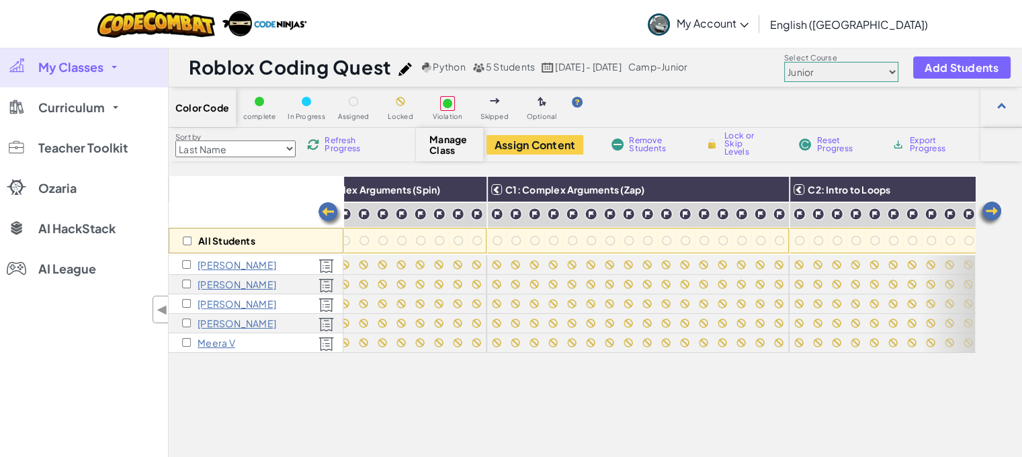
click at [328, 212] on img at bounding box center [329, 214] width 27 height 27
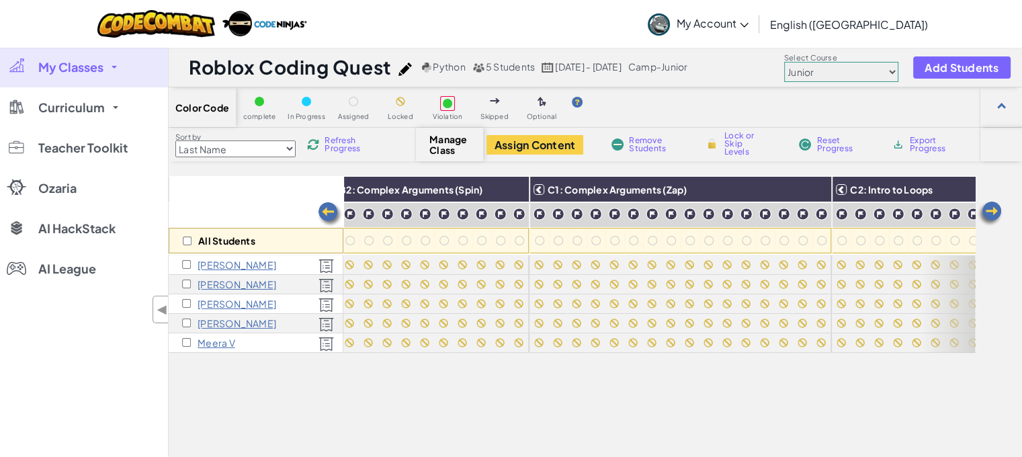
click at [328, 212] on img at bounding box center [329, 214] width 27 height 27
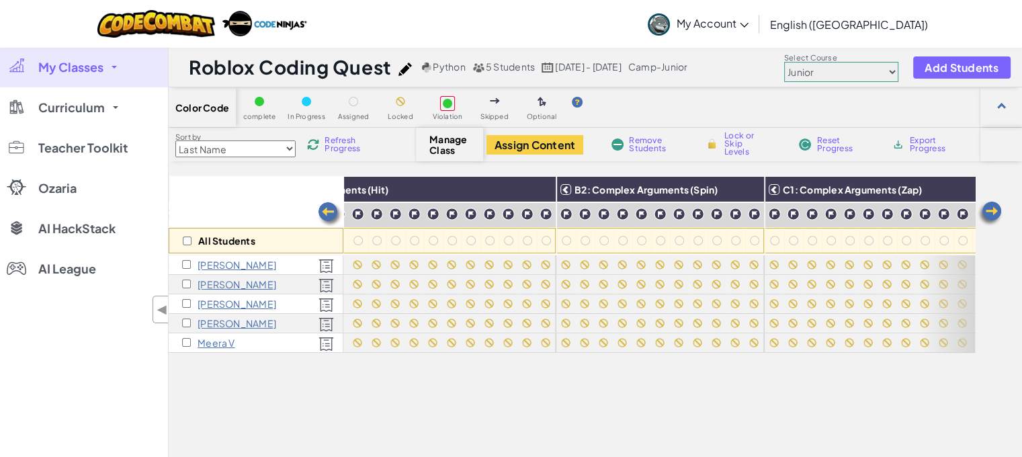
click at [328, 212] on img at bounding box center [329, 214] width 27 height 27
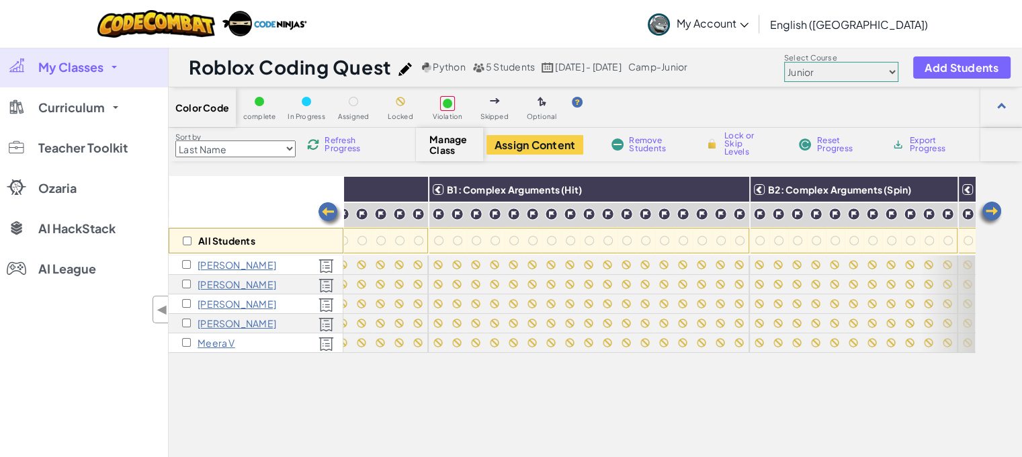
click at [328, 212] on img at bounding box center [329, 214] width 27 height 27
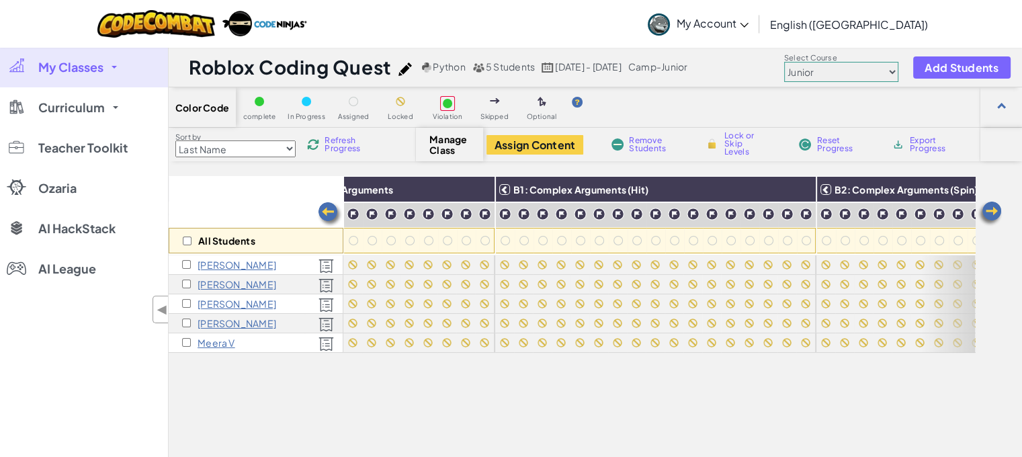
click at [328, 212] on img at bounding box center [329, 214] width 27 height 27
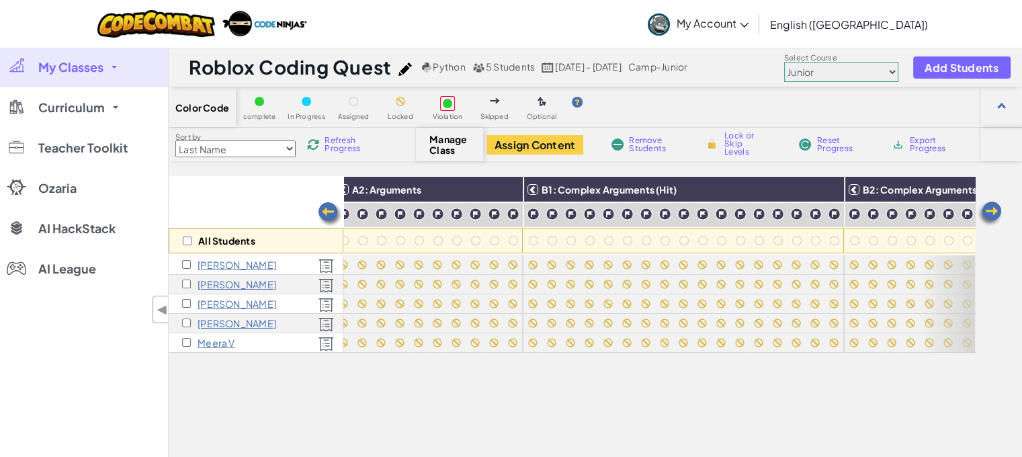
scroll to position [0, 86]
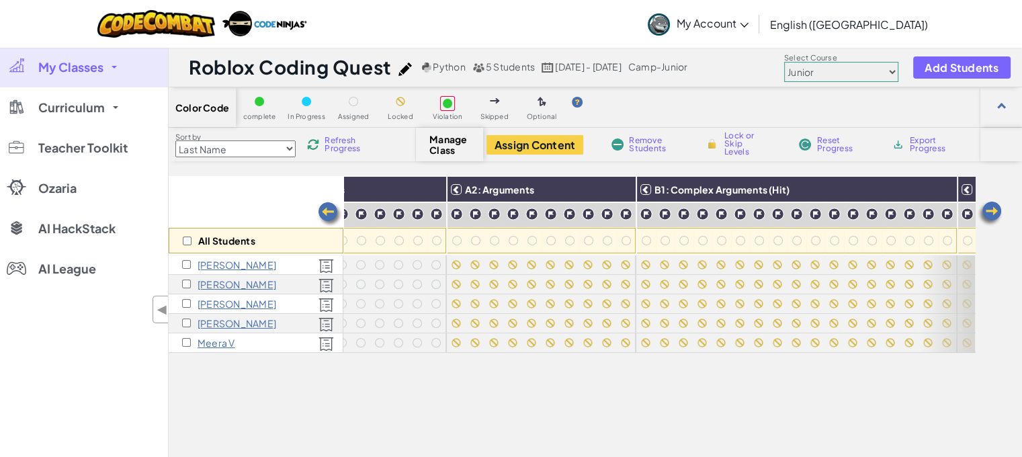
click at [328, 212] on img at bounding box center [329, 214] width 27 height 27
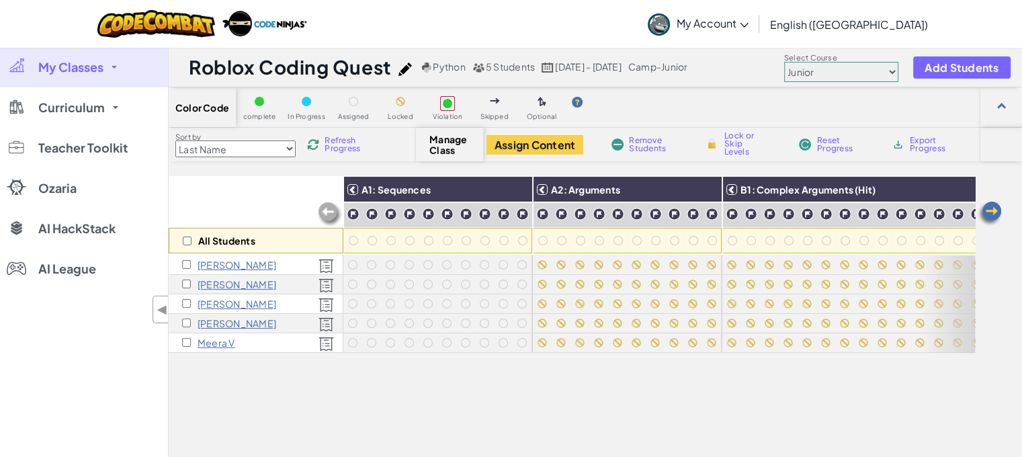
click at [328, 212] on img at bounding box center [329, 214] width 27 height 27
click at [708, 189] on img at bounding box center [707, 189] width 24 height 20
checkbox input "true"
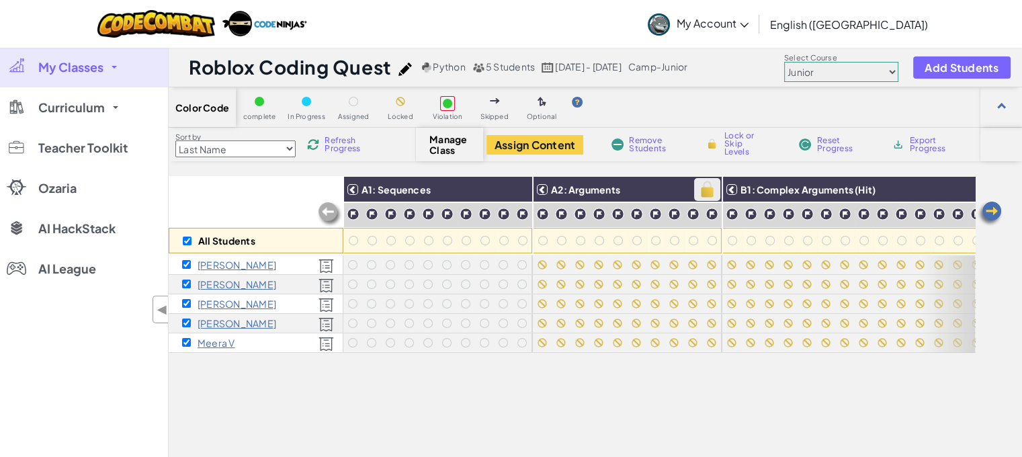
checkbox input "true"
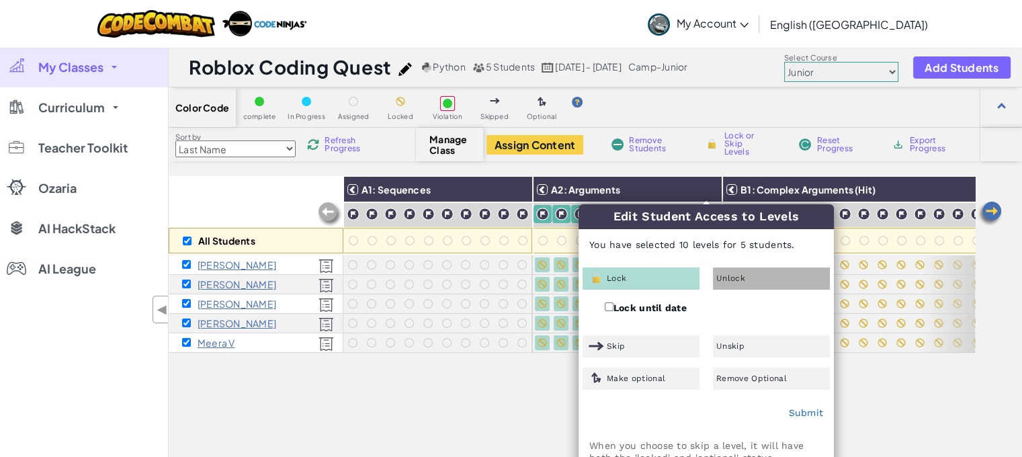
click at [746, 279] on div "Unlock" at bounding box center [771, 278] width 117 height 22
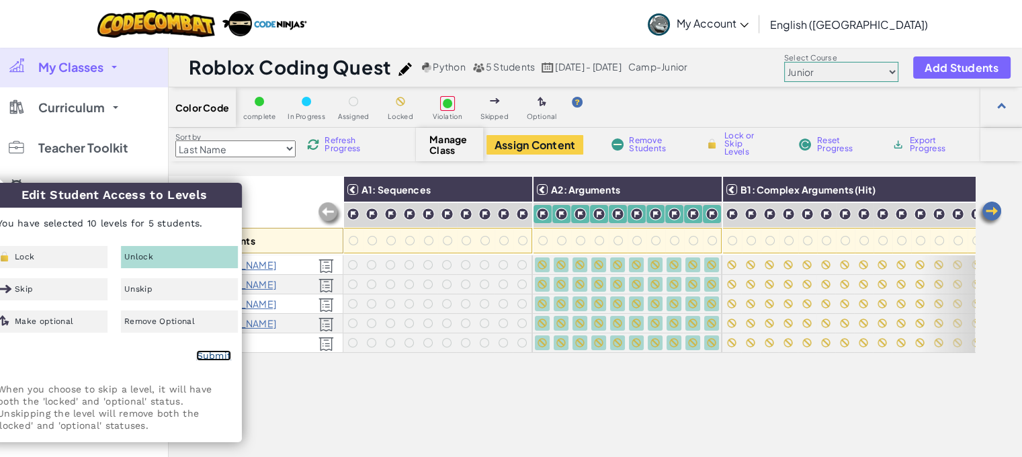
click at [209, 355] on link "Submit" at bounding box center [213, 355] width 35 height 11
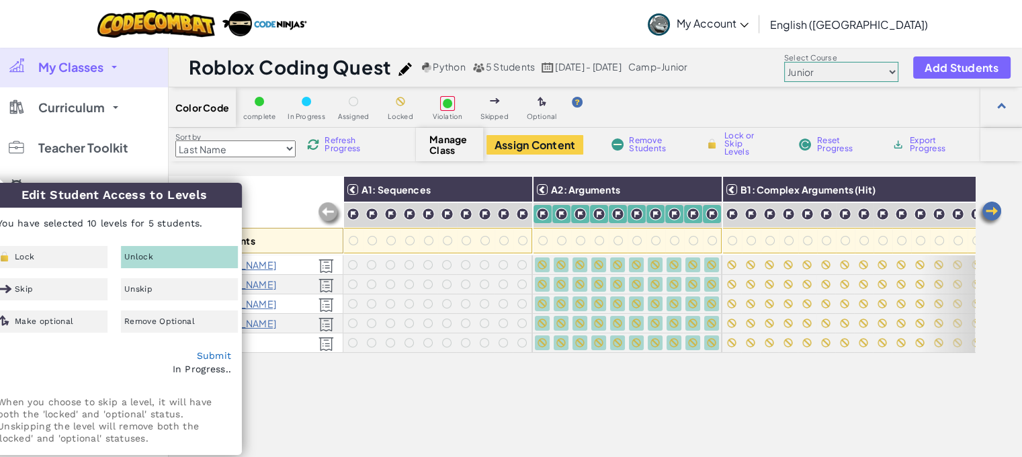
click at [398, 425] on div "All Students A1: Sequences A2: Arguments B1: Complex Arguments (Hit) B2: Comple…" at bounding box center [572, 371] width 806 height 390
checkbox input "false"
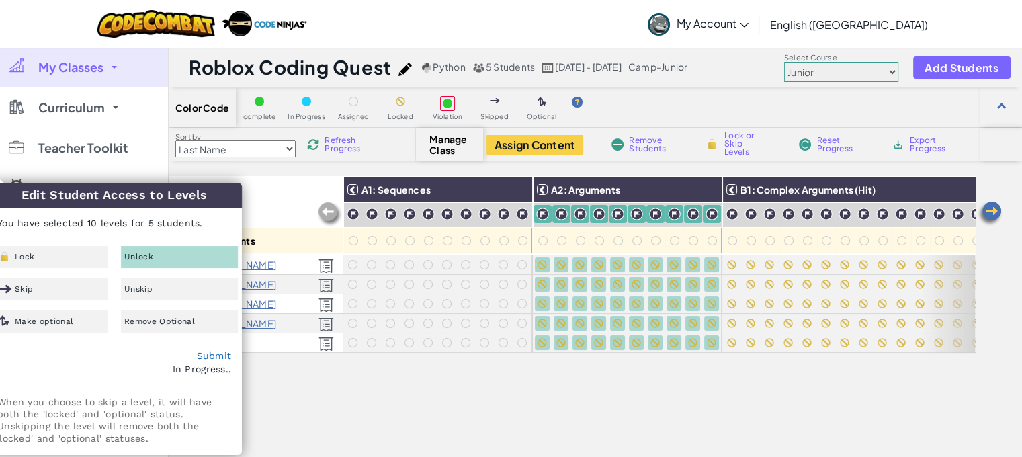
checkbox input "false"
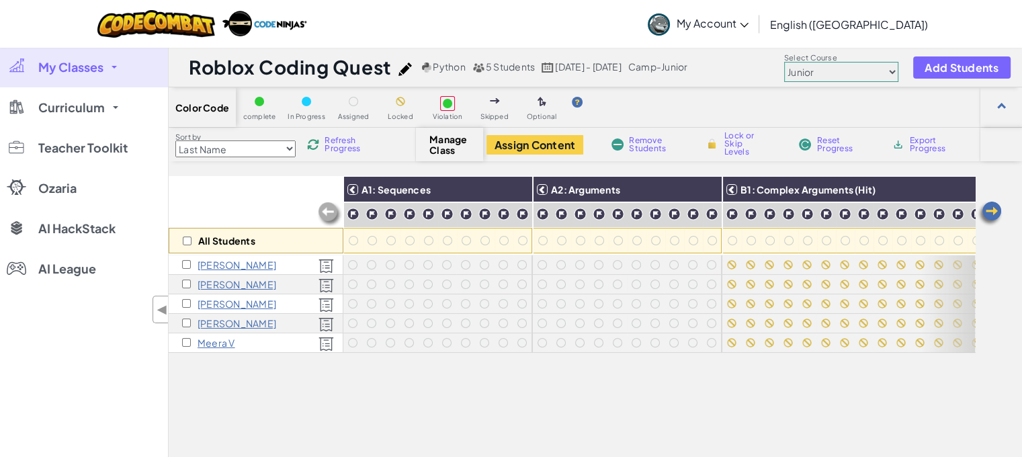
click at [408, 414] on div "All Students A1: Sequences A2: Arguments B1: Complex Arguments (Hit) B2: Comple…" at bounding box center [572, 371] width 806 height 390
